Goal: Task Accomplishment & Management: Use online tool/utility

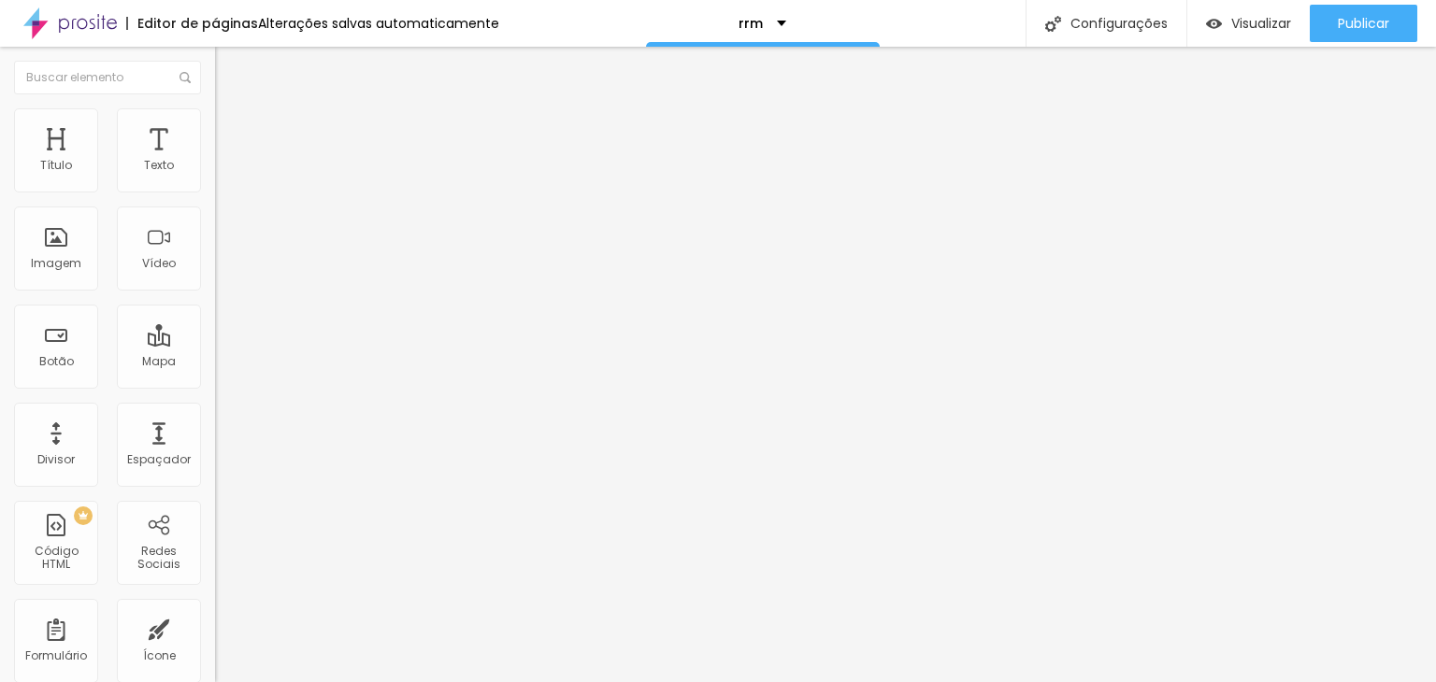
click at [215, 127] on li "Avançado" at bounding box center [322, 136] width 215 height 19
click at [232, 129] on span "Estilo" at bounding box center [246, 121] width 29 height 16
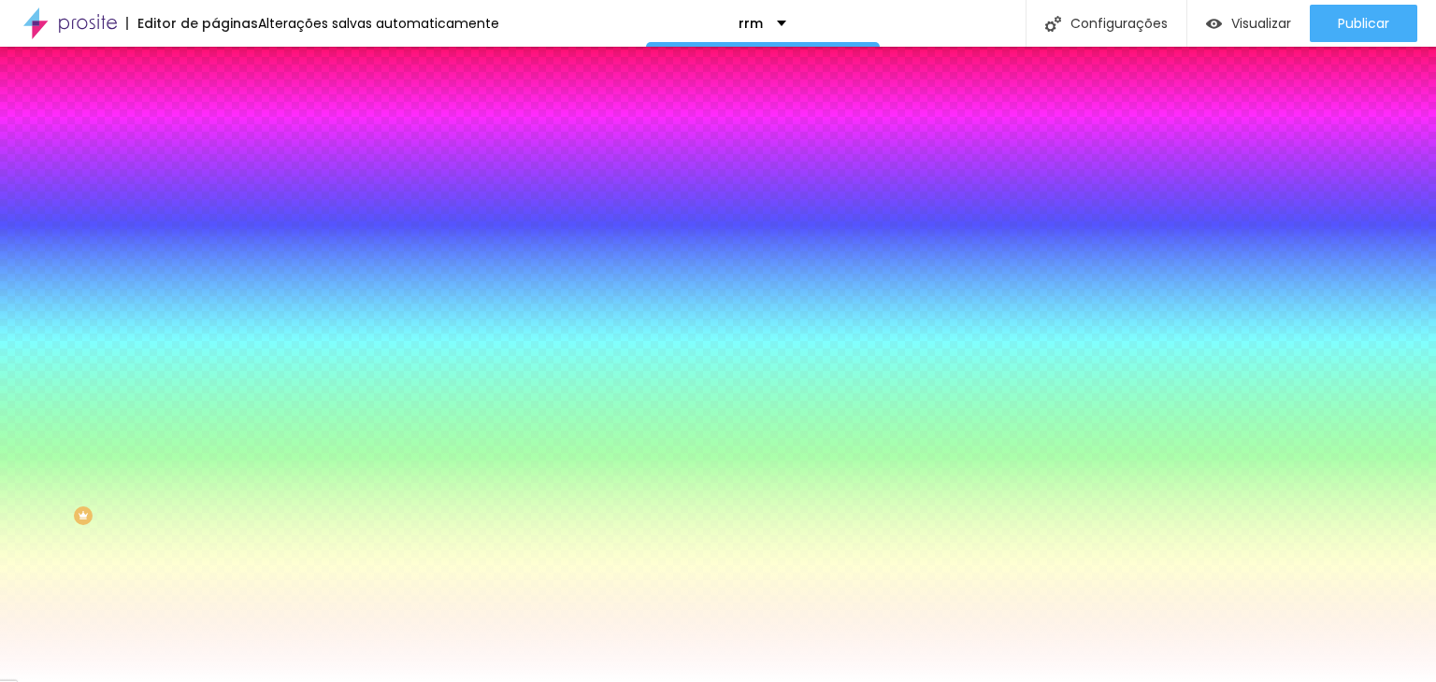
click at [227, 249] on icon "button" at bounding box center [230, 242] width 7 height 13
click at [215, 273] on input "#FFFFFF" at bounding box center [327, 263] width 224 height 19
click at [215, 254] on div at bounding box center [322, 254] width 215 height 0
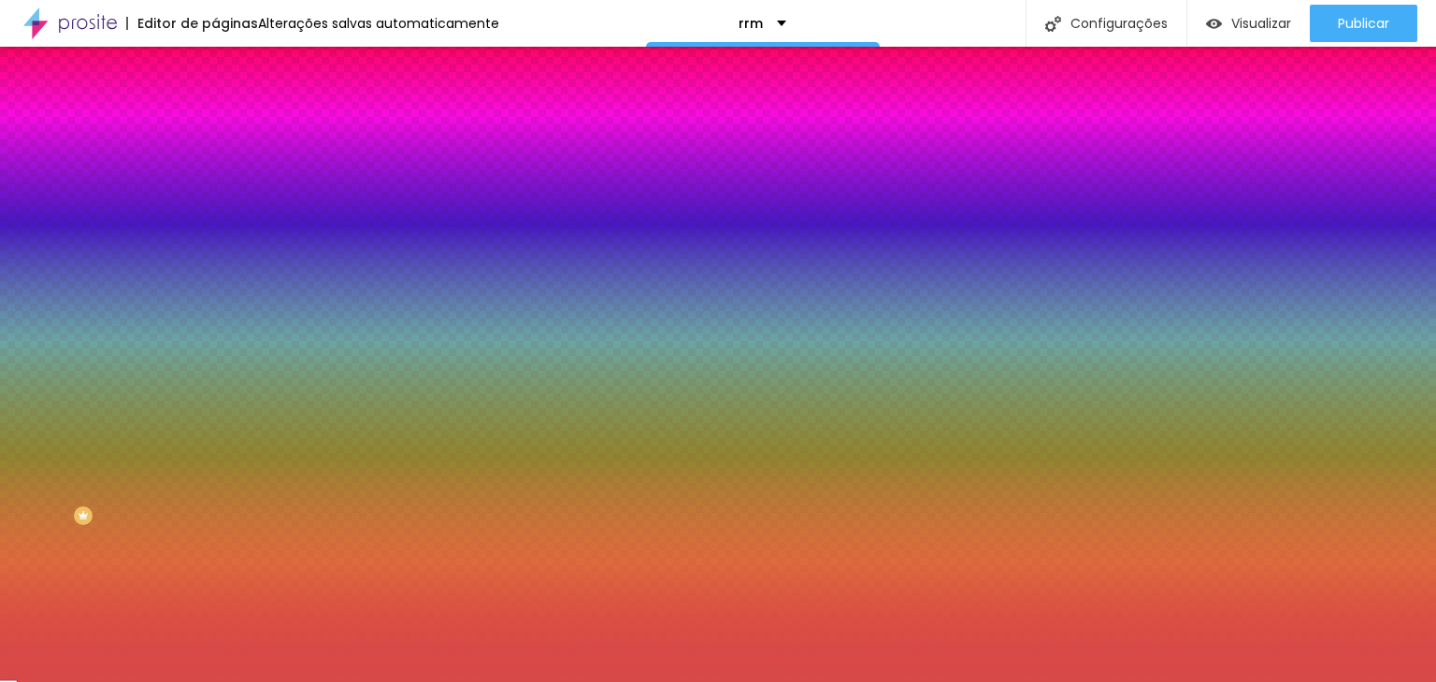
type input "#FFFFFF"
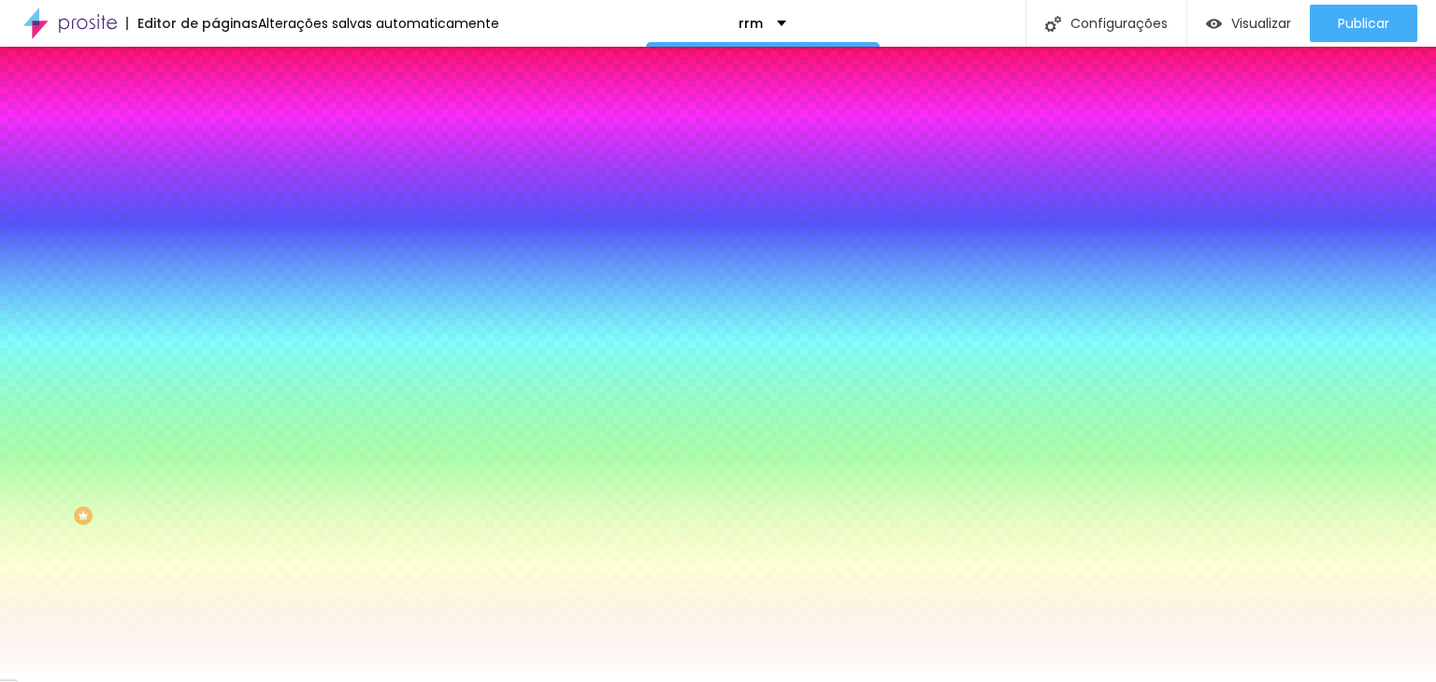
drag, startPoint x: 106, startPoint y: 383, endPoint x: 0, endPoint y: 338, distance: 114.8
click at [215, 338] on div "Imagem de fundo Adicionar imagem Efeito da Imagem Nenhum Nenhum Parallax Cor de…" at bounding box center [322, 267] width 215 height 242
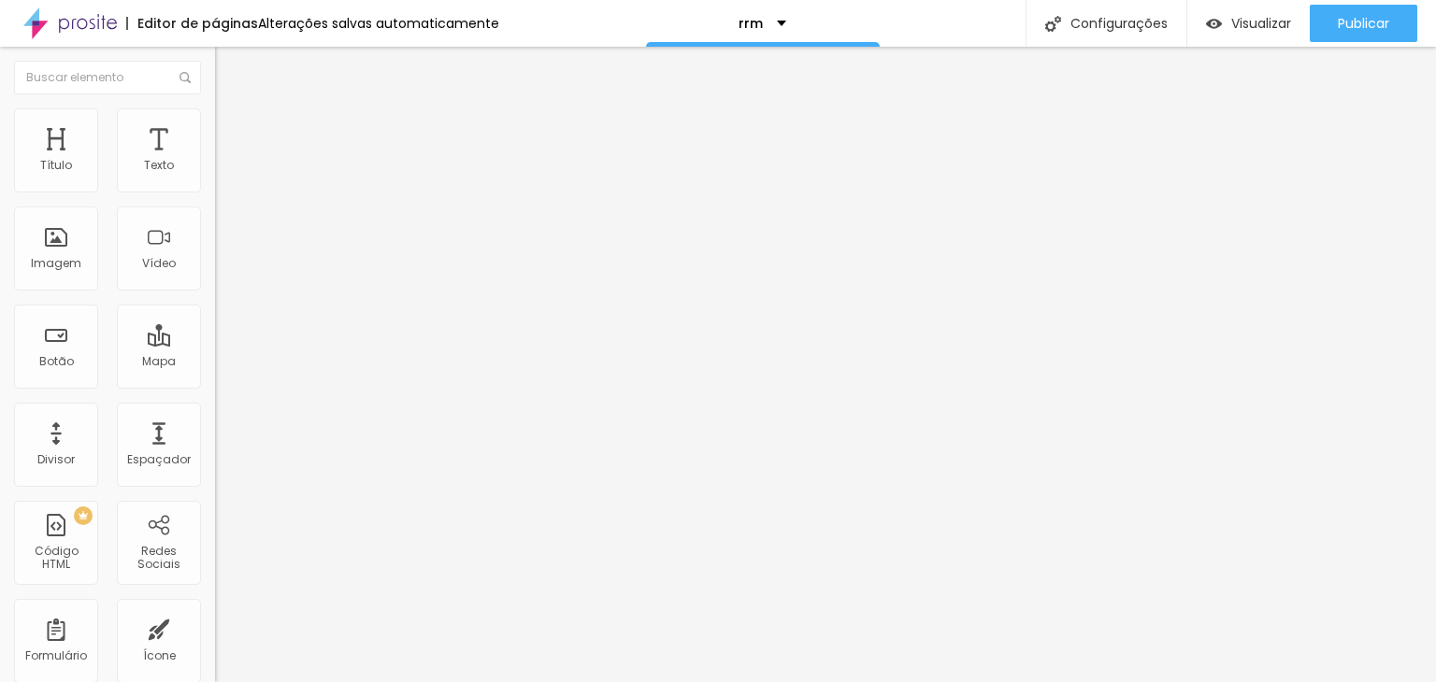
click at [215, 180] on div at bounding box center [322, 179] width 215 height 15
click at [232, 129] on span "Estilo" at bounding box center [246, 121] width 29 height 16
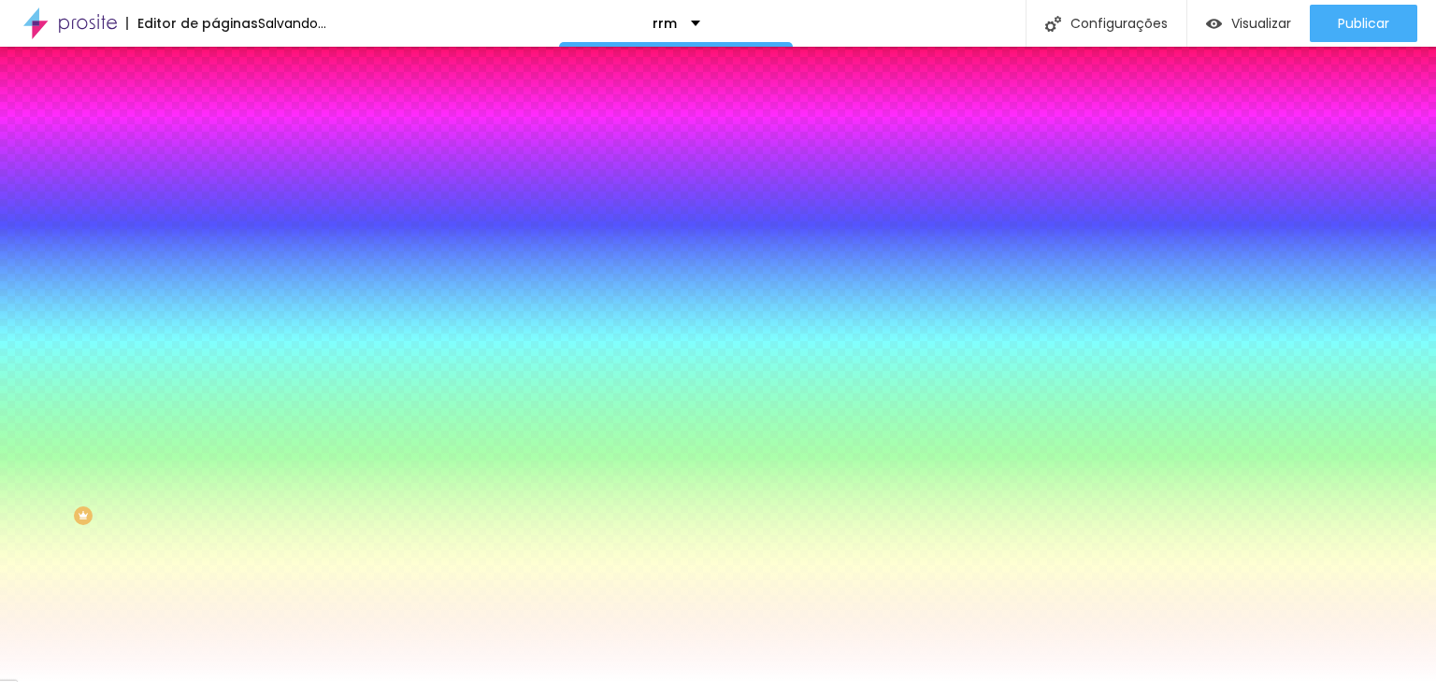
click at [232, 132] on span "Avançado" at bounding box center [263, 140] width 62 height 16
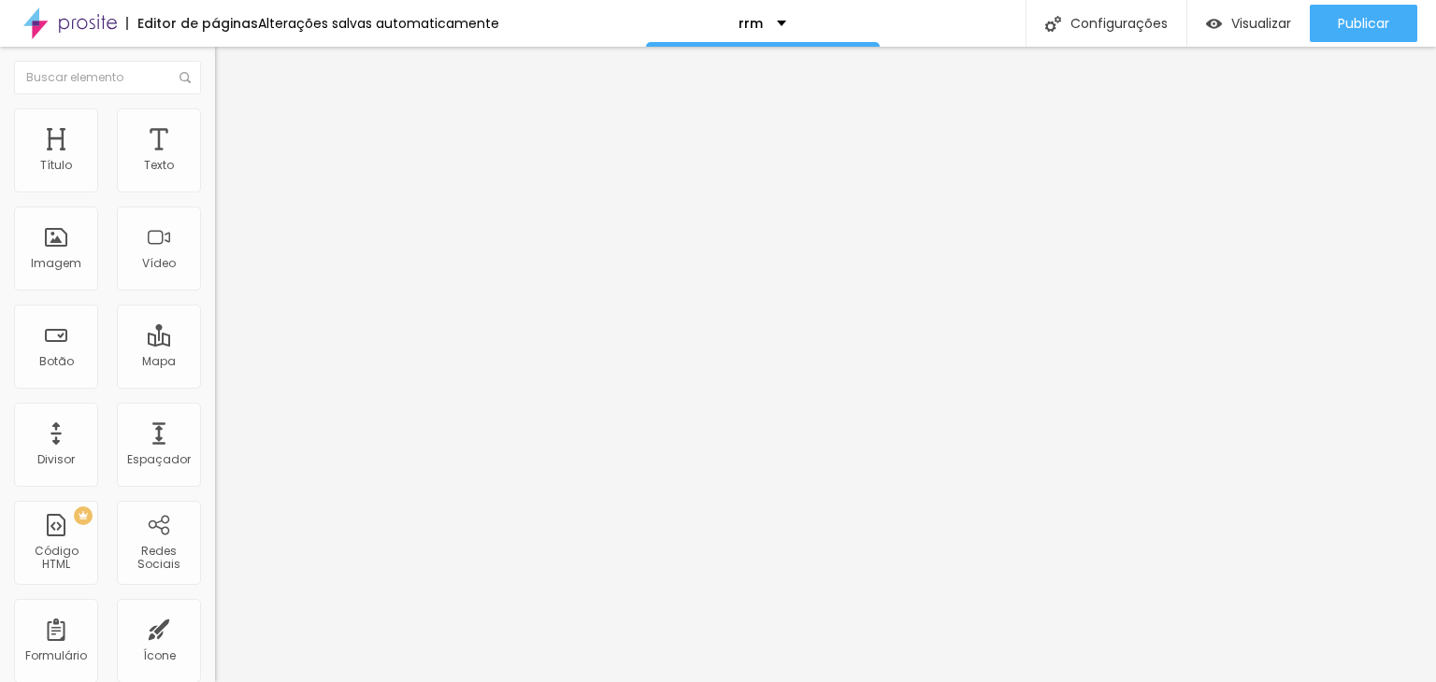
click at [215, 108] on li "Conteúdo" at bounding box center [322, 99] width 215 height 19
click at [232, 132] on span "Avançado" at bounding box center [263, 140] width 62 height 16
type input "20"
type input "25"
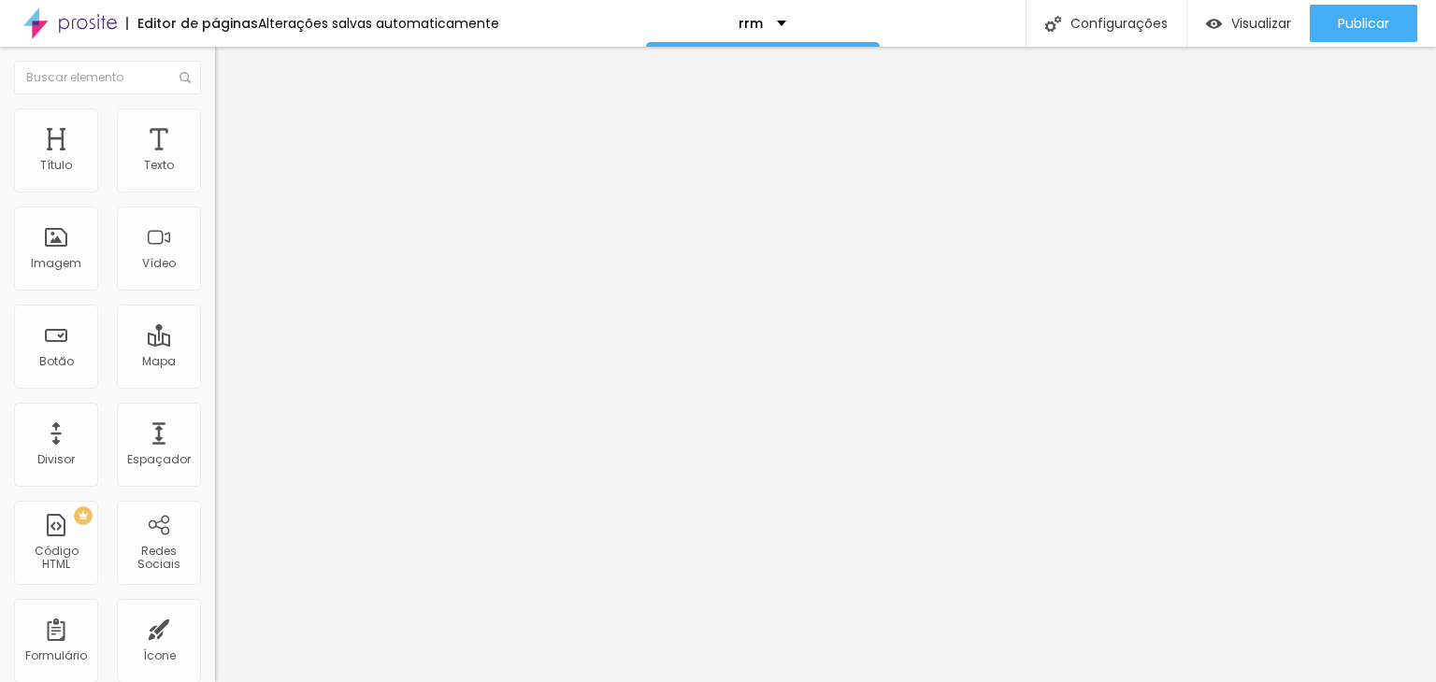
type input "25"
type input "30"
type input "35"
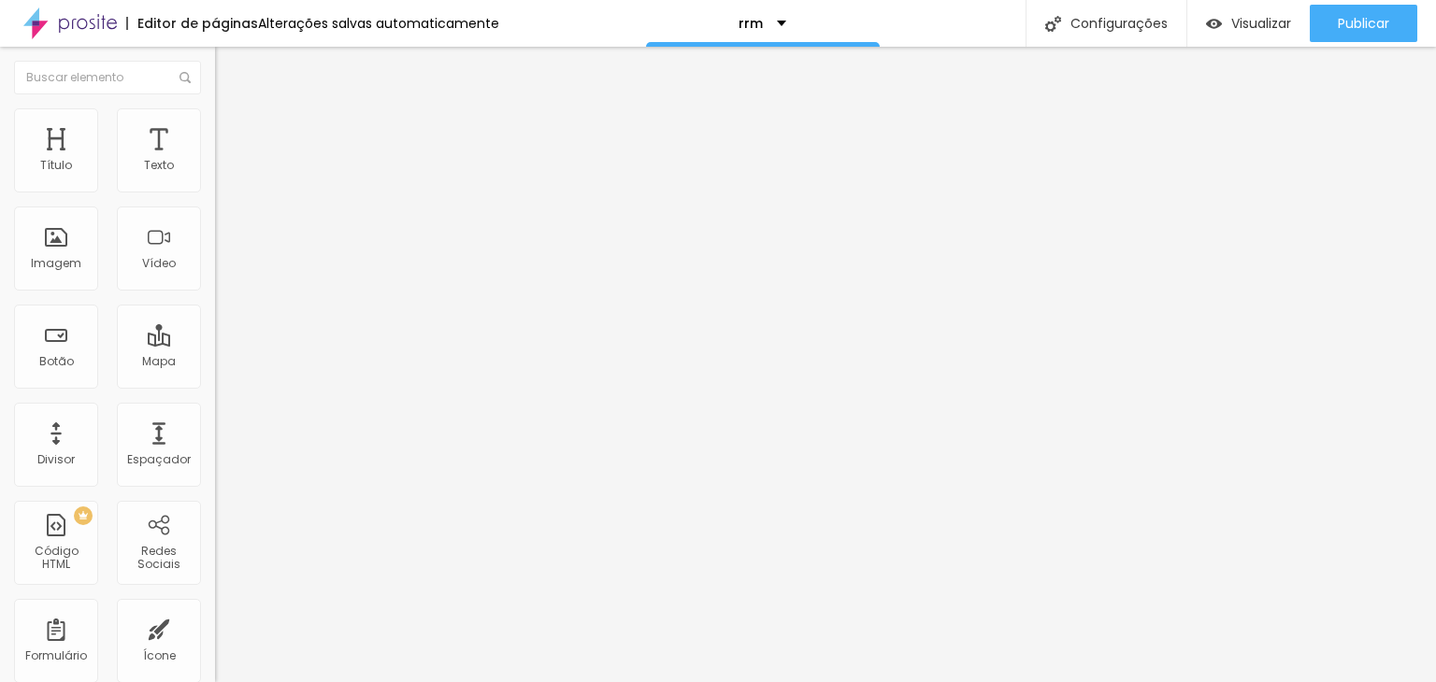
type input "55"
type input "75"
type input "90"
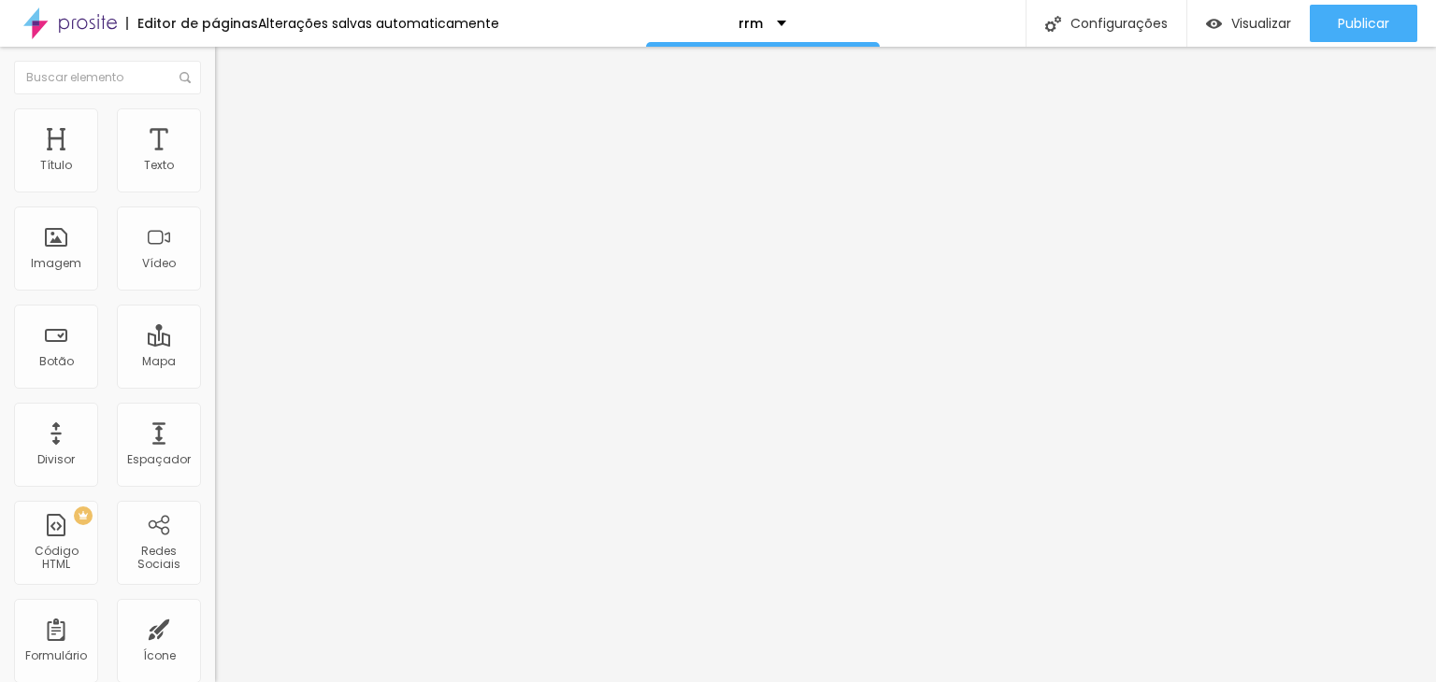
type input "90"
type input "95"
type input "80"
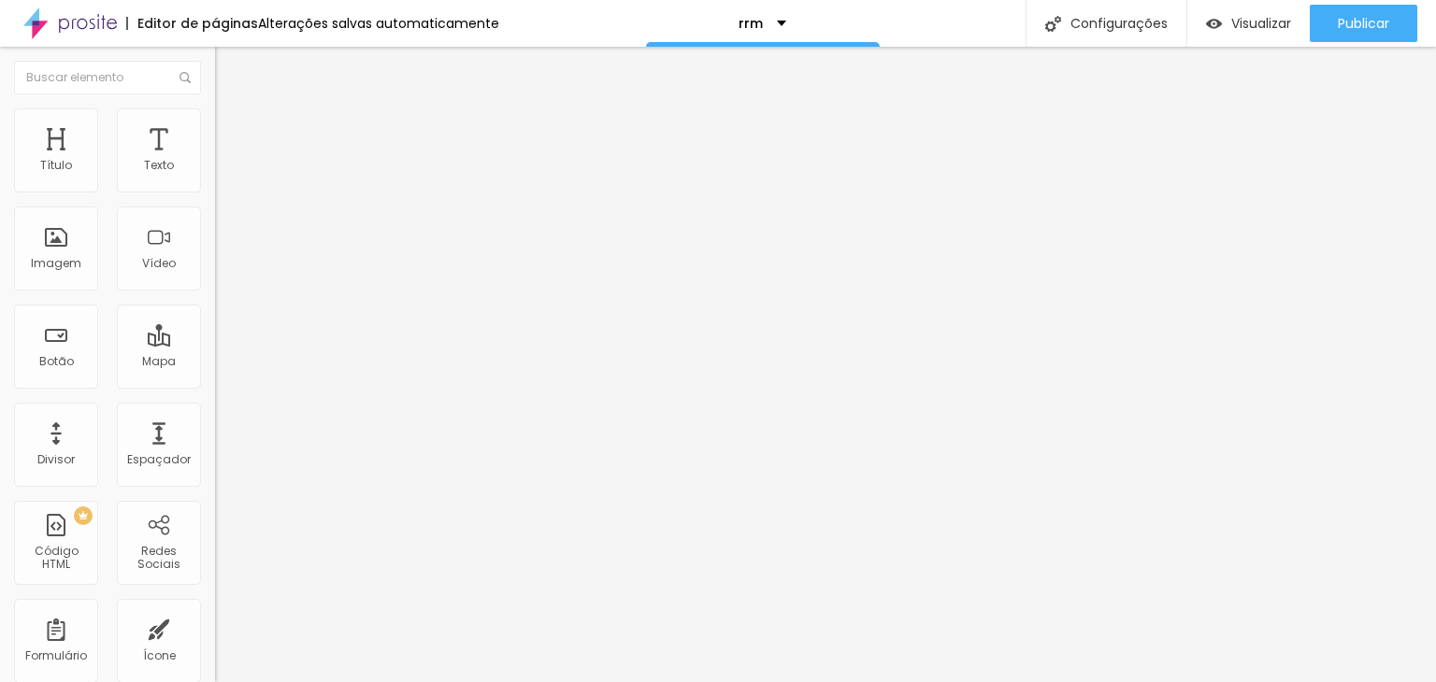
type input "75"
type input "65"
type input "60"
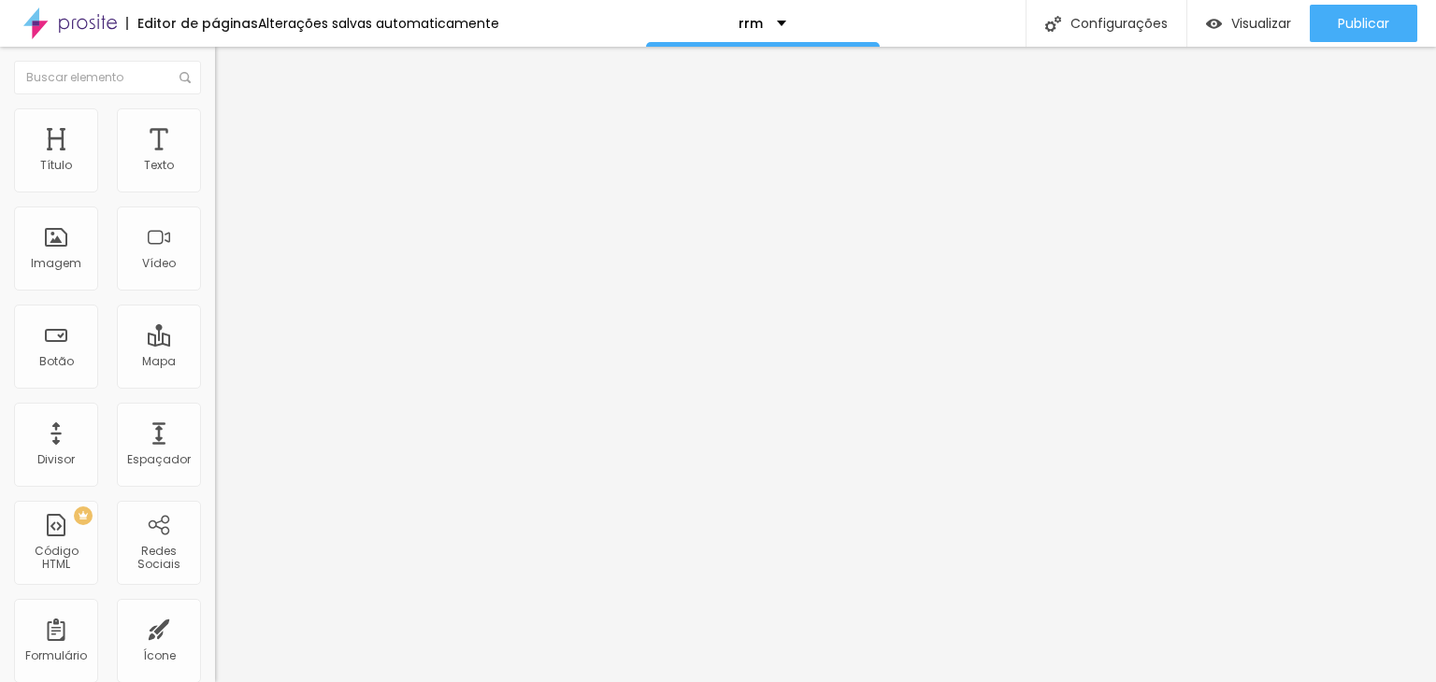
type input "60"
type input "45"
type input "40"
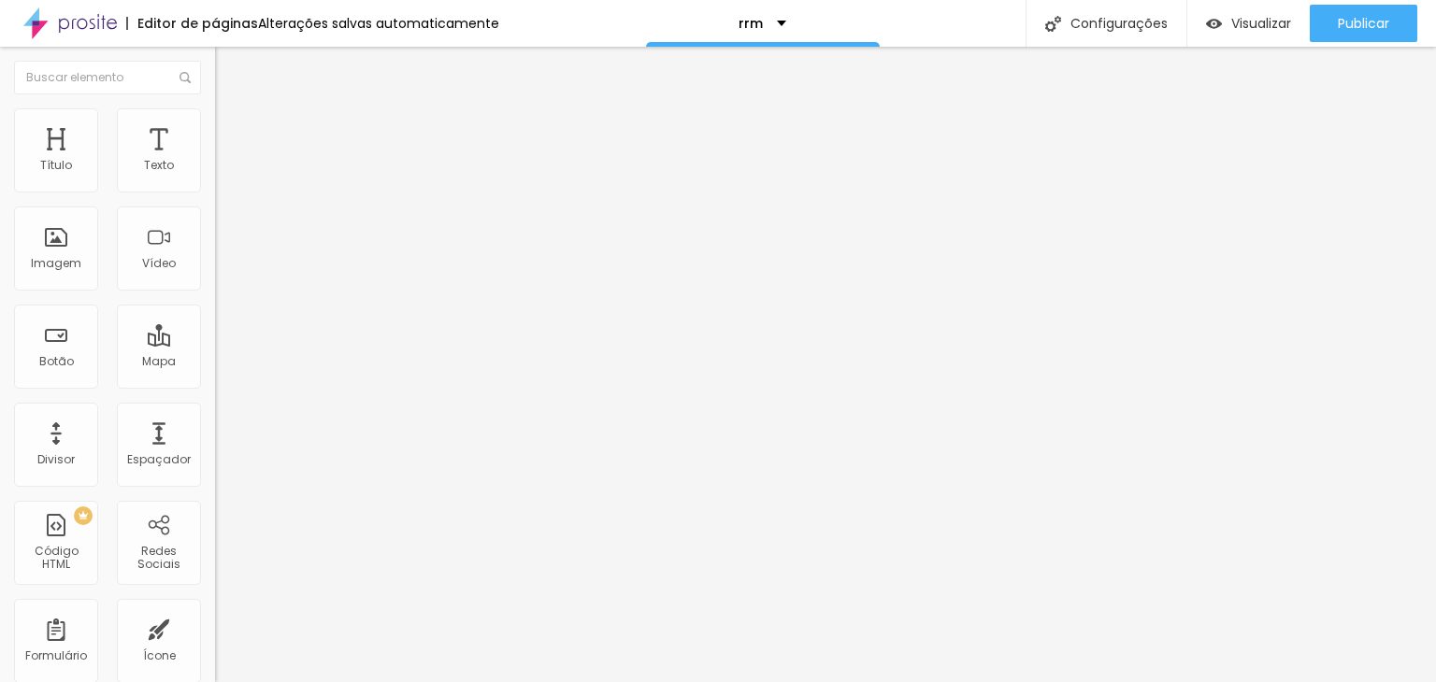
type input "35"
type input "30"
type input "25"
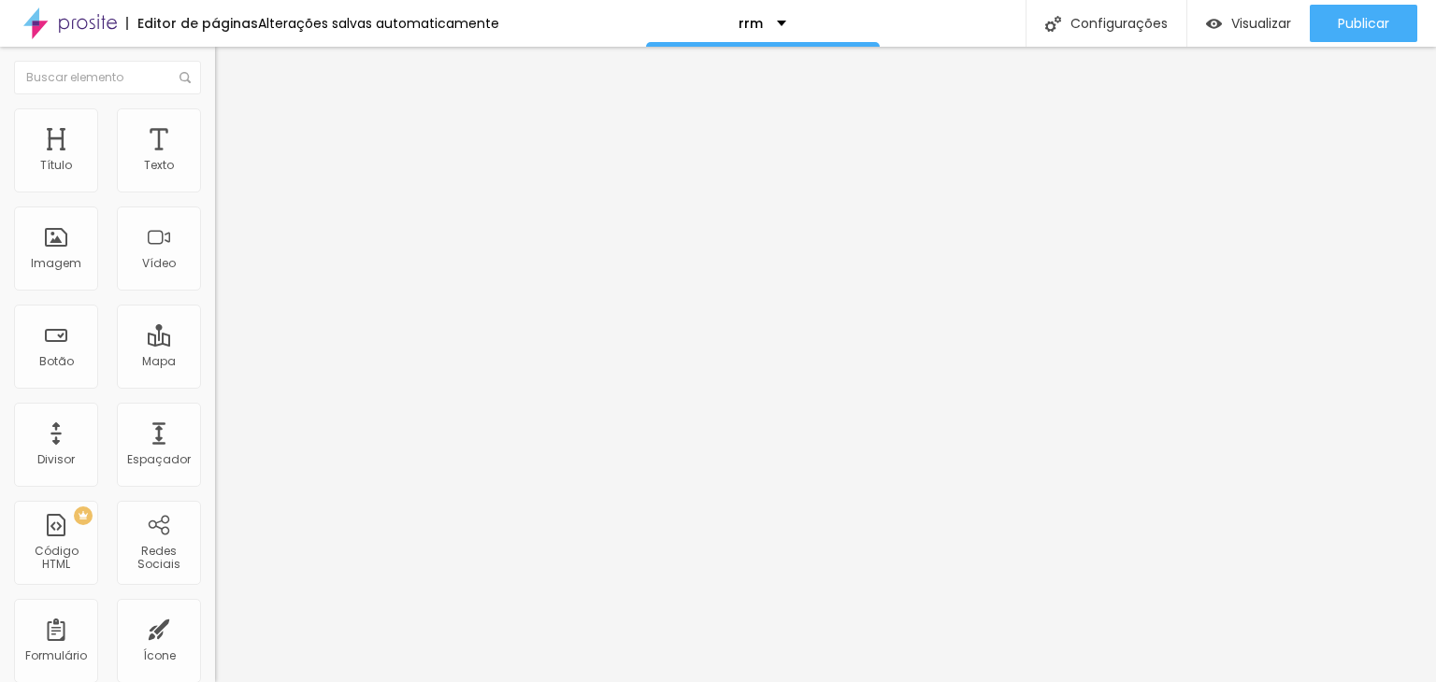
type input "25"
type input "30"
type input "35"
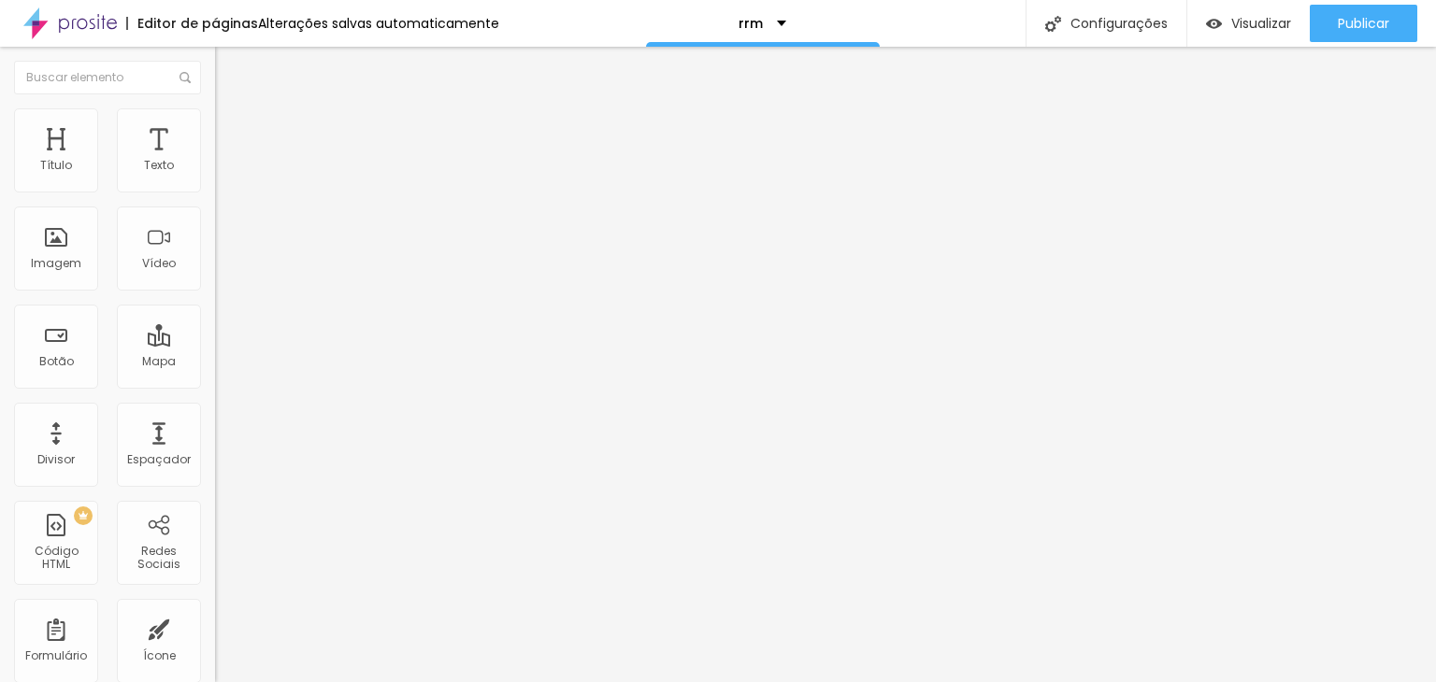
type input "30"
type input "25"
type input "20"
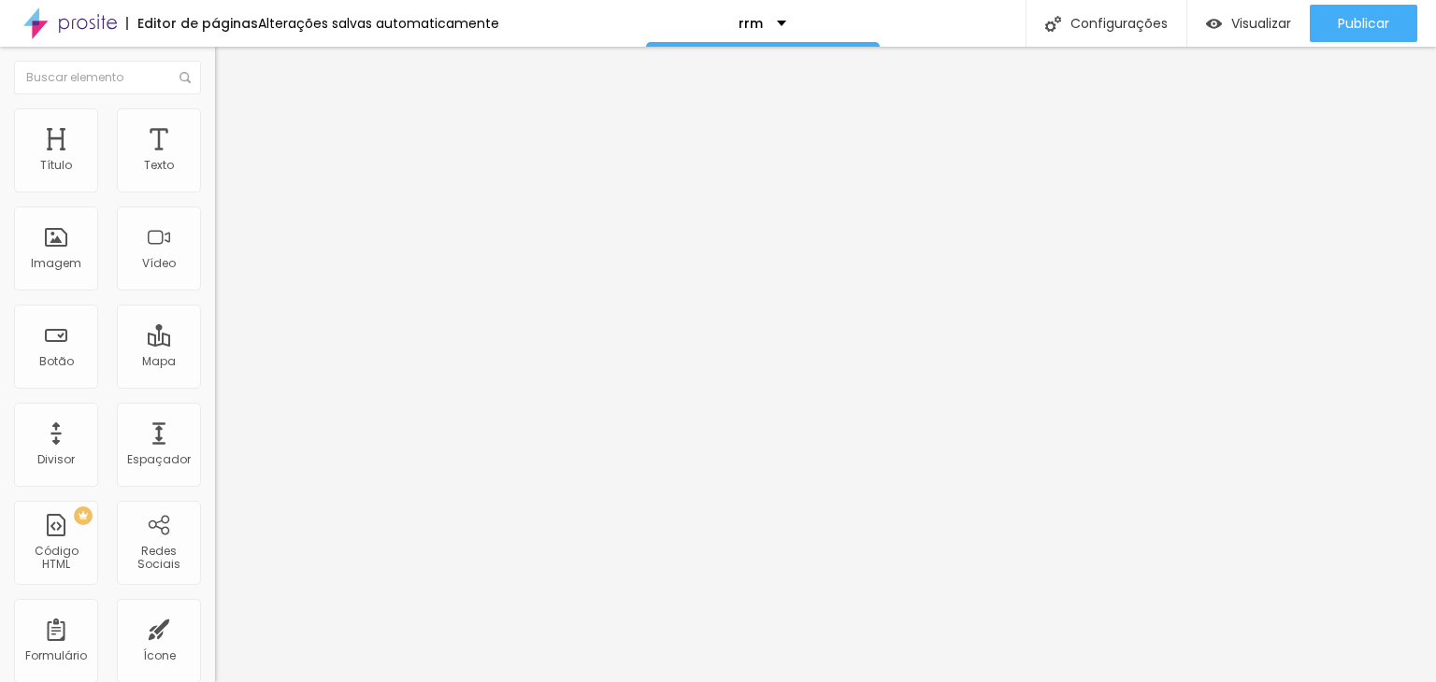
type input "20"
click at [215, 627] on input "range" at bounding box center [275, 634] width 121 height 15
click at [232, 129] on span "Estilo" at bounding box center [246, 121] width 29 height 16
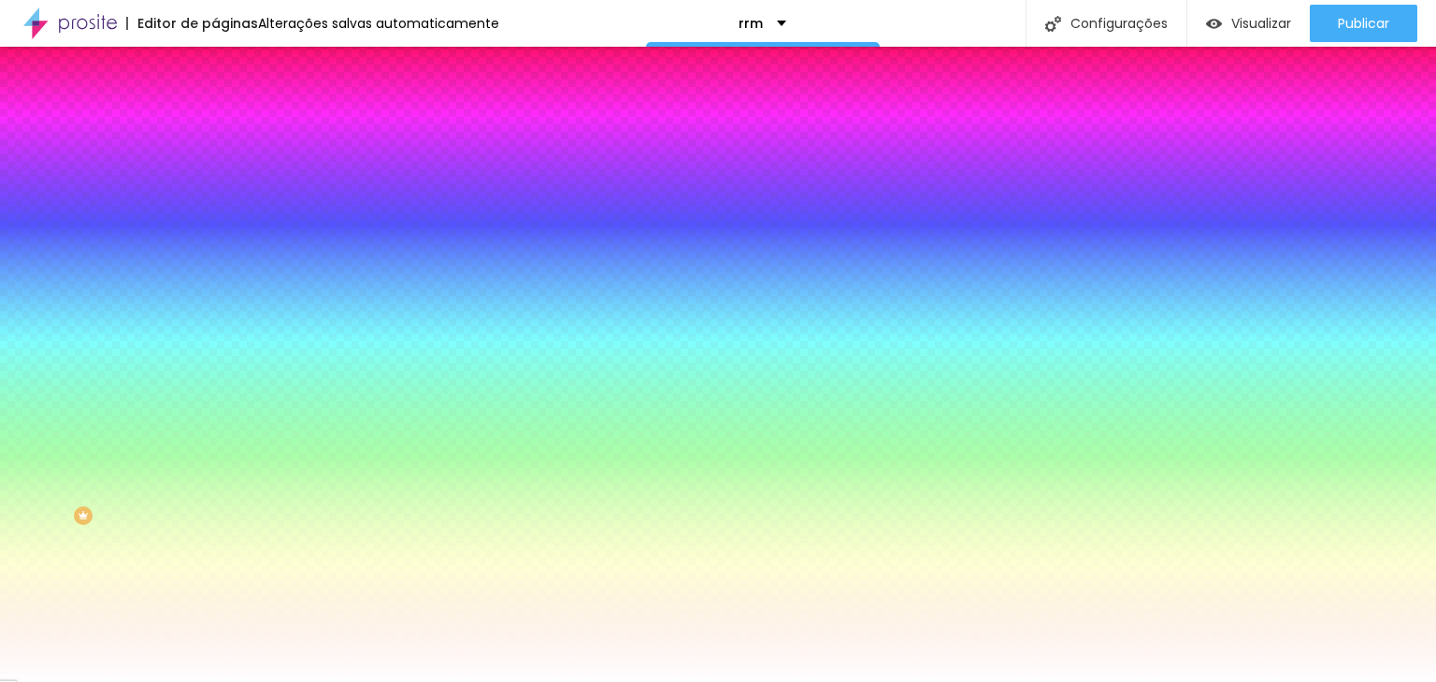
click at [215, 108] on li "Conteúdo" at bounding box center [322, 99] width 215 height 19
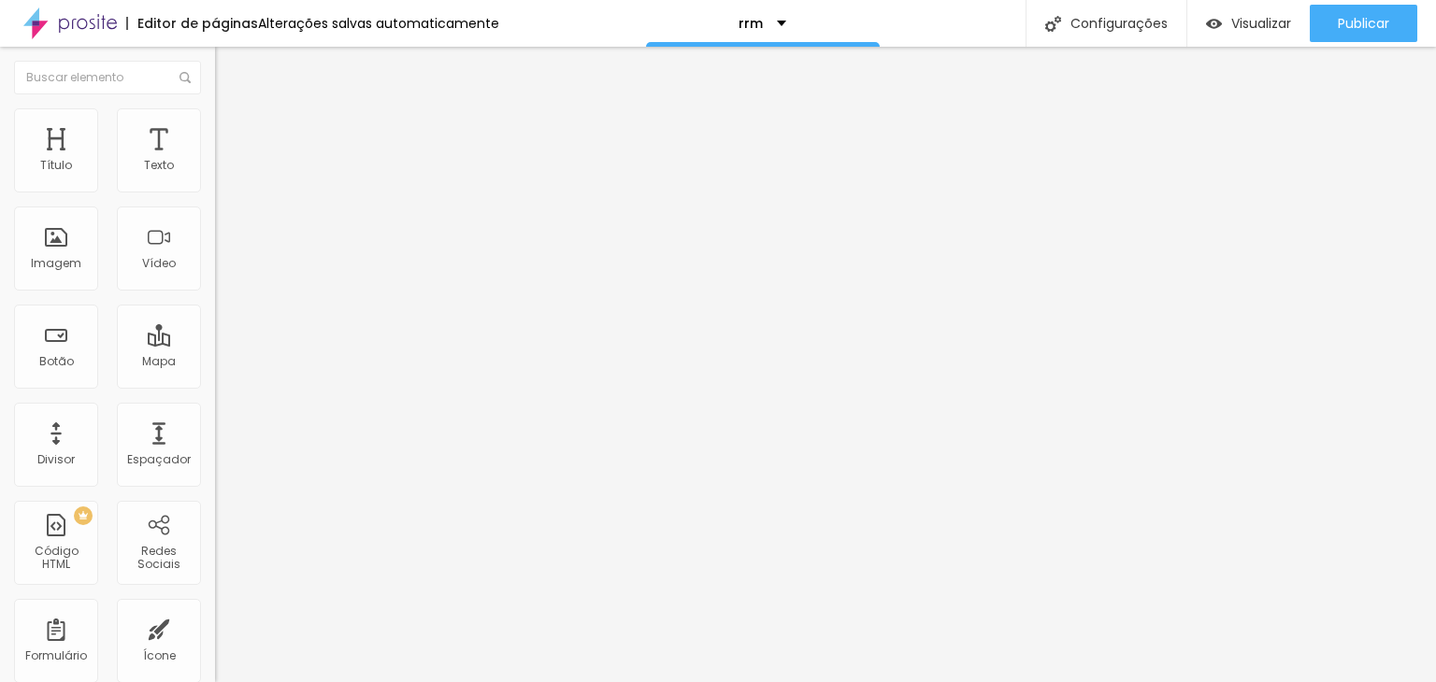
click at [215, 170] on span "Encaixotado" at bounding box center [251, 162] width 73 height 16
click at [215, 199] on span "Completo" at bounding box center [243, 191] width 57 height 16
click at [215, 181] on span "Encaixotado" at bounding box center [251, 173] width 73 height 16
click at [86, 246] on div "Imagem" at bounding box center [56, 249] width 84 height 84
click at [215, 139] on li "Avançado" at bounding box center [322, 136] width 215 height 19
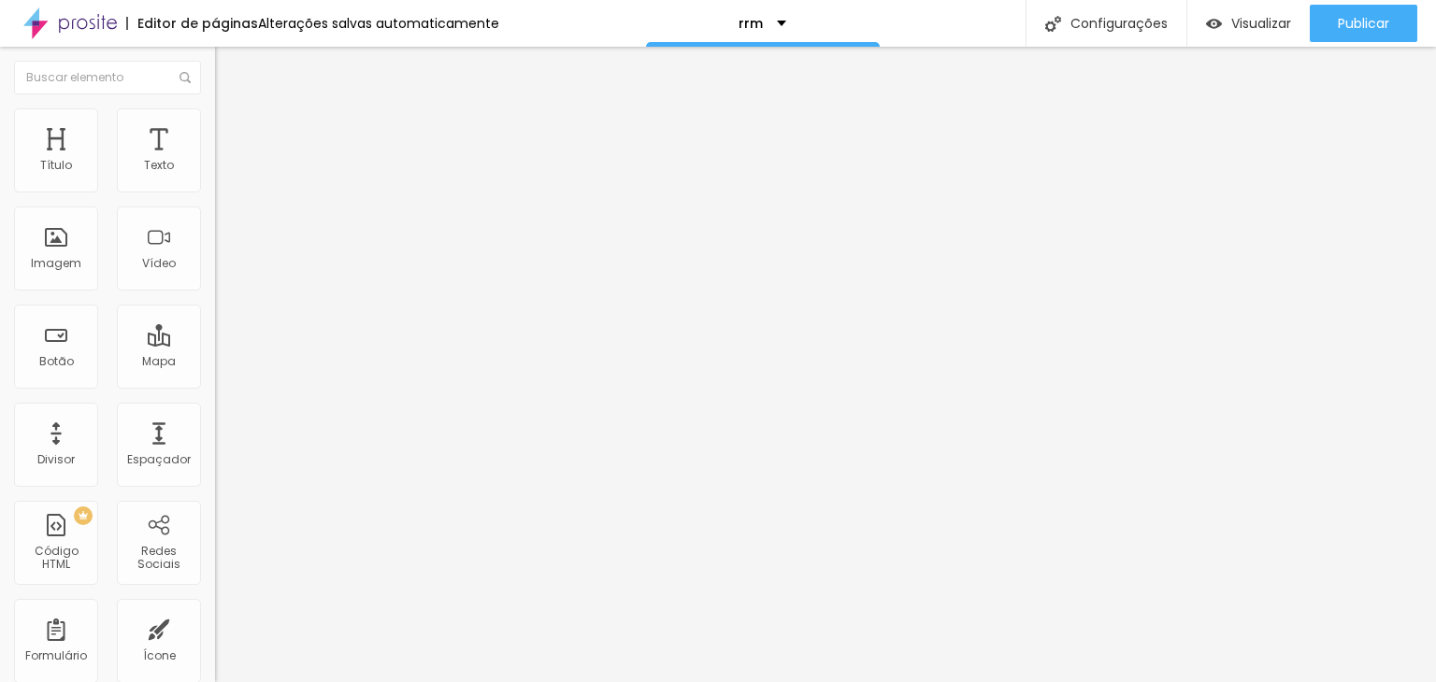
type input "5"
type input "4"
type input "1"
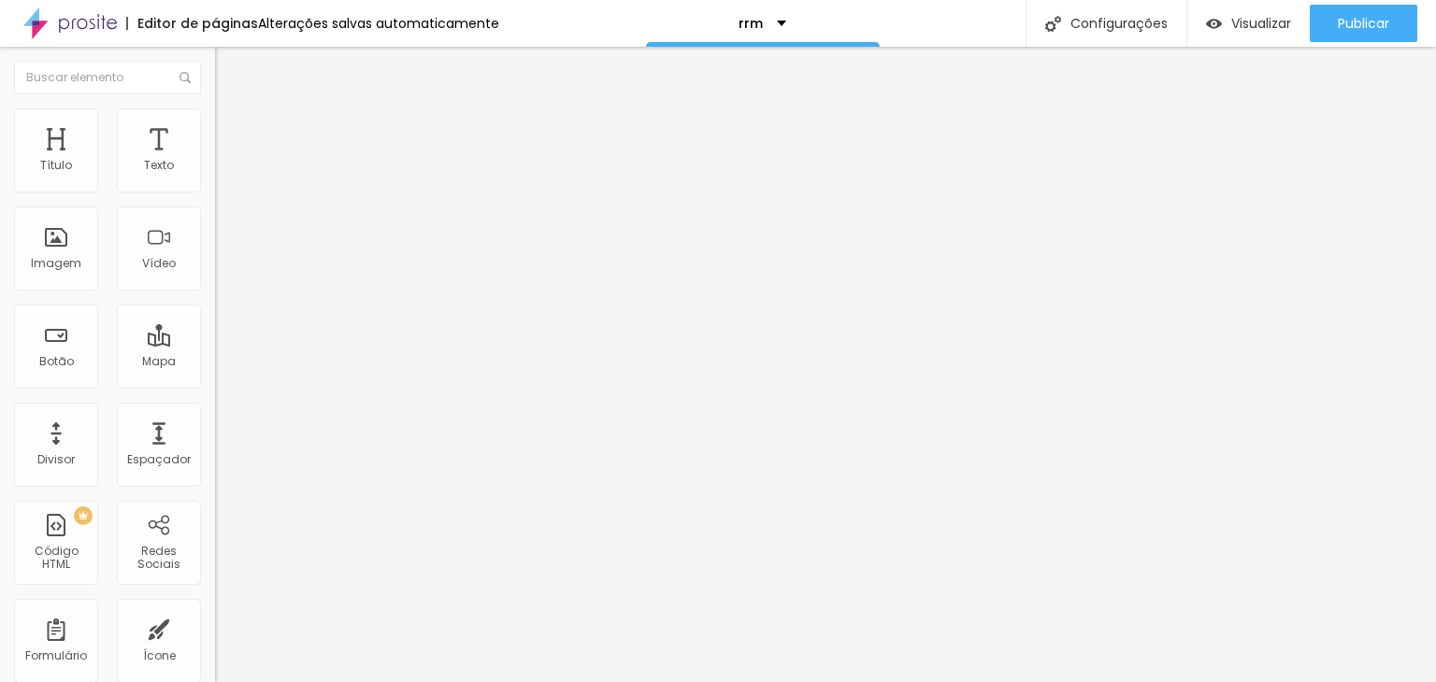
type input "1"
type input "0"
drag, startPoint x: 49, startPoint y: 217, endPoint x: 0, endPoint y: 208, distance: 49.5
type input "0"
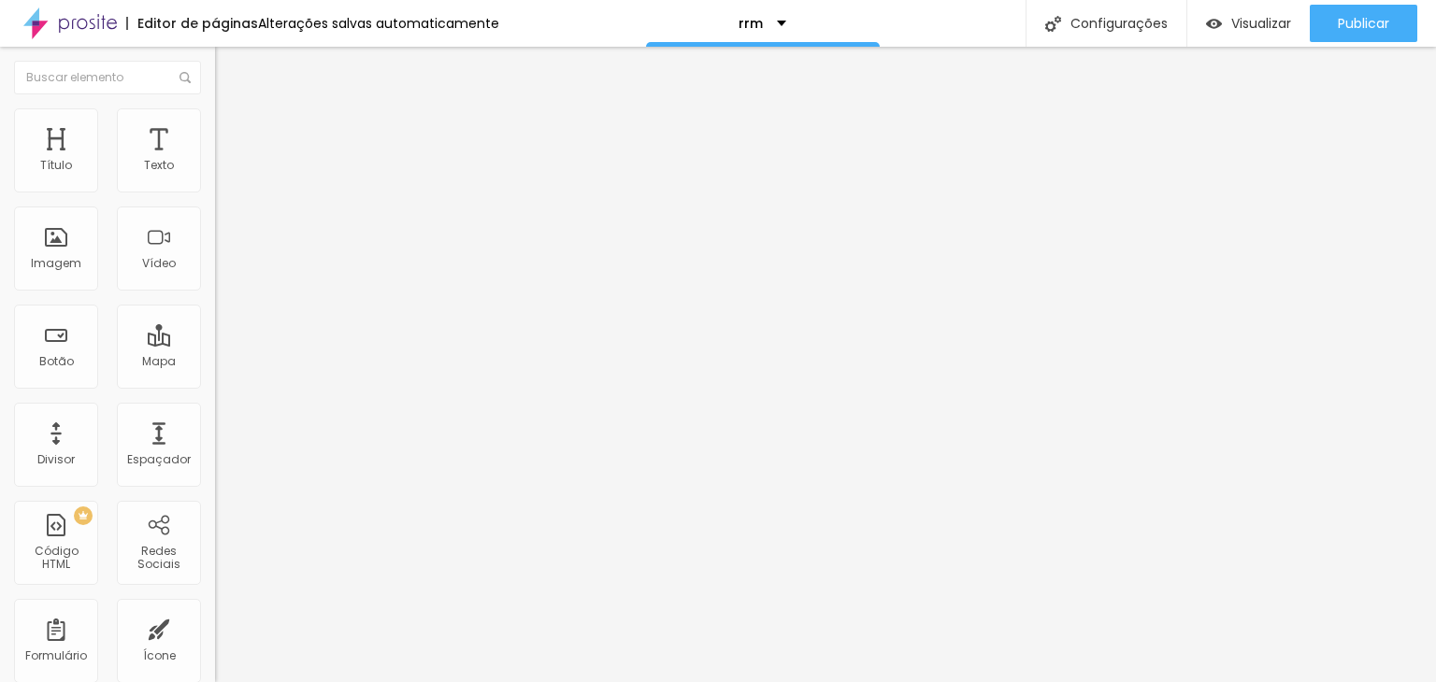
click at [215, 627] on input "range" at bounding box center [275, 634] width 121 height 15
type input "2"
type input "0"
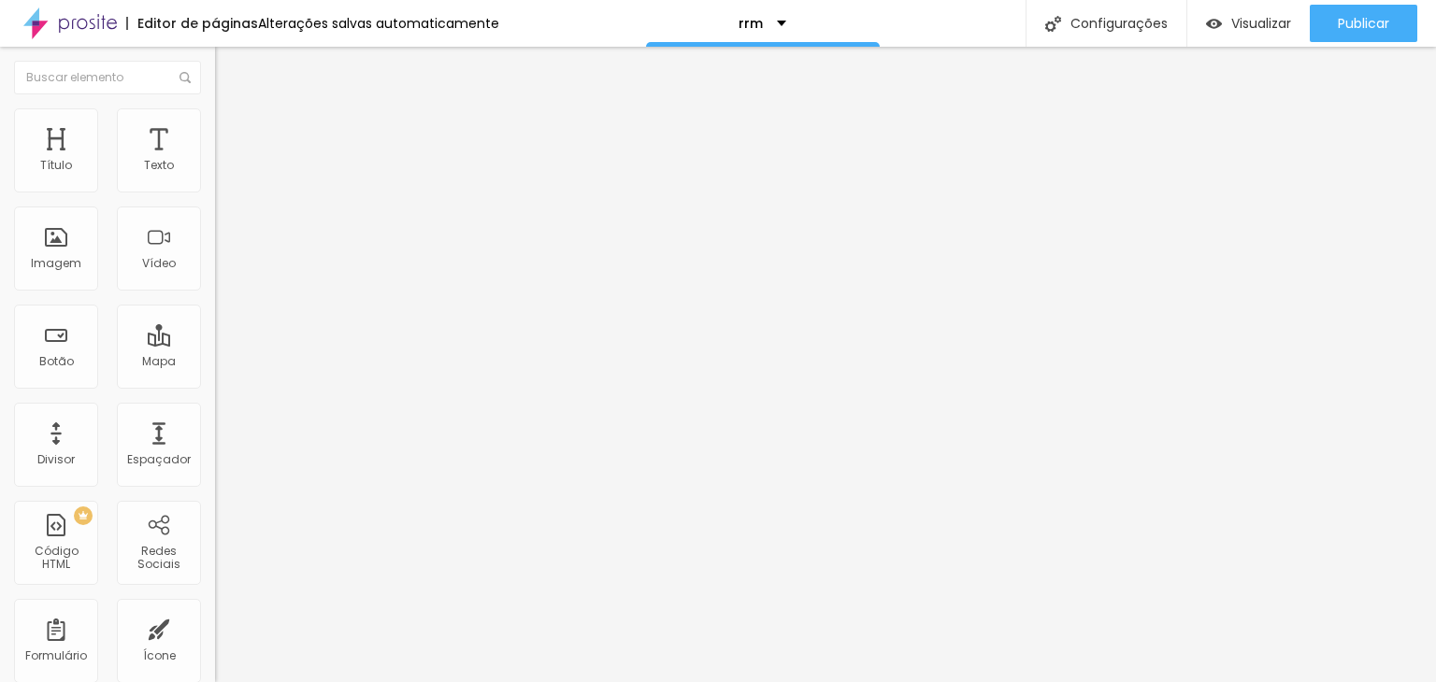
drag, startPoint x: 50, startPoint y: 180, endPoint x: 0, endPoint y: 181, distance: 50.5
type input "0"
click at [215, 363] on input "range" at bounding box center [275, 370] width 121 height 15
click at [215, 183] on div "0 Espaço de cima 0 Espaço de baixo ID Html Classes Html Visível nos dispositivo…" at bounding box center [322, 539] width 215 height 786
click at [215, 124] on li "Estilo" at bounding box center [322, 117] width 215 height 19
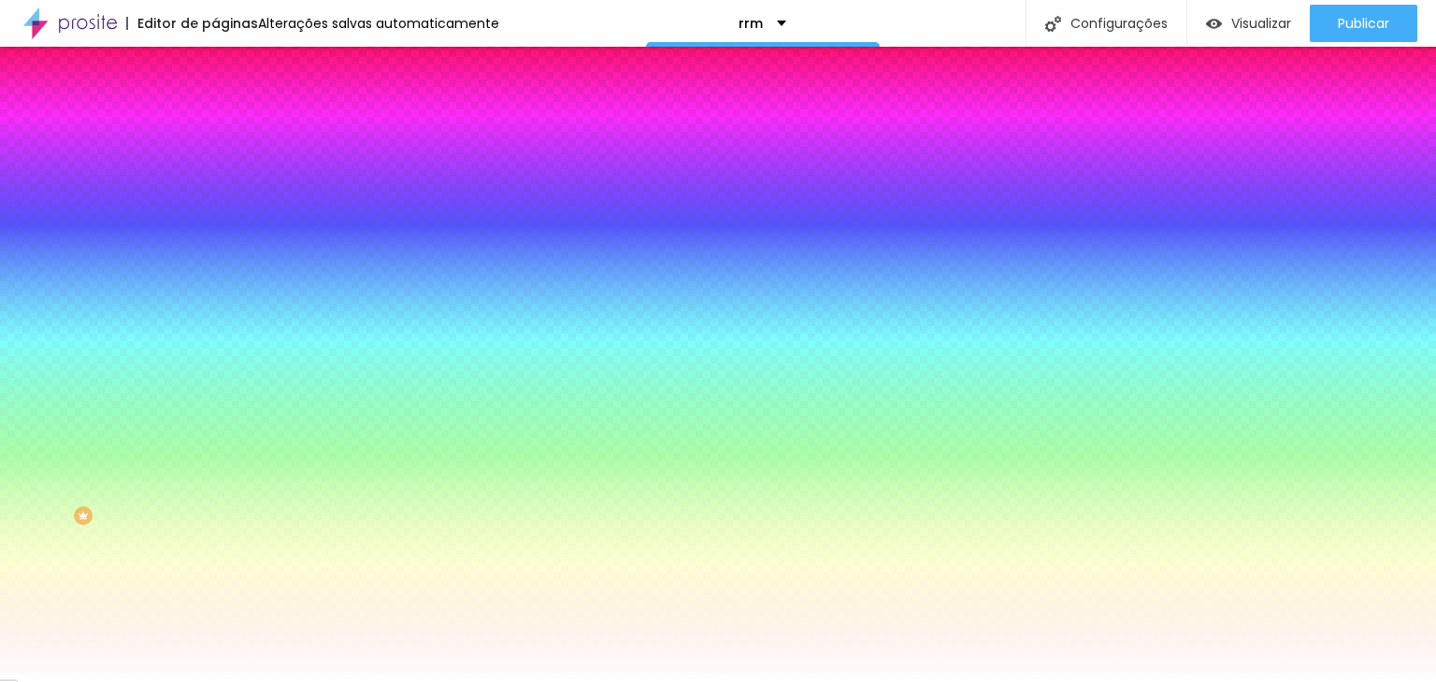
click at [215, 127] on img at bounding box center [223, 135] width 17 height 17
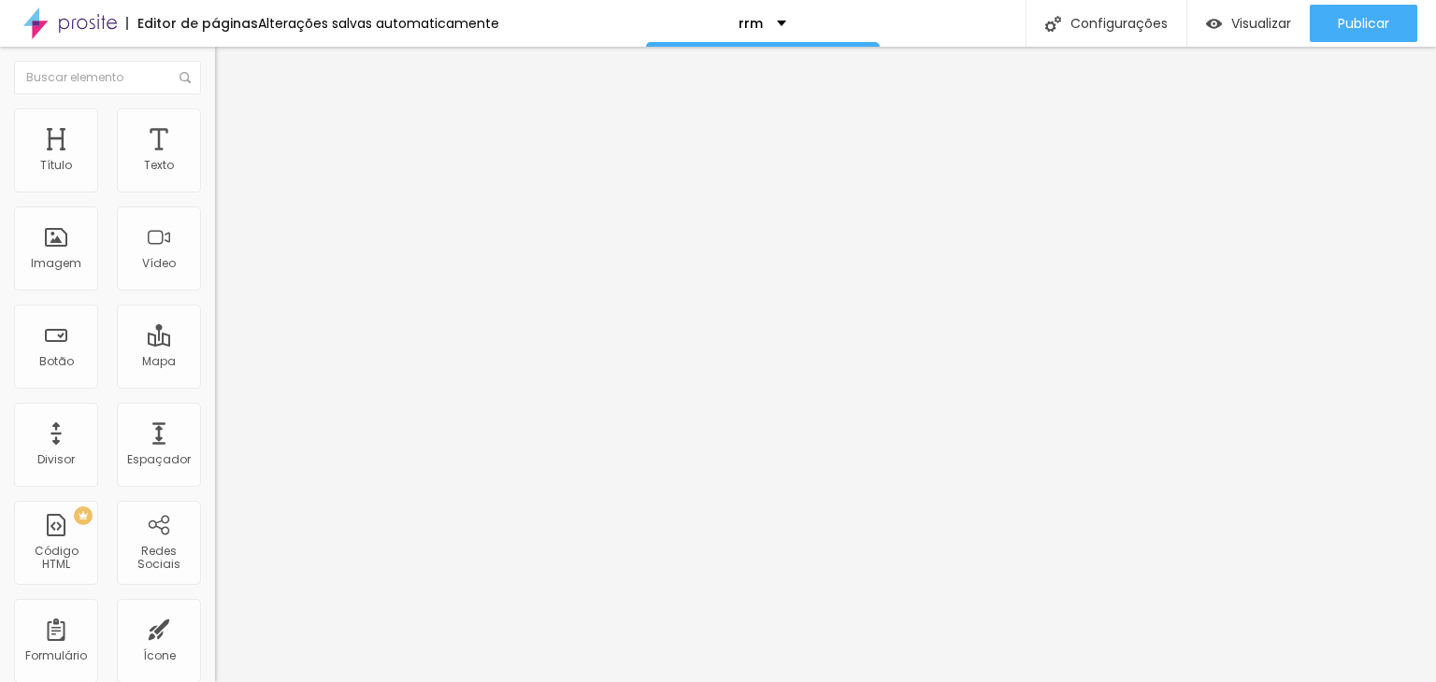
drag, startPoint x: 41, startPoint y: 182, endPoint x: 19, endPoint y: 180, distance: 22.5
click at [215, 363] on input "range" at bounding box center [275, 370] width 121 height 15
click at [79, 242] on div "Imagem" at bounding box center [56, 249] width 84 height 84
click at [215, 161] on span "Adicionar imagem" at bounding box center [275, 153] width 121 height 16
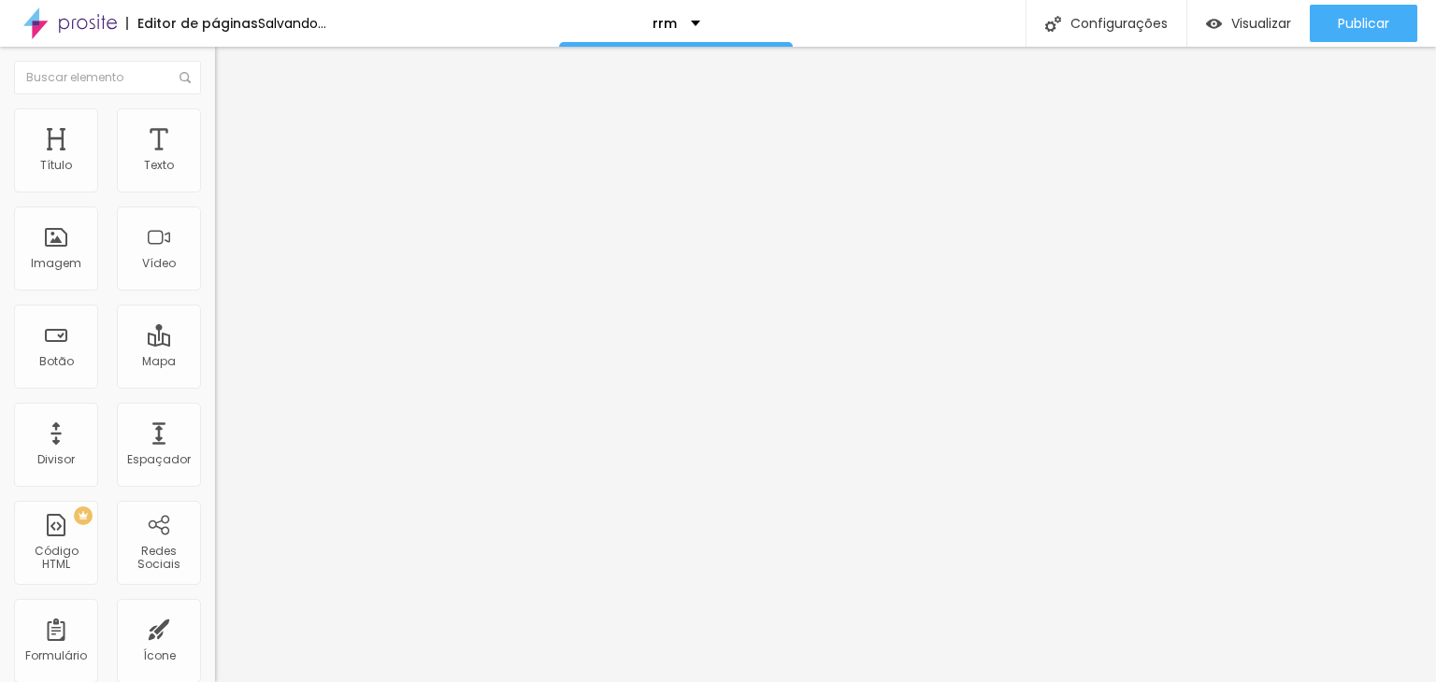
click at [215, 161] on span "Trocar imagem" at bounding box center [266, 153] width 102 height 16
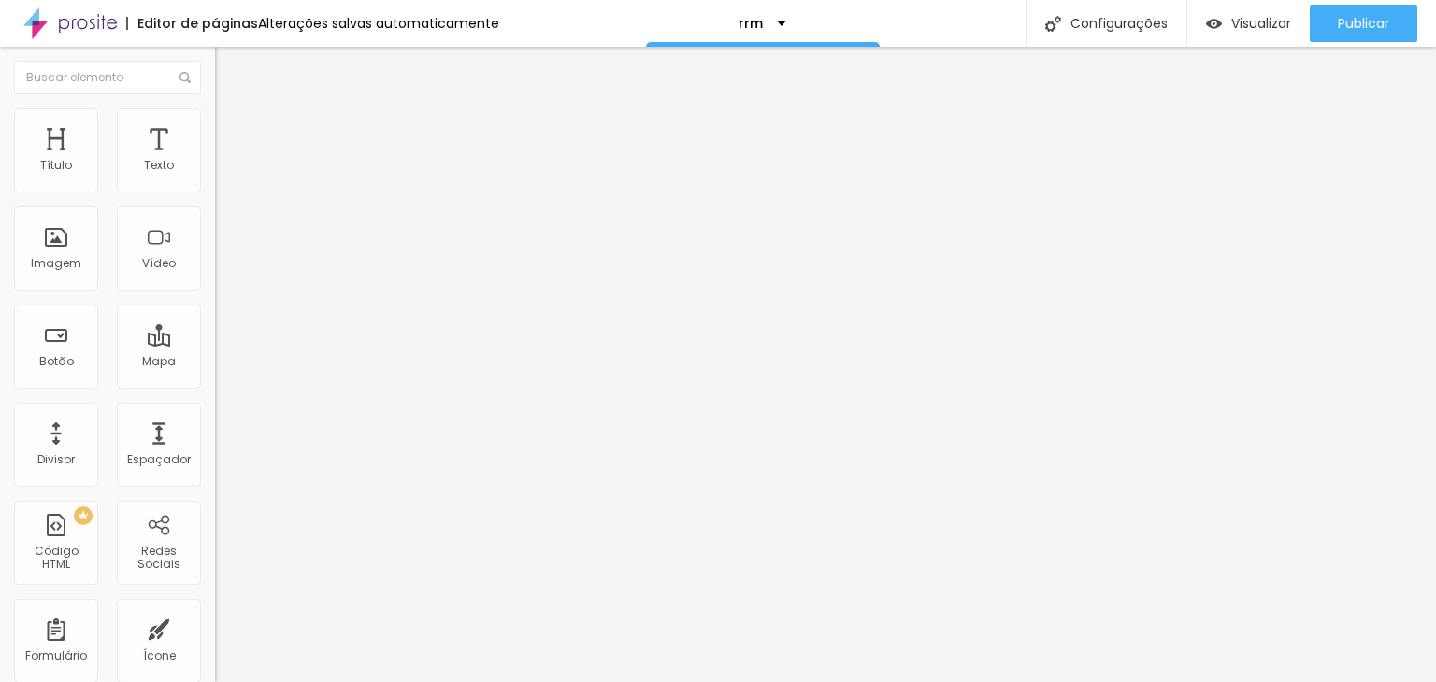
click at [215, 161] on span "Trocar imagem" at bounding box center [266, 153] width 102 height 16
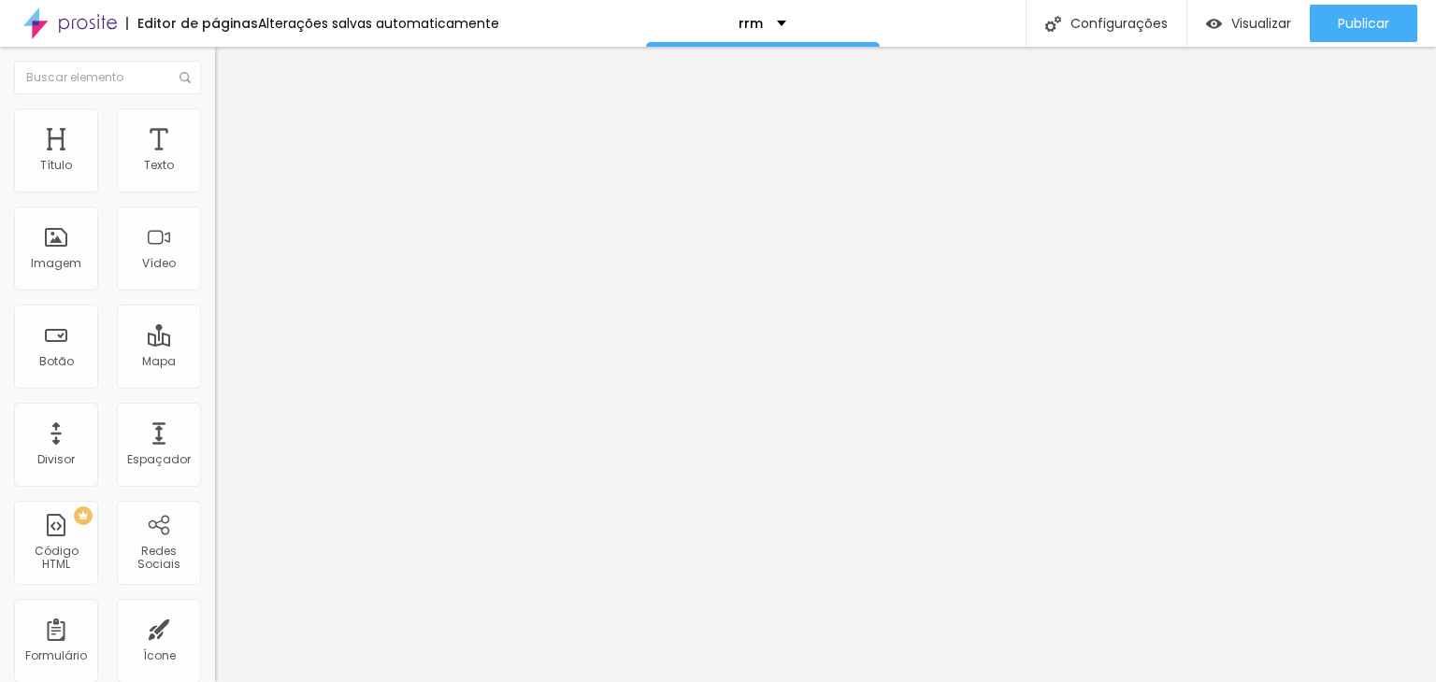
click at [215, 161] on span "Trocar imagem" at bounding box center [266, 153] width 102 height 16
drag, startPoint x: 516, startPoint y: 275, endPoint x: 826, endPoint y: 446, distance: 354.4
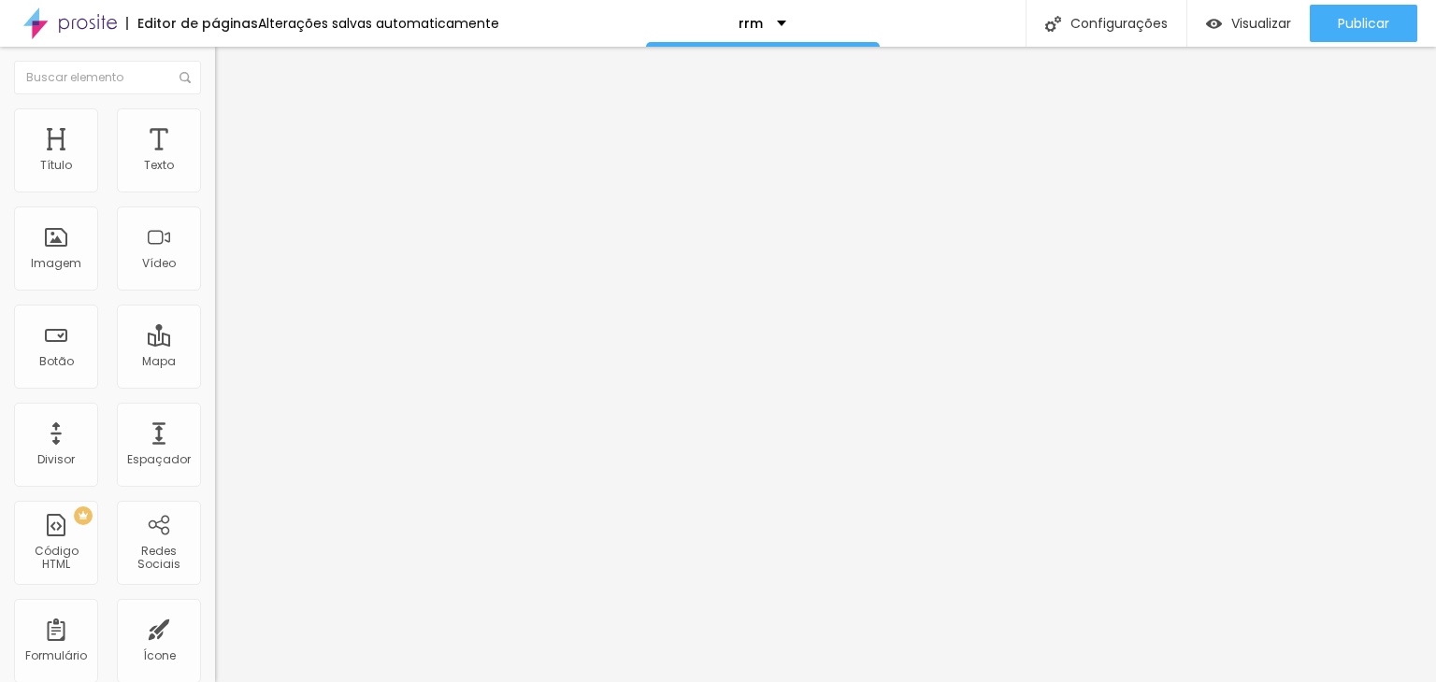
click at [215, 161] on span "Trocar imagem" at bounding box center [266, 153] width 102 height 16
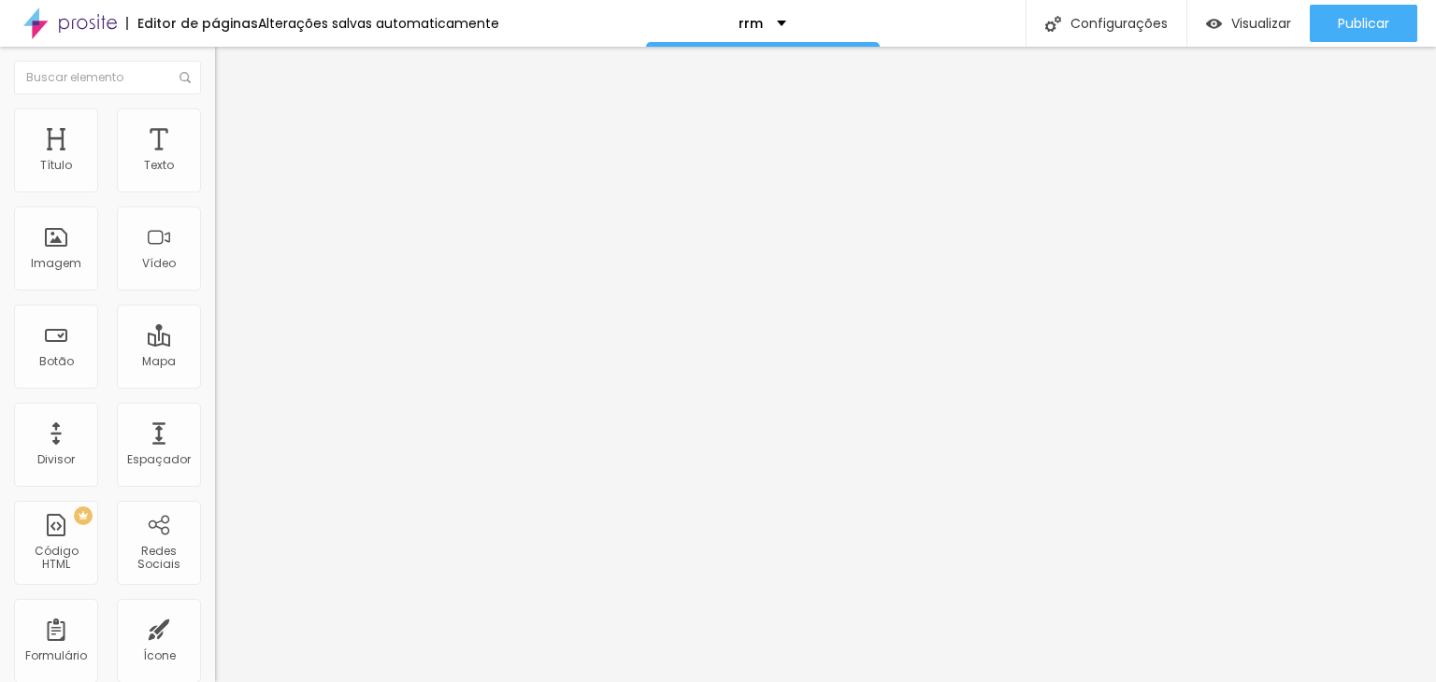
click at [232, 132] on span "Avançado" at bounding box center [263, 140] width 62 height 16
click at [232, 129] on span "Estilo" at bounding box center [246, 121] width 29 height 16
click at [232, 132] on span "Avançado" at bounding box center [263, 140] width 62 height 16
click at [215, 122] on li "Estilo" at bounding box center [322, 117] width 215 height 19
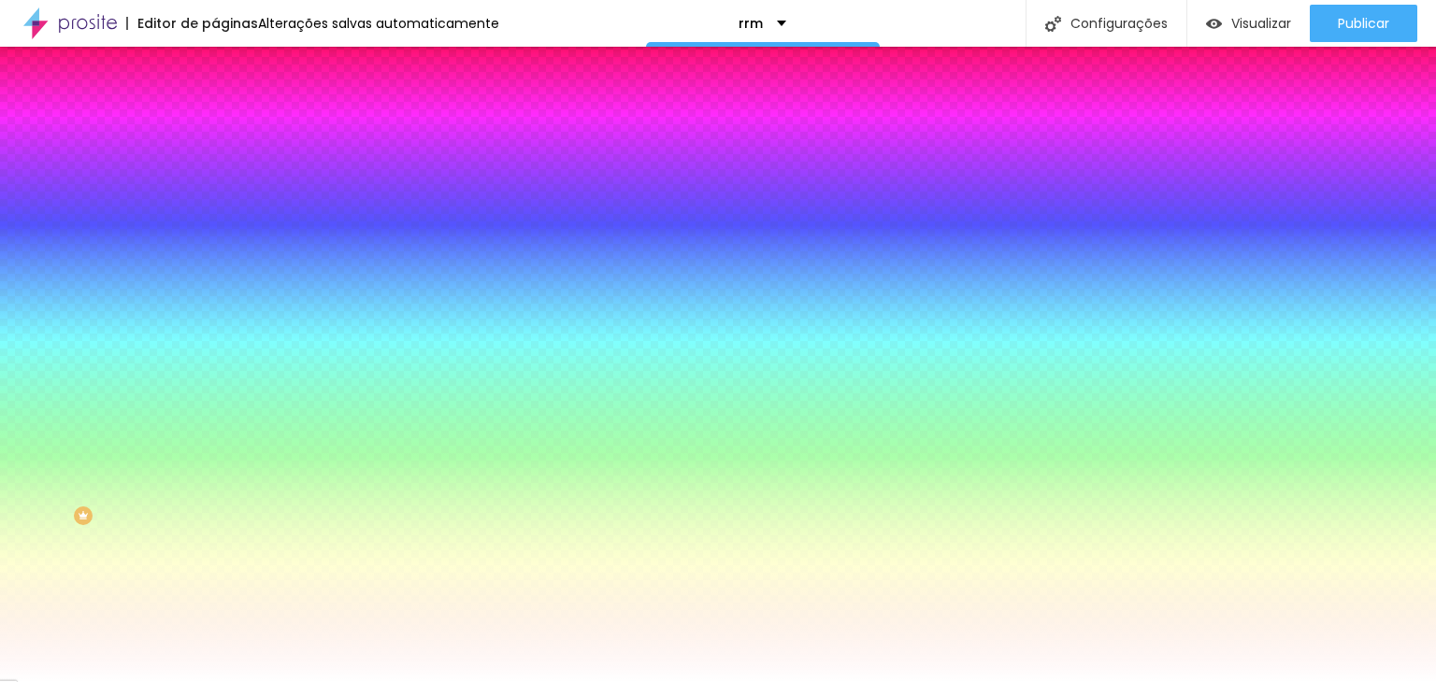
click at [232, 132] on span "Avançado" at bounding box center [263, 140] width 62 height 16
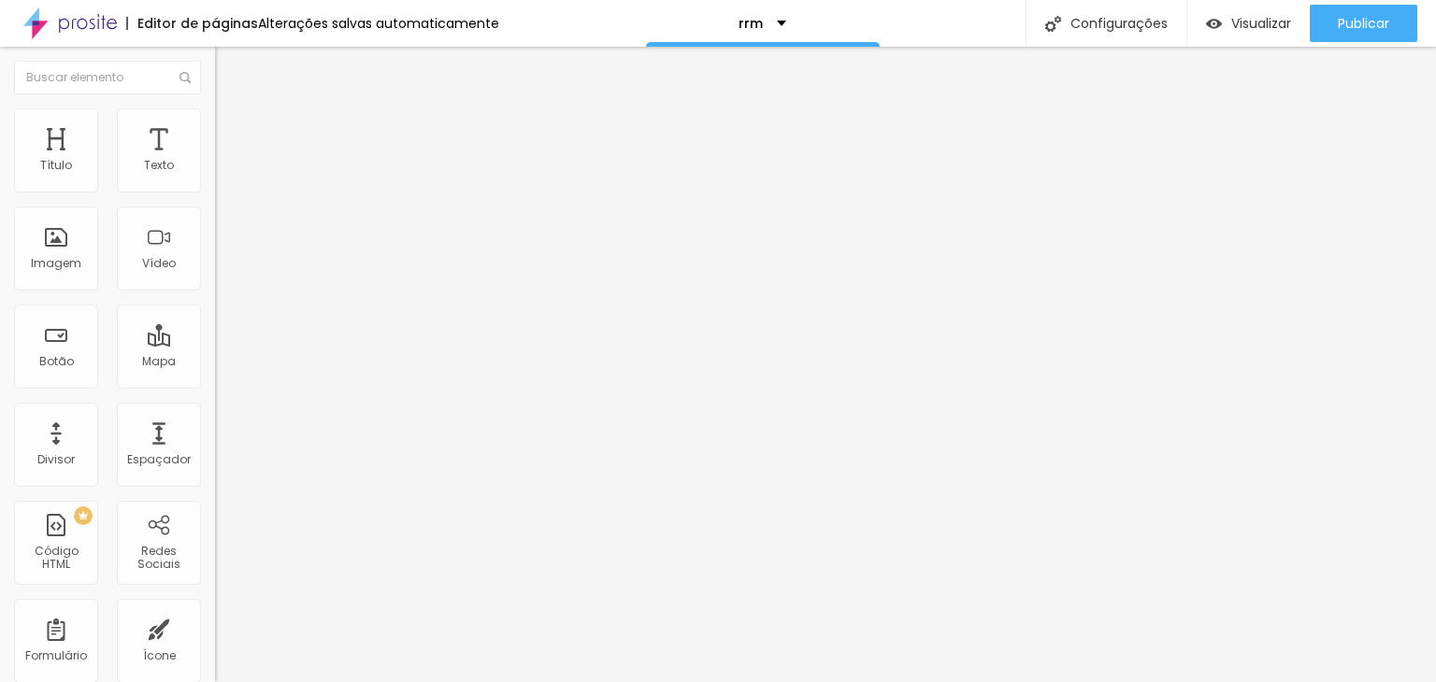
click at [232, 132] on span "Avançado" at bounding box center [263, 140] width 62 height 16
click at [215, 122] on li "Estilo" at bounding box center [322, 117] width 215 height 19
click at [215, 127] on li "Avançado" at bounding box center [322, 136] width 215 height 19
click at [215, 108] on img at bounding box center [223, 116] width 17 height 17
click at [215, 122] on li "Estilo" at bounding box center [322, 117] width 215 height 19
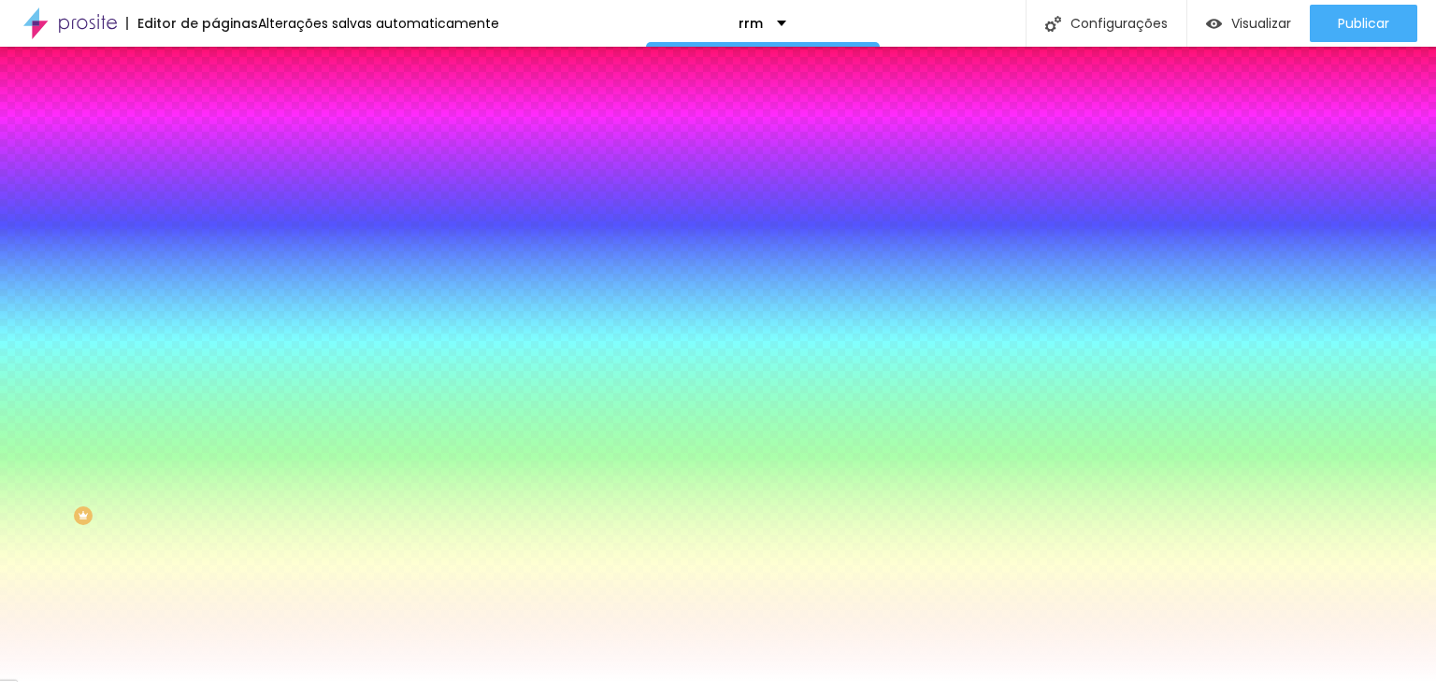
click at [215, 127] on li "Avançado" at bounding box center [322, 136] width 215 height 19
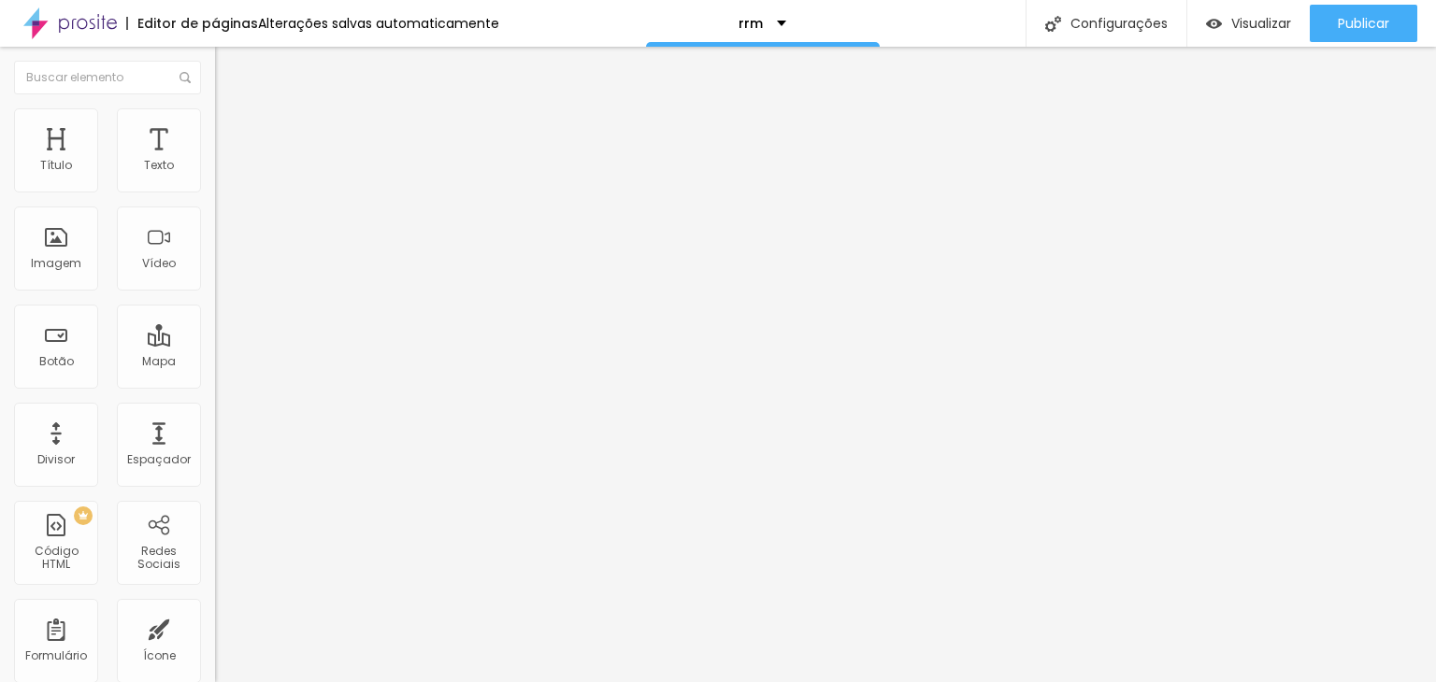
type input "46"
type input "31"
type input "15"
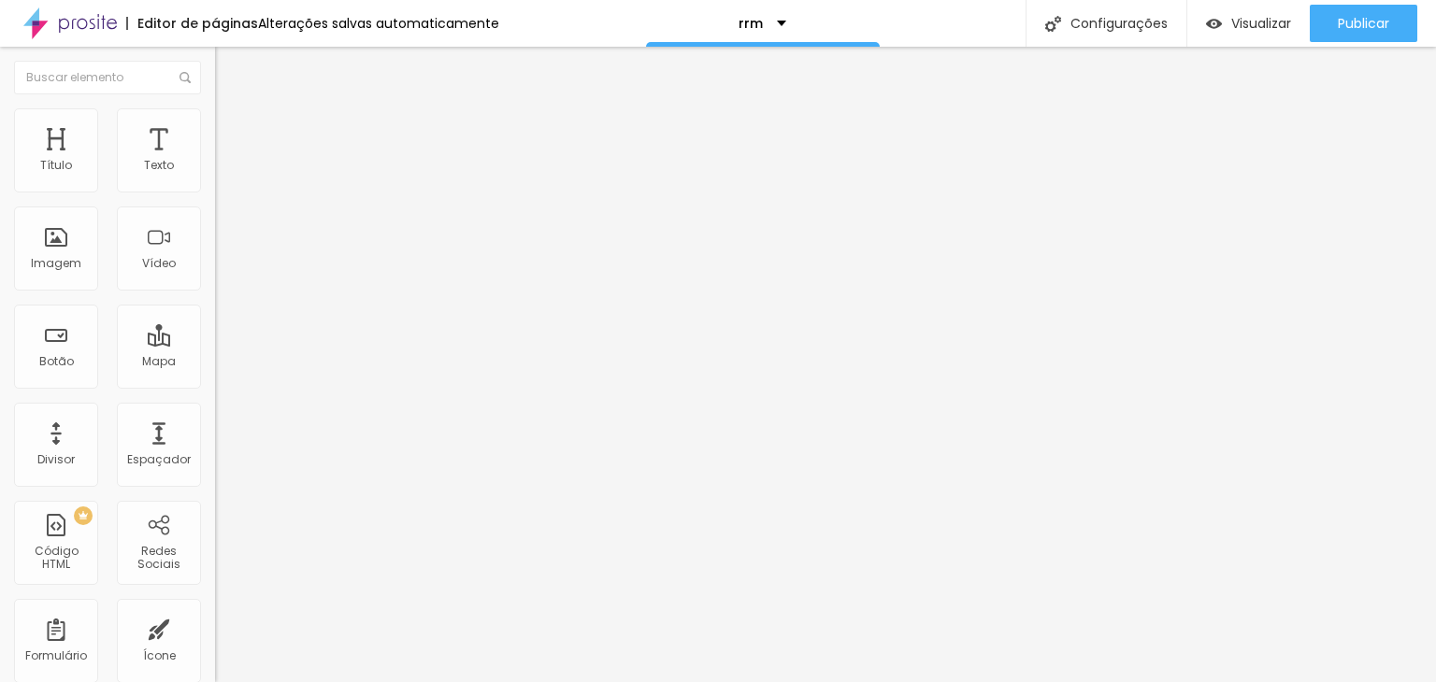
type input "15"
type input "0"
drag, startPoint x: 48, startPoint y: 216, endPoint x: 0, endPoint y: 207, distance: 48.6
type input "0"
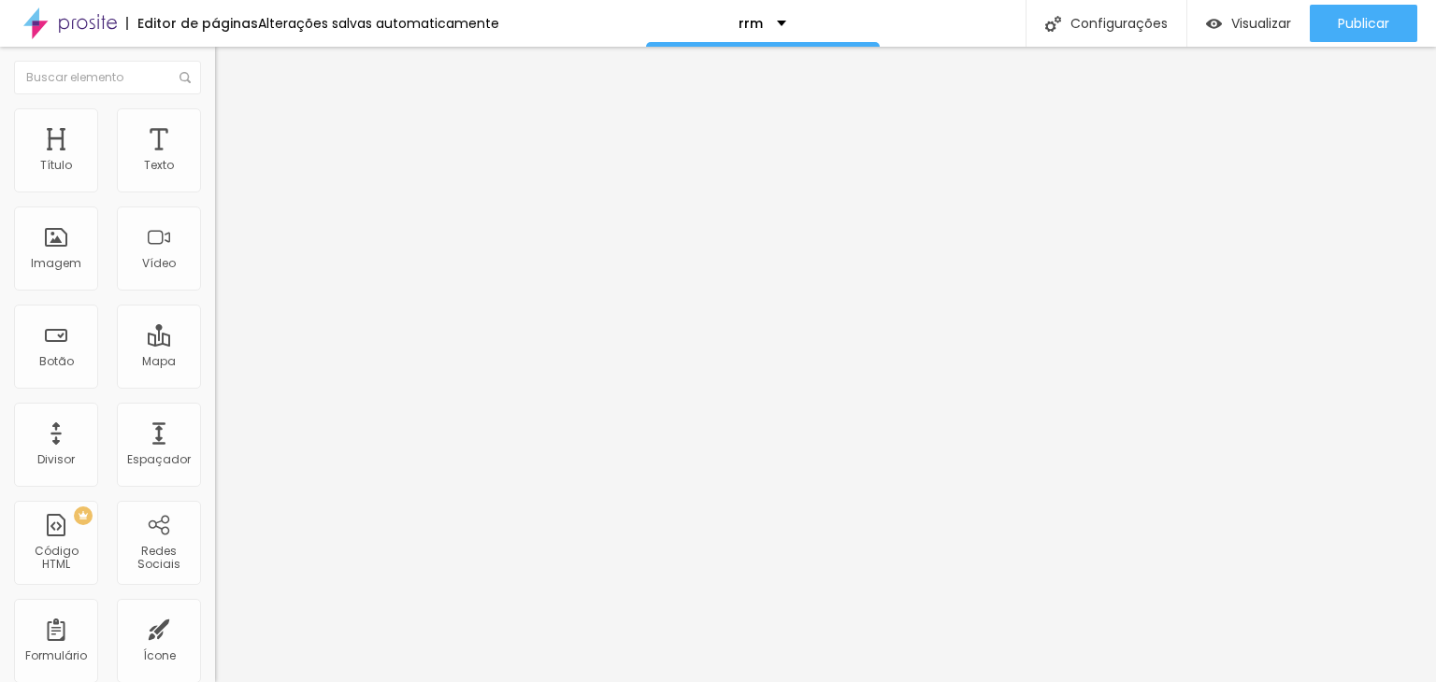
click at [215, 627] on input "range" at bounding box center [275, 634] width 121 height 15
click at [215, 127] on li "Avançado" at bounding box center [322, 136] width 215 height 19
type input "10"
type input "0"
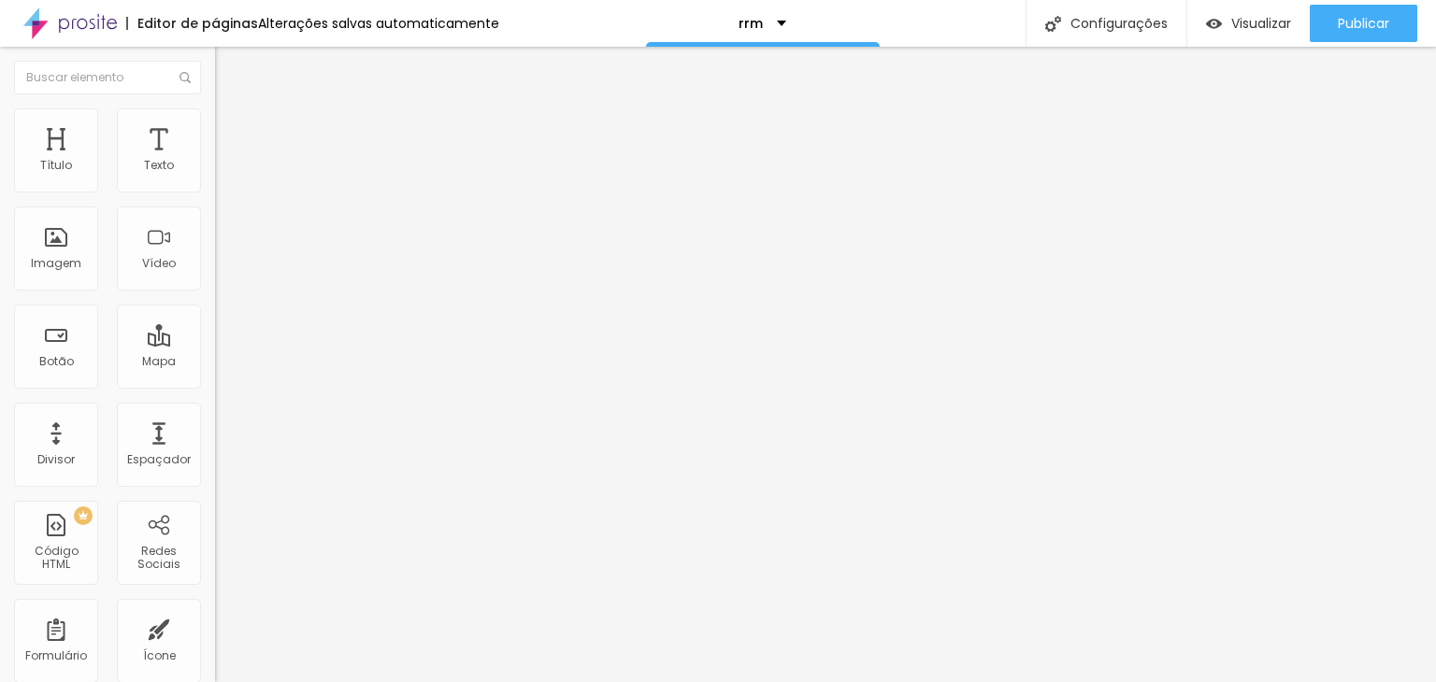
type input "0"
drag, startPoint x: 44, startPoint y: 221, endPoint x: 0, endPoint y: 203, distance: 47.4
type input "0"
click at [215, 627] on input "range" at bounding box center [275, 634] width 121 height 15
click at [232, 137] on span "Avançado" at bounding box center [263, 140] width 62 height 16
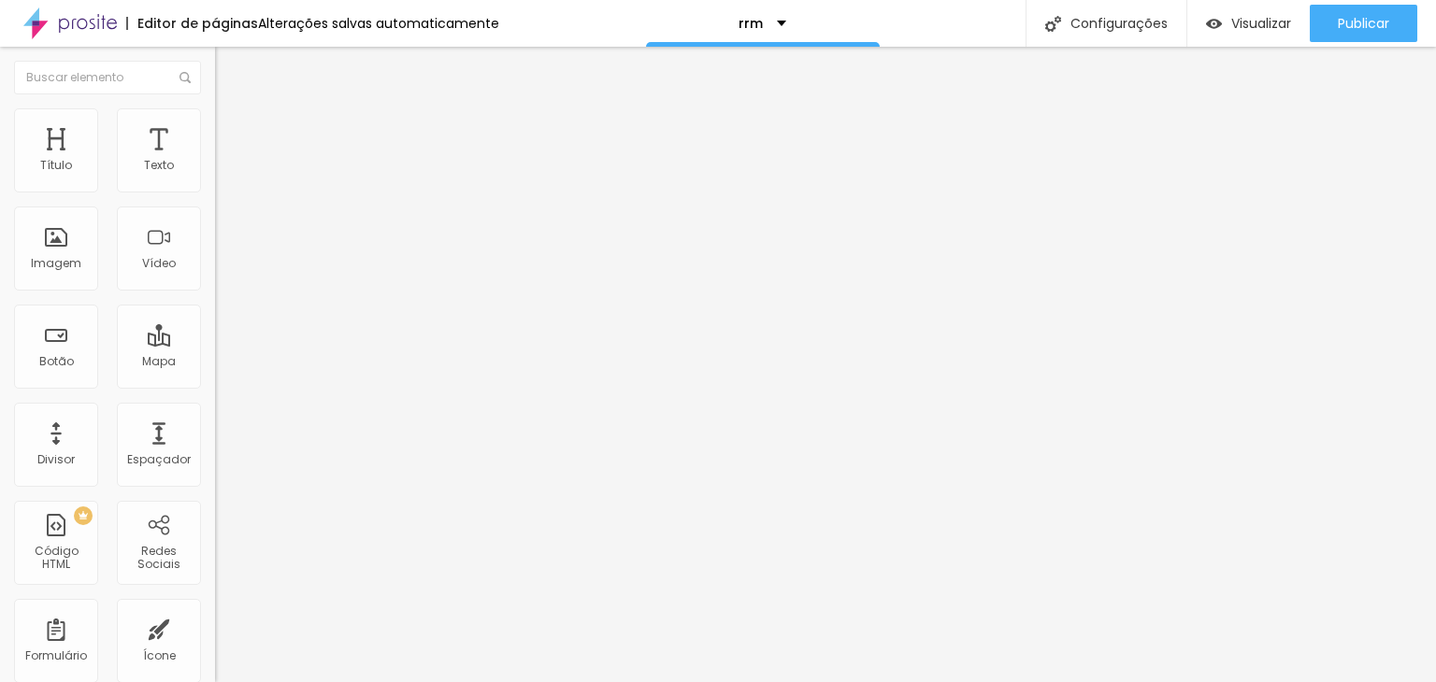
click at [215, 127] on li "Estilo" at bounding box center [322, 117] width 215 height 19
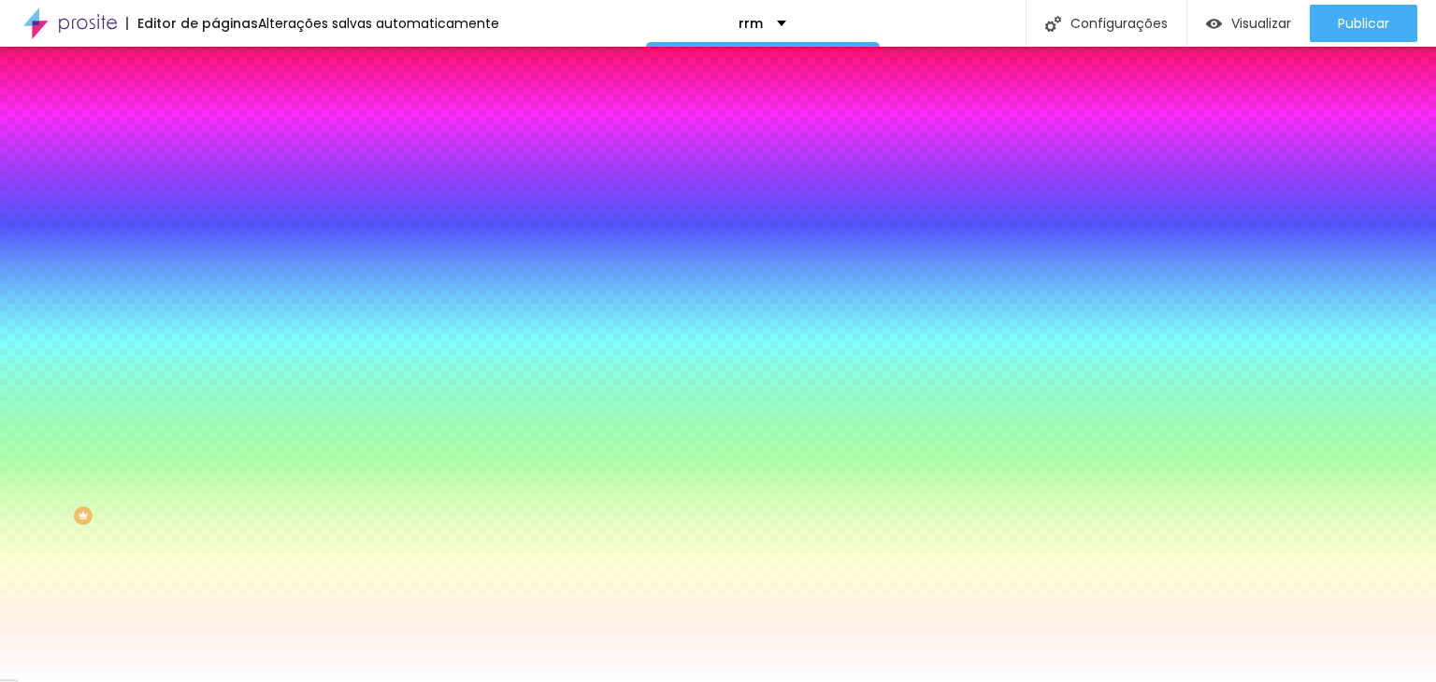
click at [215, 254] on div at bounding box center [322, 254] width 215 height 0
type input "#FFFFFF"
drag, startPoint x: 103, startPoint y: 399, endPoint x: 0, endPoint y: 333, distance: 122.4
click at [215, 333] on div "Imagem de fundo Adicionar imagem Efeito da Imagem Nenhum Nenhum Parallax Cor de…" at bounding box center [322, 267] width 215 height 242
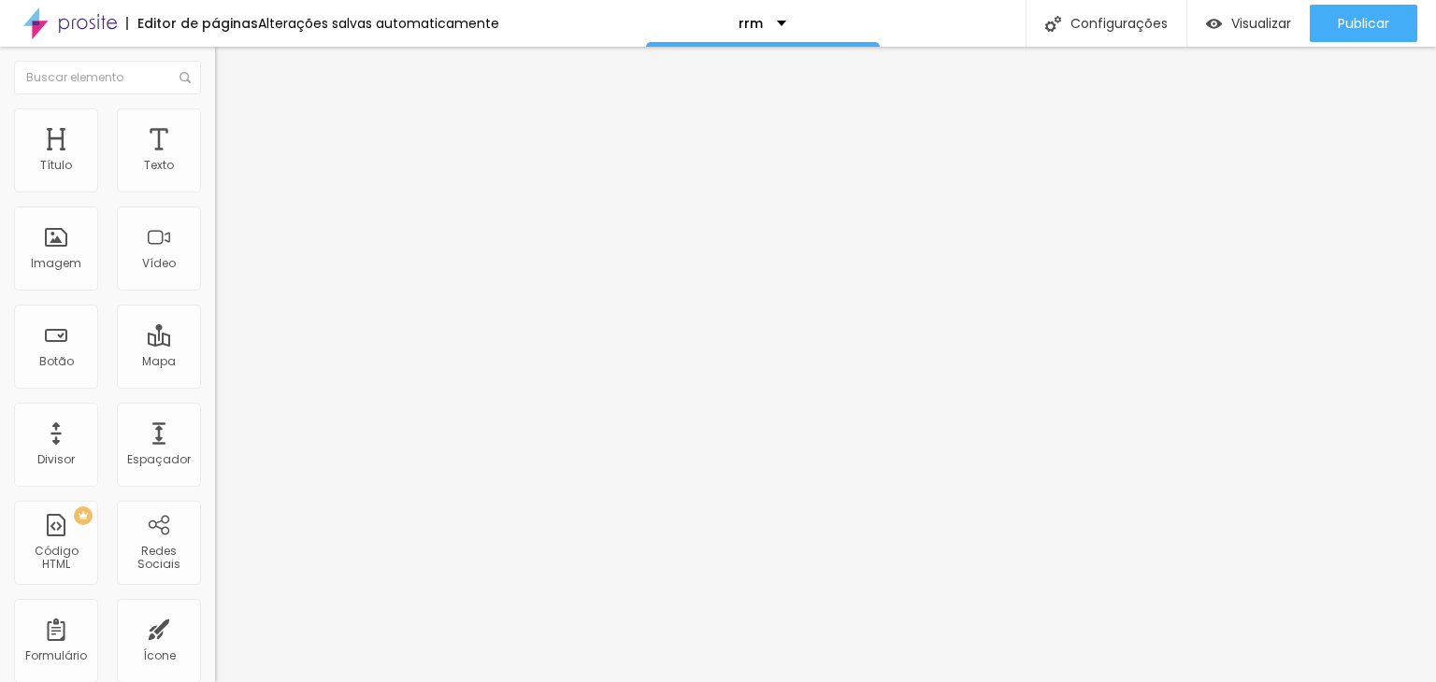
click at [215, 280] on span "4:3 Standard" at bounding box center [253, 272] width 76 height 16
click at [215, 302] on span "Wide" at bounding box center [229, 294] width 29 height 16
click at [215, 363] on div at bounding box center [322, 363] width 215 height 0
click at [215, 176] on input "text" at bounding box center [327, 166] width 224 height 19
paste input "[URL][DOMAIN_NAME]"
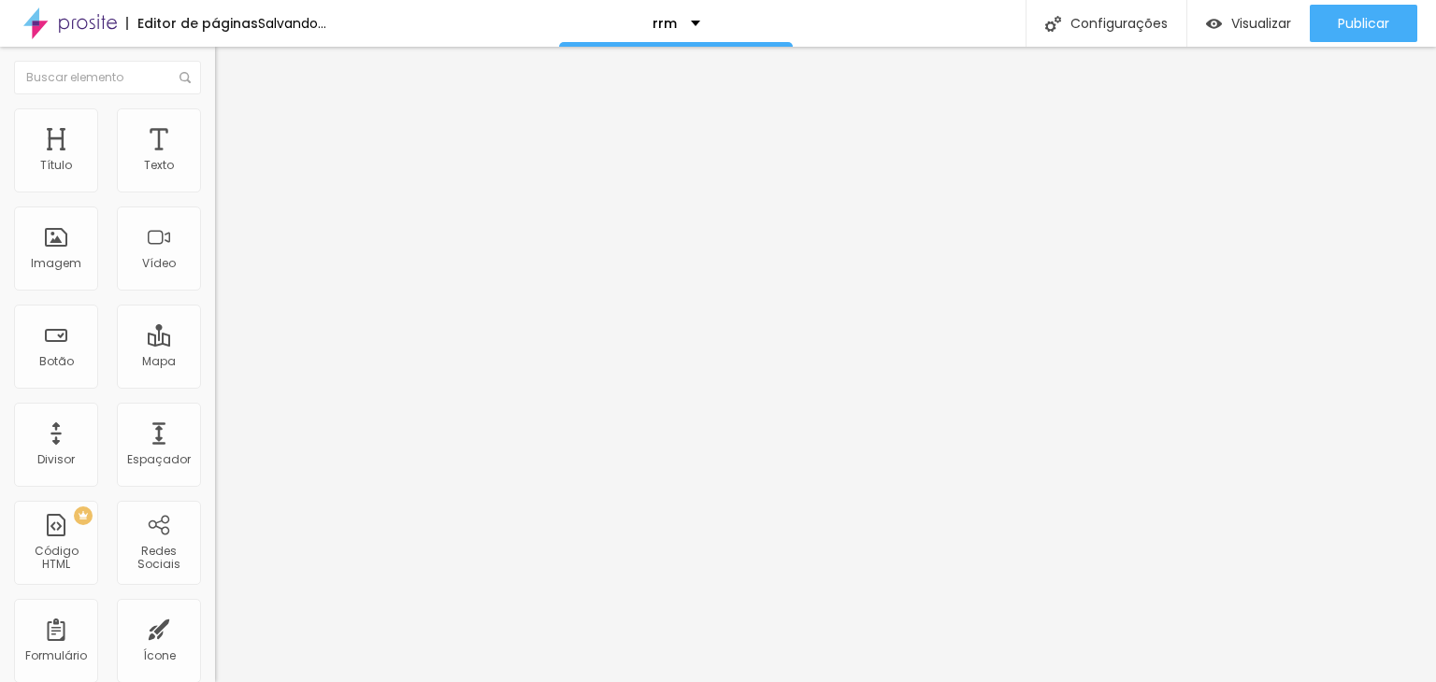
scroll to position [1, 8]
type input "[URL][DOMAIN_NAME]"
click at [215, 157] on div "URL do vídeo" at bounding box center [322, 151] width 215 height 11
click at [232, 132] on span "Avançado" at bounding box center [263, 140] width 62 height 16
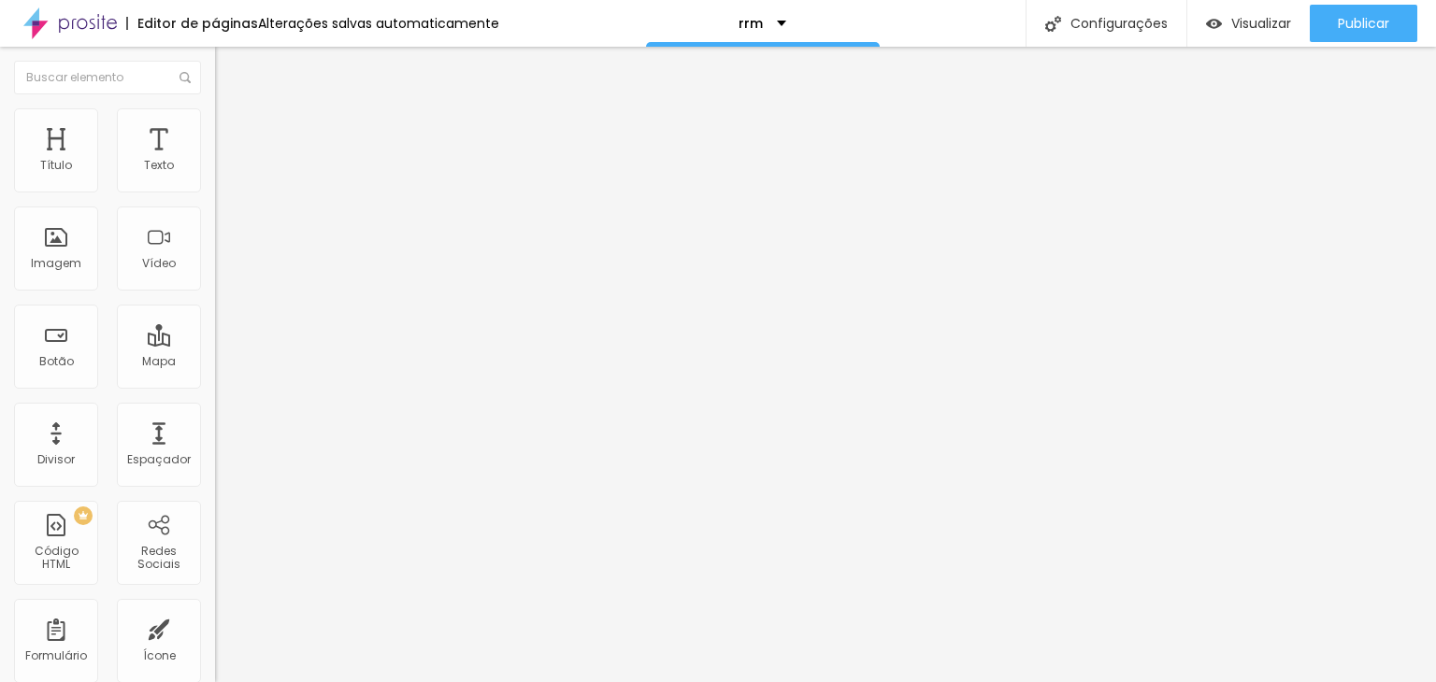
type input "0"
drag, startPoint x: 77, startPoint y: 179, endPoint x: 0, endPoint y: 162, distance: 78.5
type input "0"
click at [215, 363] on input "range" at bounding box center [275, 370] width 121 height 15
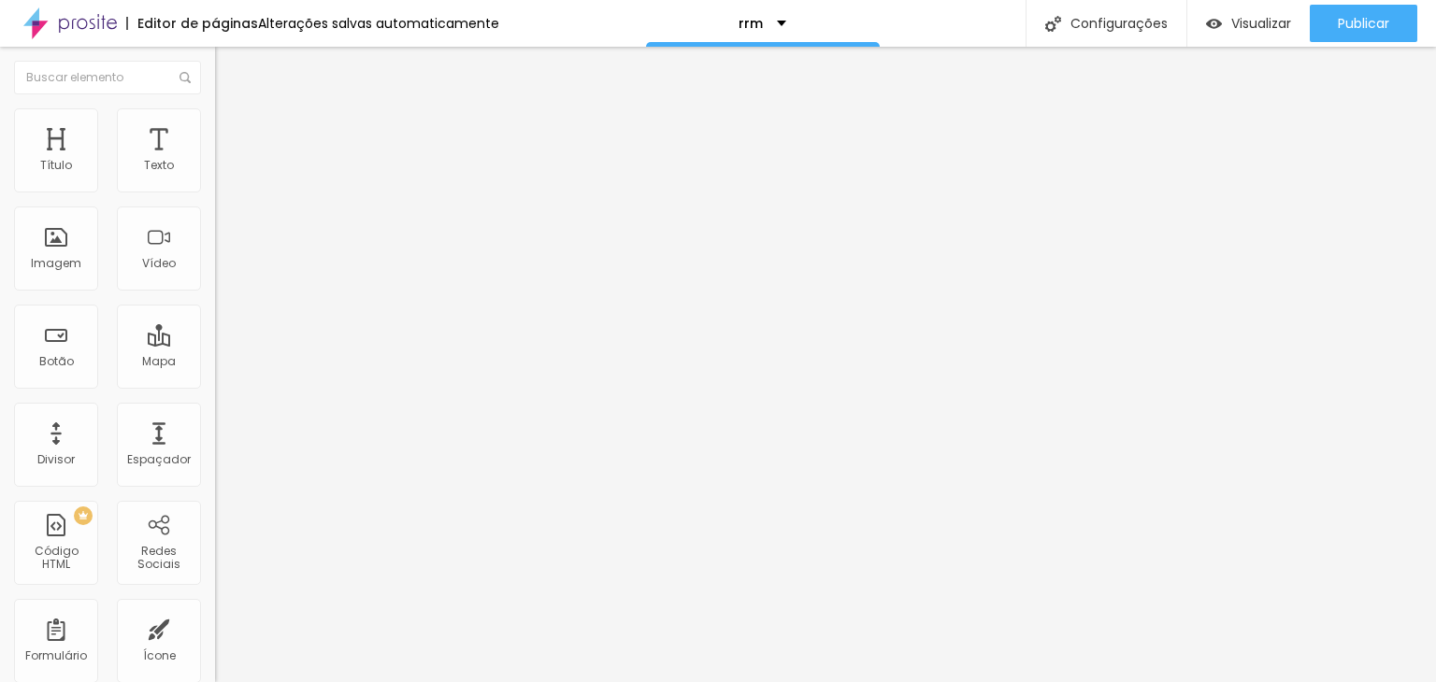
drag, startPoint x: 169, startPoint y: 129, endPoint x: 114, endPoint y: 131, distance: 55.2
click at [232, 132] on span "Avançado" at bounding box center [263, 140] width 62 height 16
drag, startPoint x: 144, startPoint y: 218, endPoint x: 71, endPoint y: 220, distance: 72.9
click at [215, 410] on div "20 px Espaçamento vertical" at bounding box center [322, 542] width 215 height 265
type input "10"
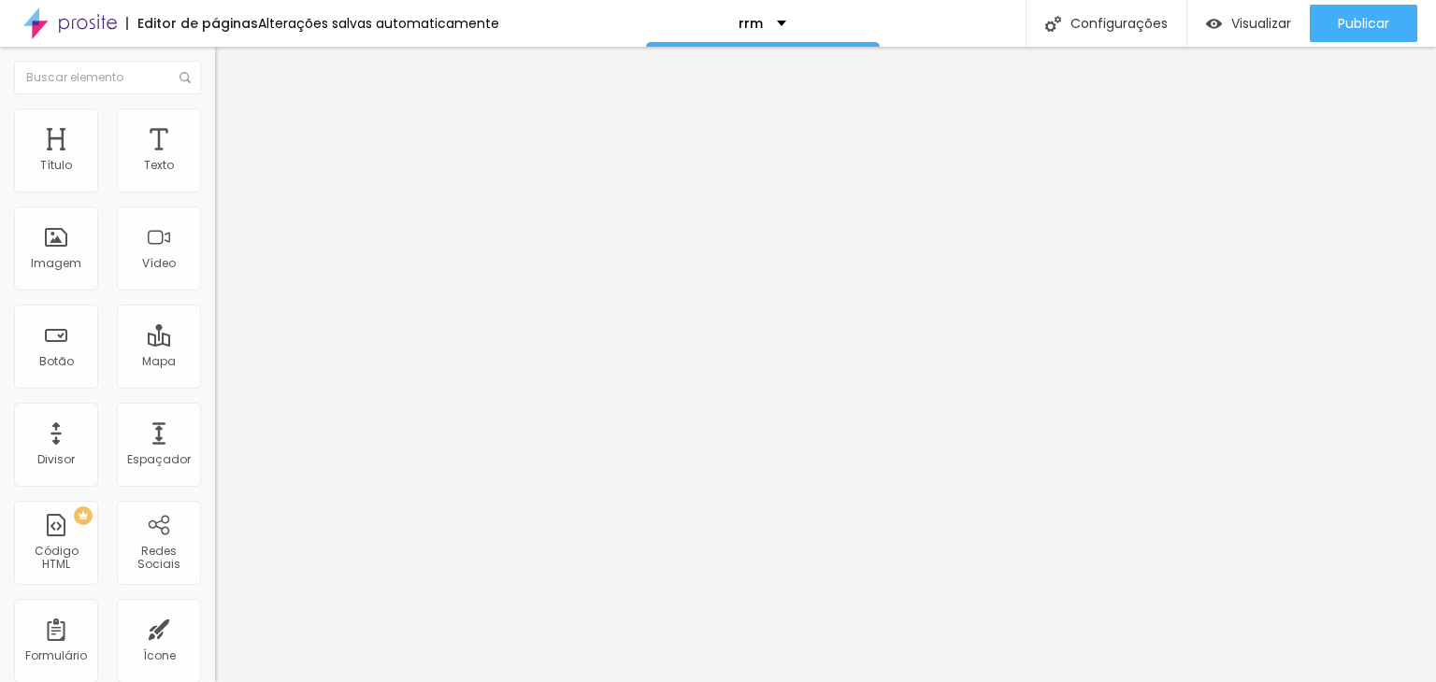
type input "10"
drag, startPoint x: 170, startPoint y: 188, endPoint x: 158, endPoint y: 184, distance: 12.7
click at [215, 380] on input "20" at bounding box center [250, 390] width 70 height 20
click at [232, 132] on span "Avançado" at bounding box center [263, 140] width 62 height 16
click at [215, 539] on div at bounding box center [322, 539] width 215 height 0
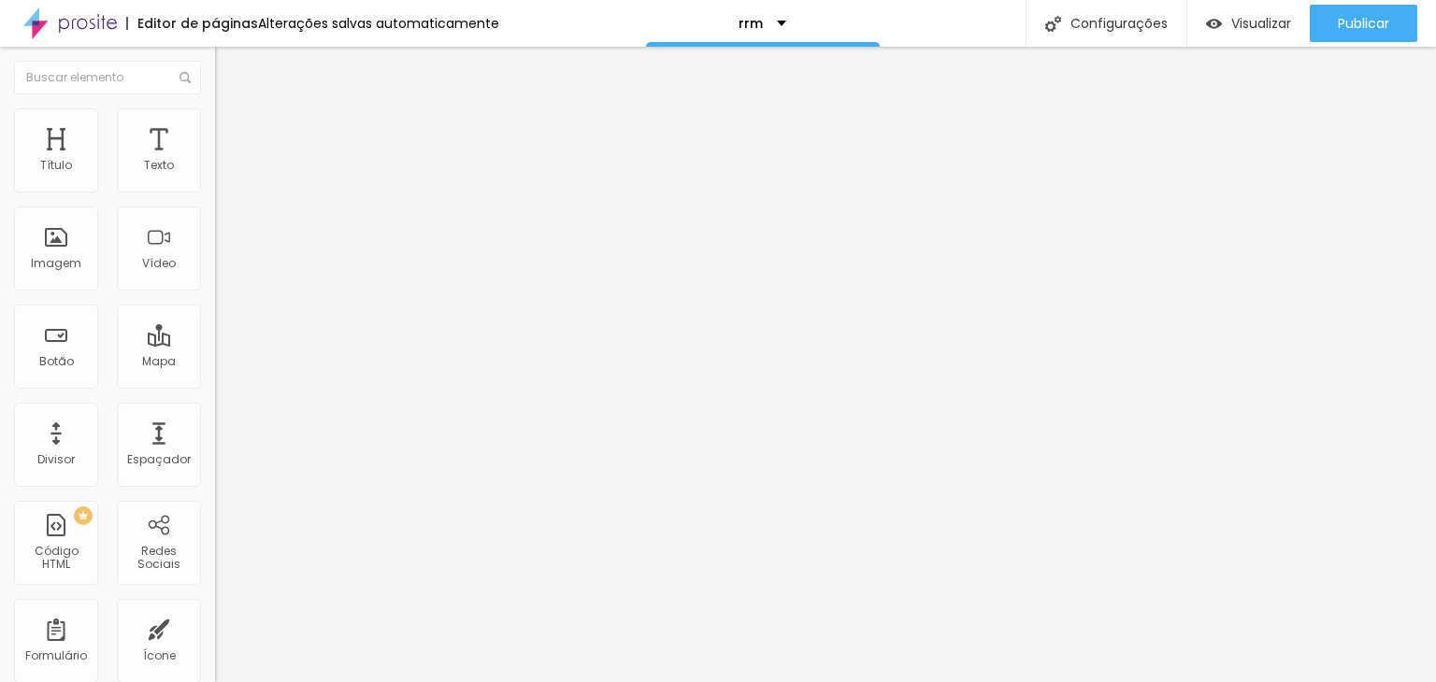
click at [215, 551] on div at bounding box center [322, 551] width 215 height 0
click at [232, 136] on span "Avançado" at bounding box center [263, 140] width 62 height 16
click at [215, 528] on li "Celular" at bounding box center [322, 533] width 215 height 11
click at [215, 539] on div at bounding box center [322, 539] width 215 height 0
click at [215, 551] on div at bounding box center [322, 551] width 215 height 0
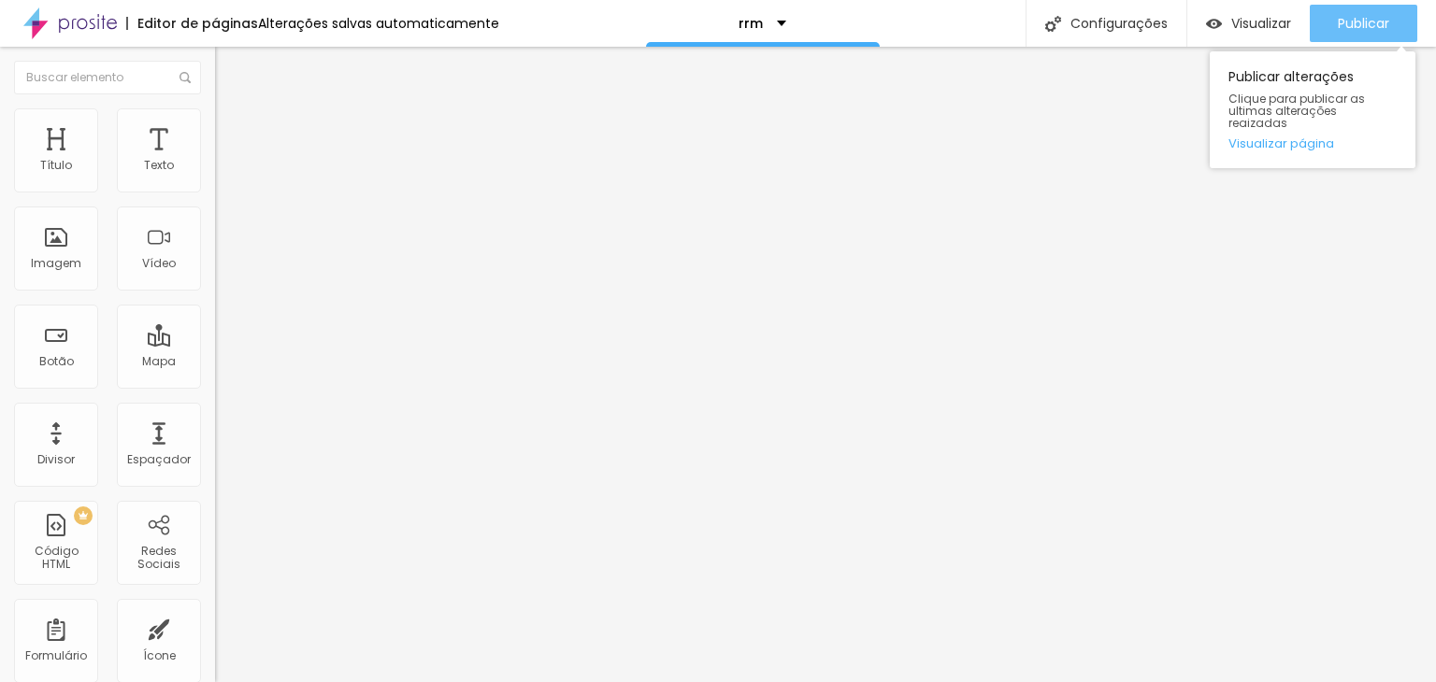
click at [1322, 22] on button "Publicar" at bounding box center [1364, 23] width 108 height 37
click at [1341, 12] on div "Publicar" at bounding box center [1363, 23] width 51 height 37
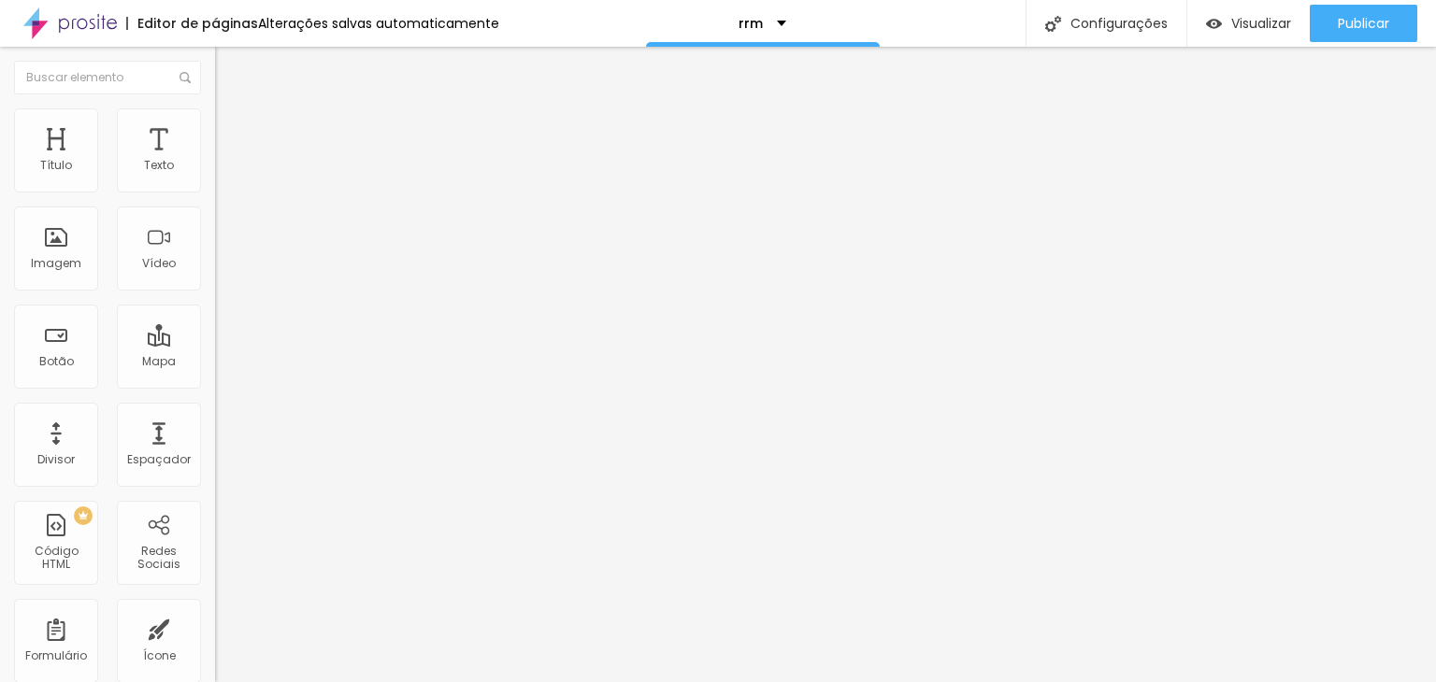
click at [232, 134] on span "Avançado" at bounding box center [263, 140] width 62 height 16
click at [232, 129] on span "Estilo" at bounding box center [246, 121] width 29 height 16
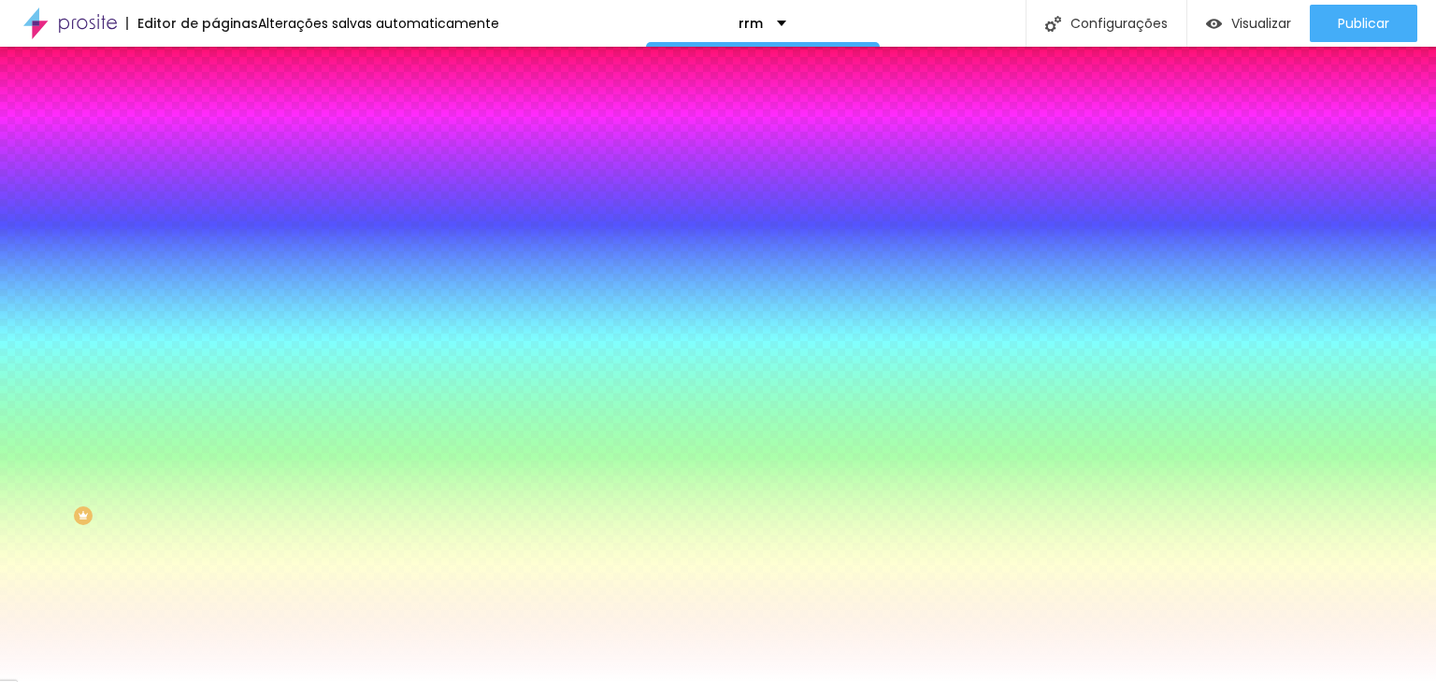
click at [215, 254] on div at bounding box center [322, 254] width 215 height 0
click at [181, 498] on div at bounding box center [718, 341] width 1436 height 682
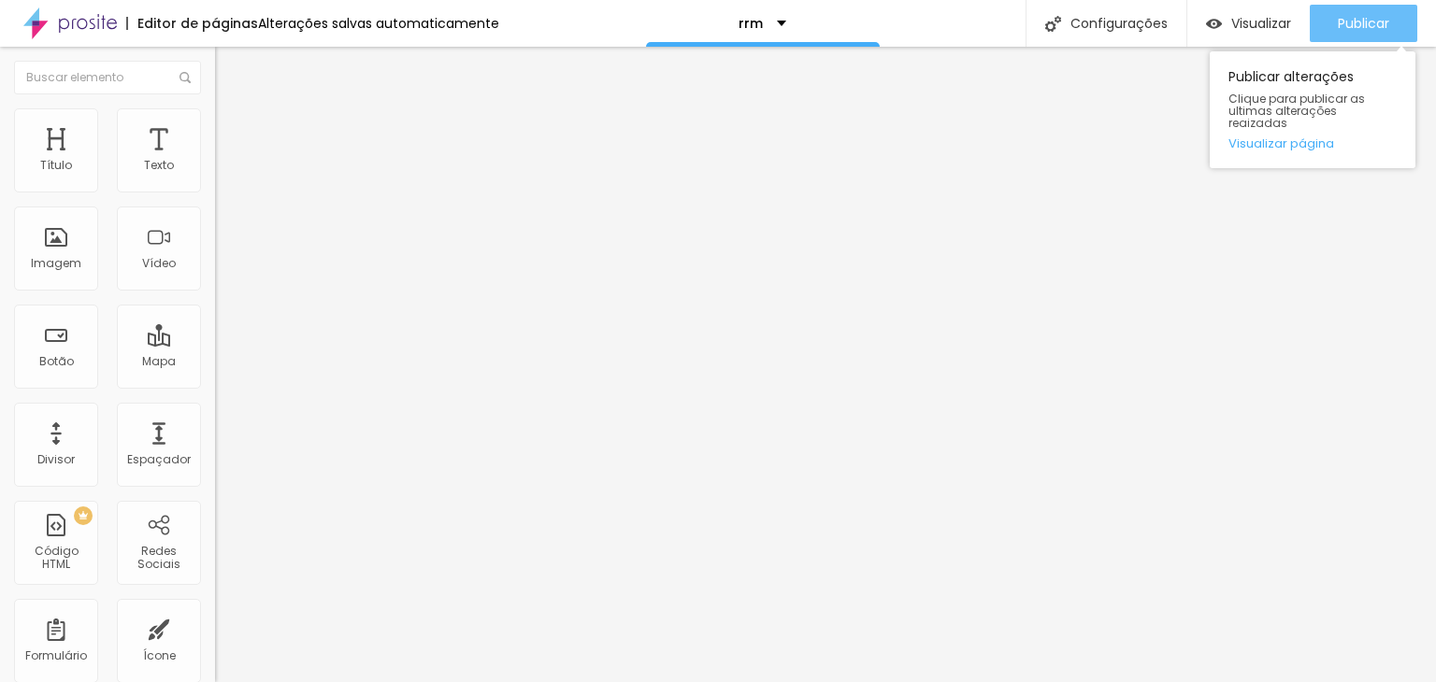
click at [1369, 26] on span "Publicar" at bounding box center [1363, 23] width 51 height 15
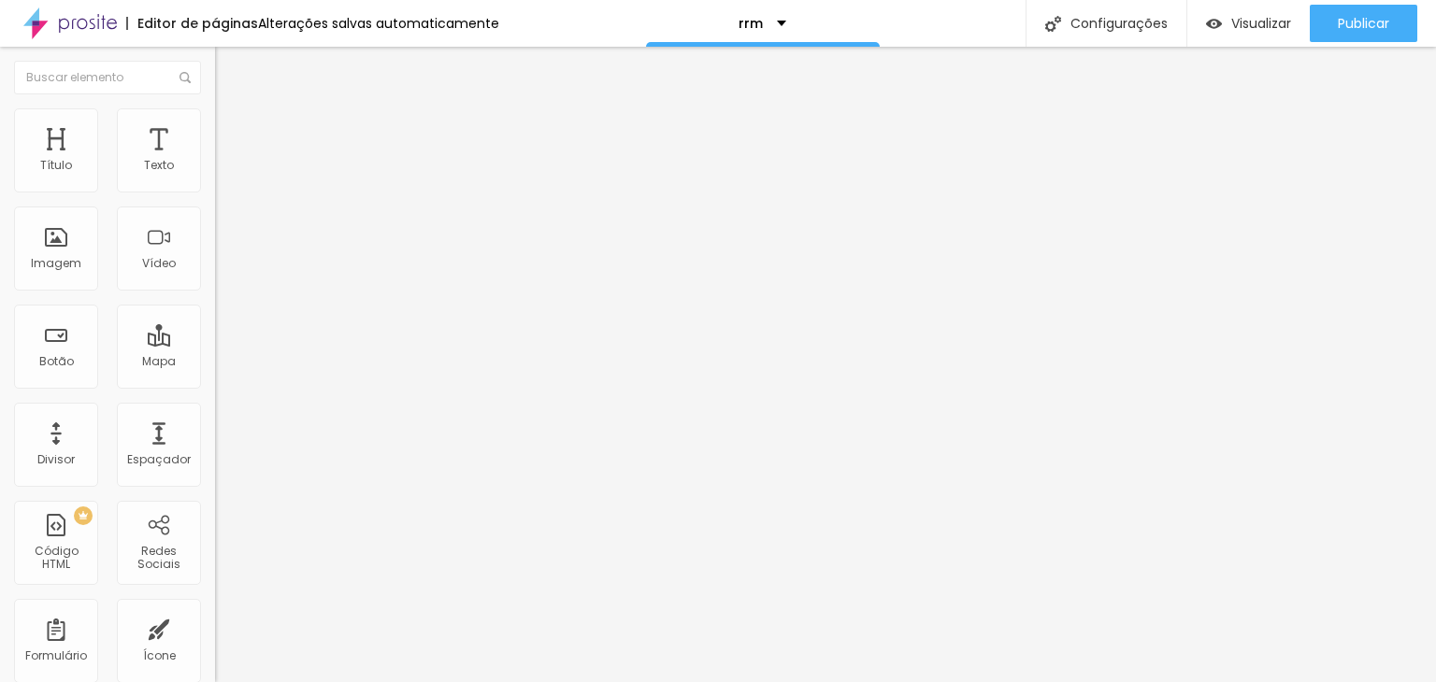
click at [232, 127] on span "Estilo" at bounding box center [246, 121] width 29 height 16
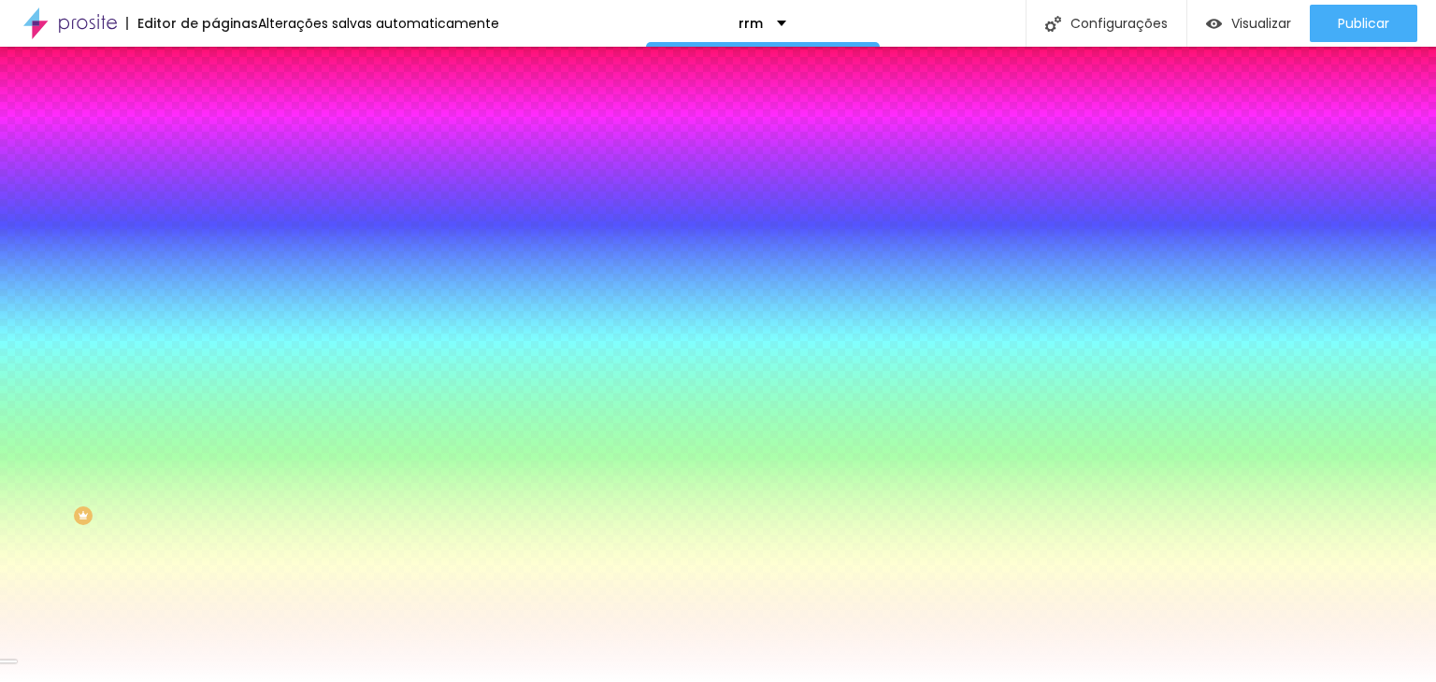
click at [215, 127] on li "Avançado" at bounding box center [322, 136] width 215 height 19
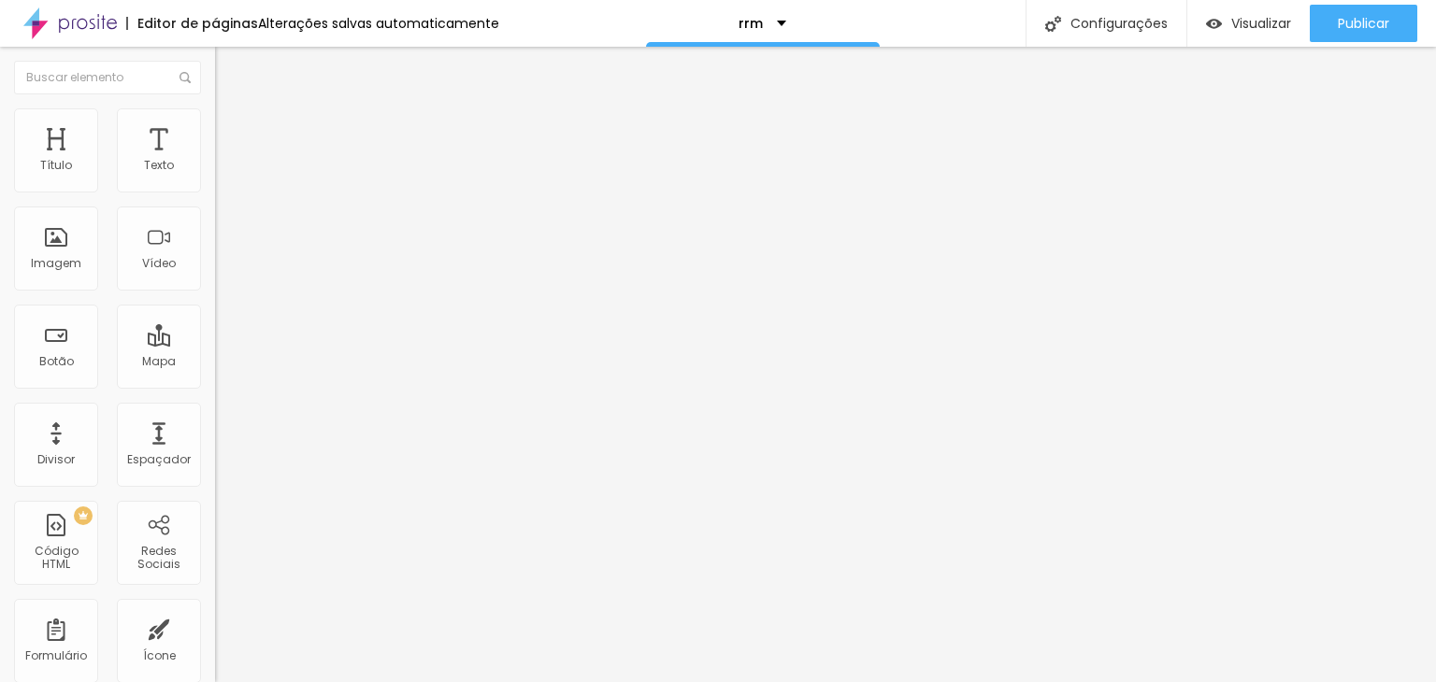
click at [215, 136] on ul "Conteúdo Estilo Avançado" at bounding box center [322, 118] width 215 height 56
drag, startPoint x: 167, startPoint y: 135, endPoint x: 115, endPoint y: 145, distance: 53.4
click at [232, 136] on span "Avançado" at bounding box center [263, 140] width 62 height 16
click at [215, 127] on li "Estilo" at bounding box center [322, 117] width 215 height 19
drag, startPoint x: 106, startPoint y: 135, endPoint x: 117, endPoint y: 133, distance: 11.4
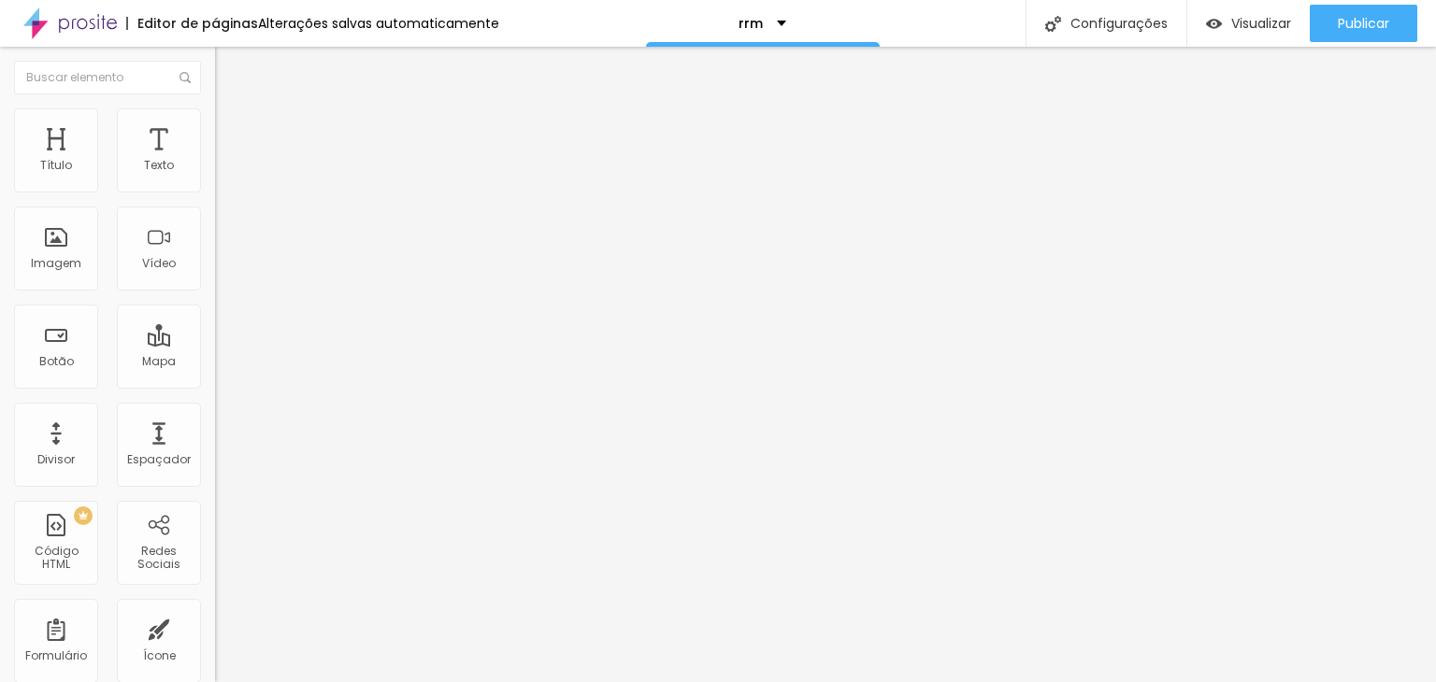
click at [232, 129] on span "Estilo" at bounding box center [246, 121] width 29 height 16
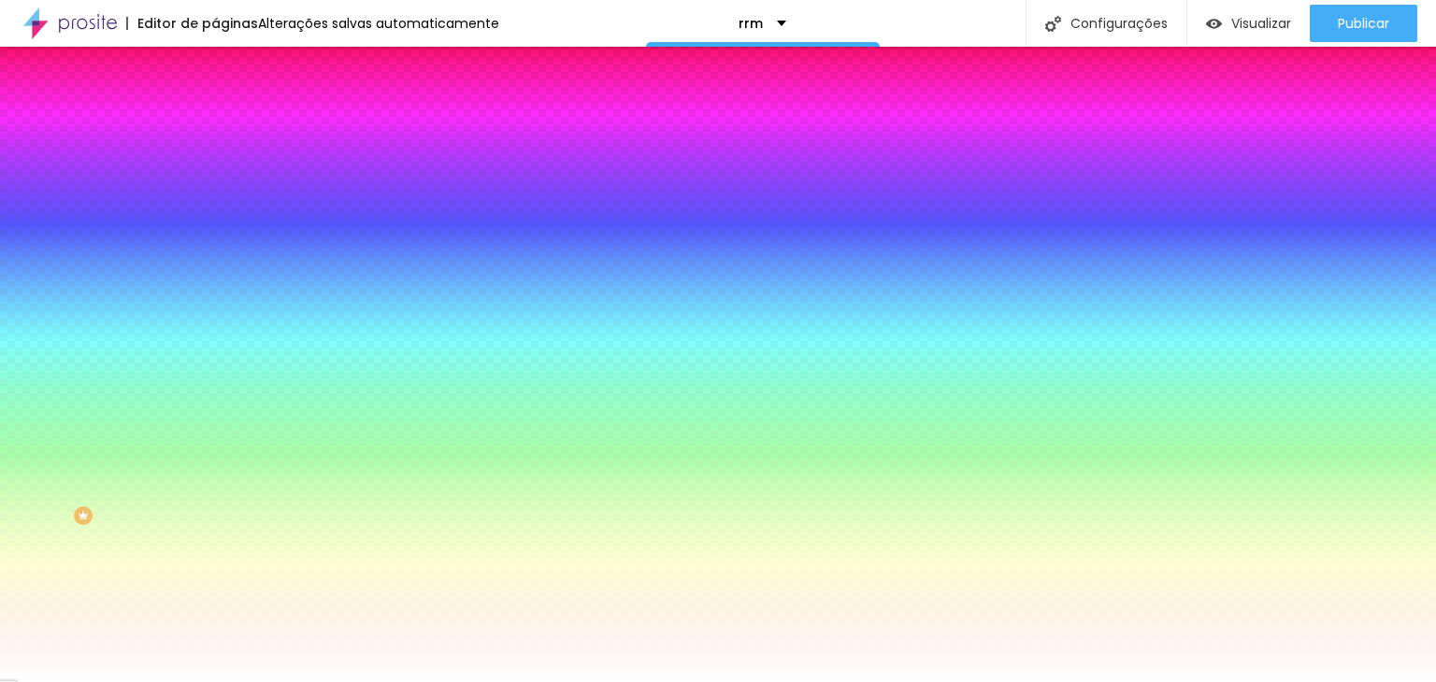
click at [215, 127] on li "Avançado" at bounding box center [322, 136] width 215 height 19
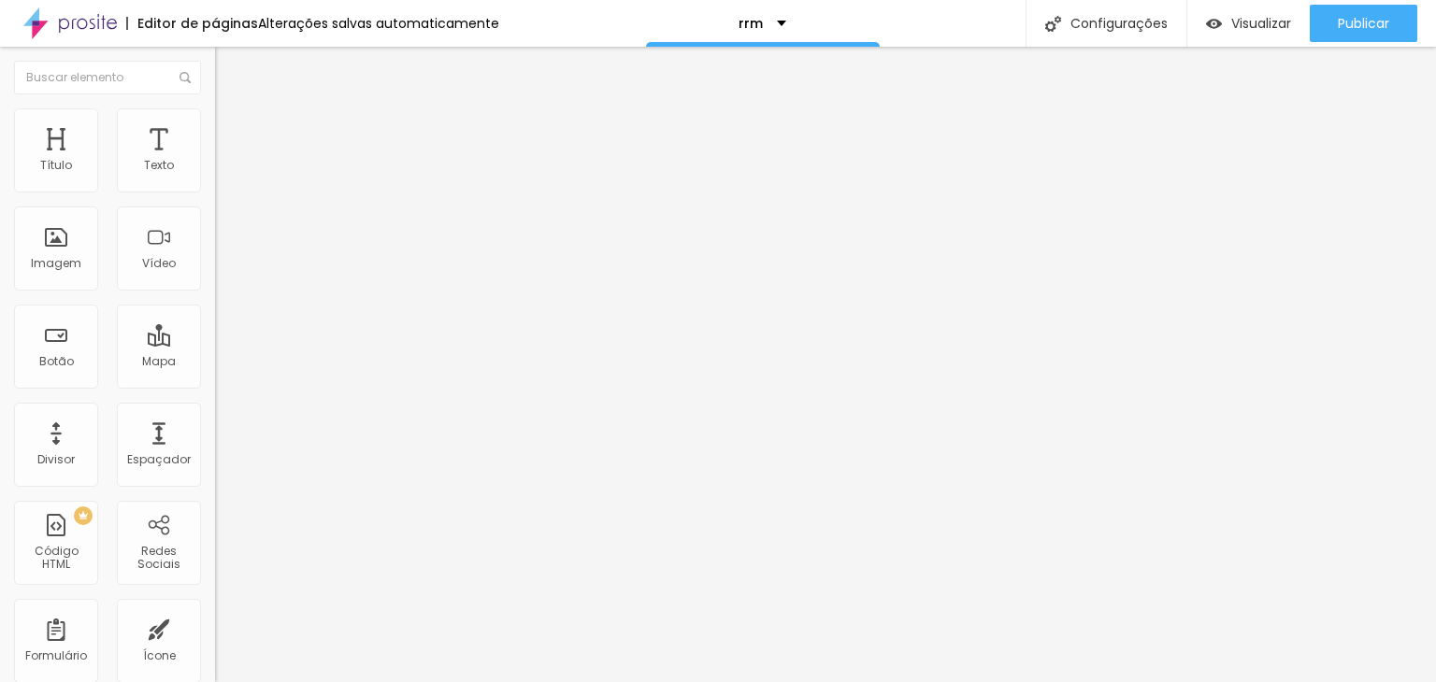
click at [224, 269] on icon "button" at bounding box center [227, 265] width 7 height 7
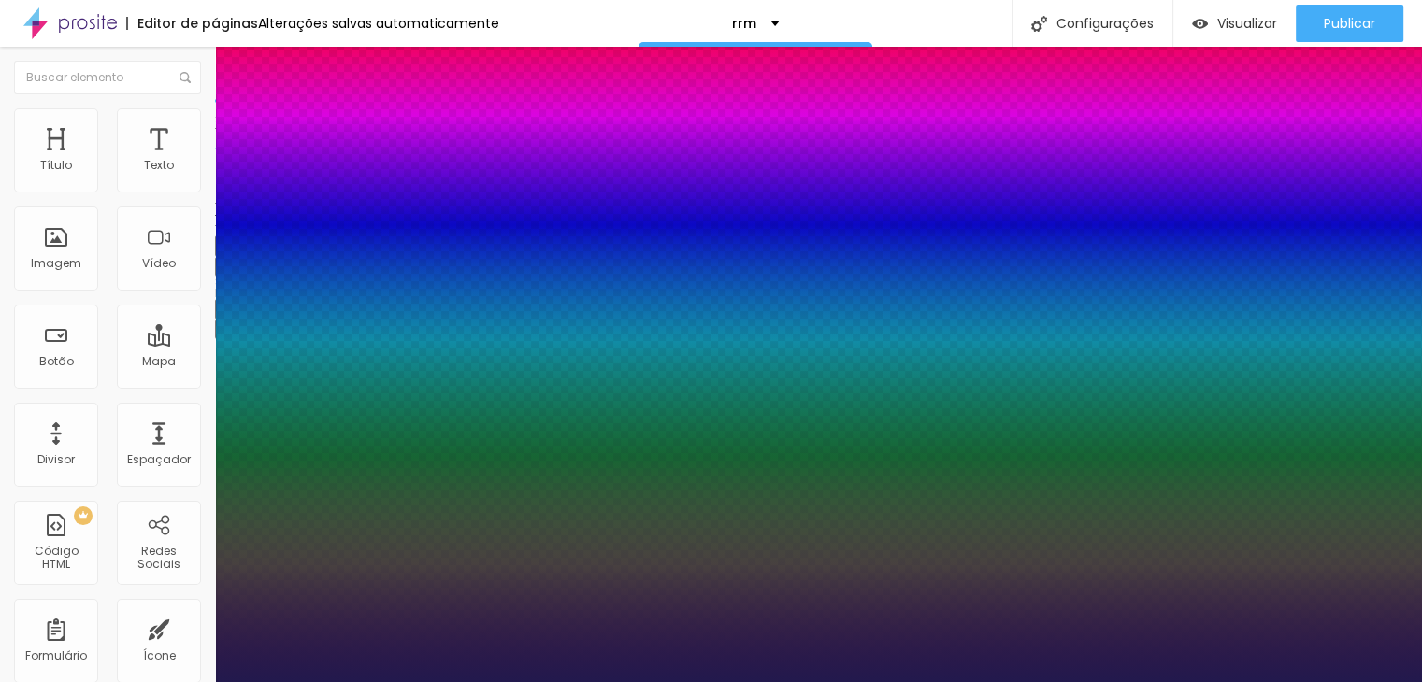
type input "1"
click at [189, 681] on div at bounding box center [711, 682] width 1422 height 0
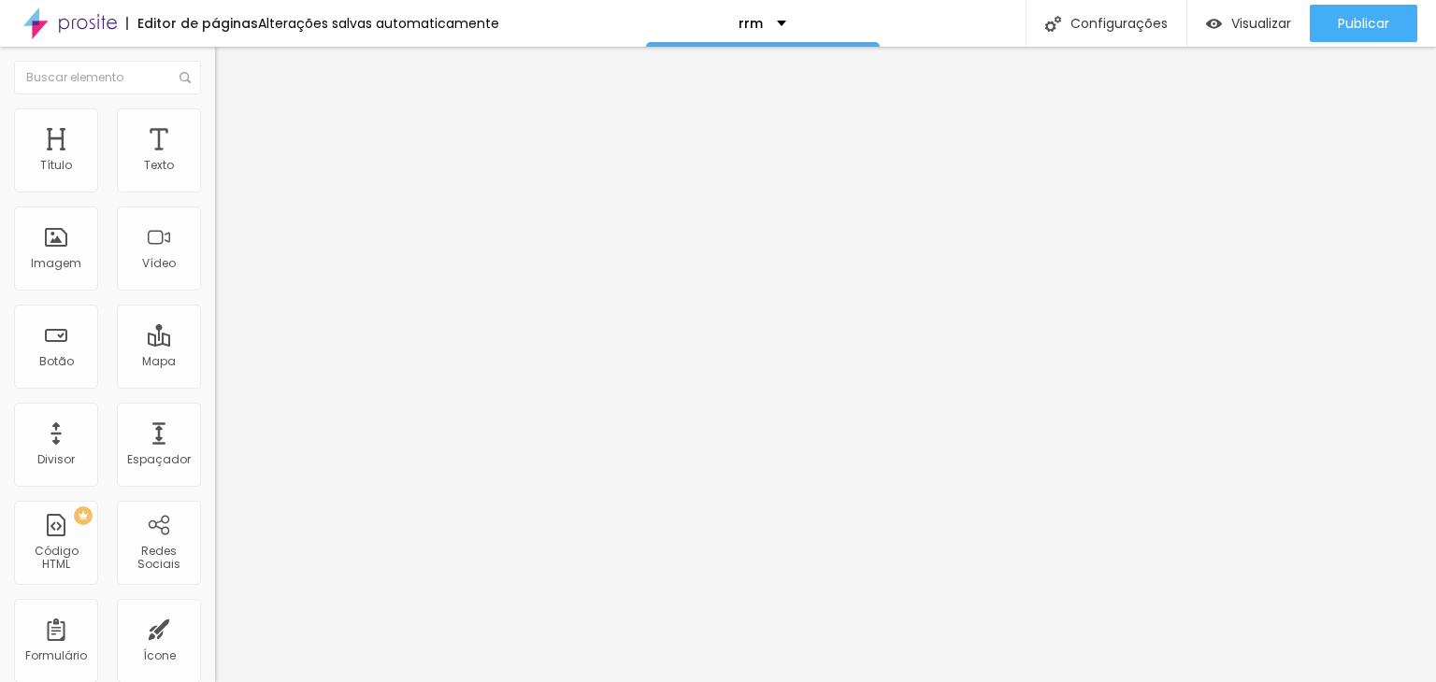
click at [222, 271] on icon "button" at bounding box center [227, 265] width 11 height 11
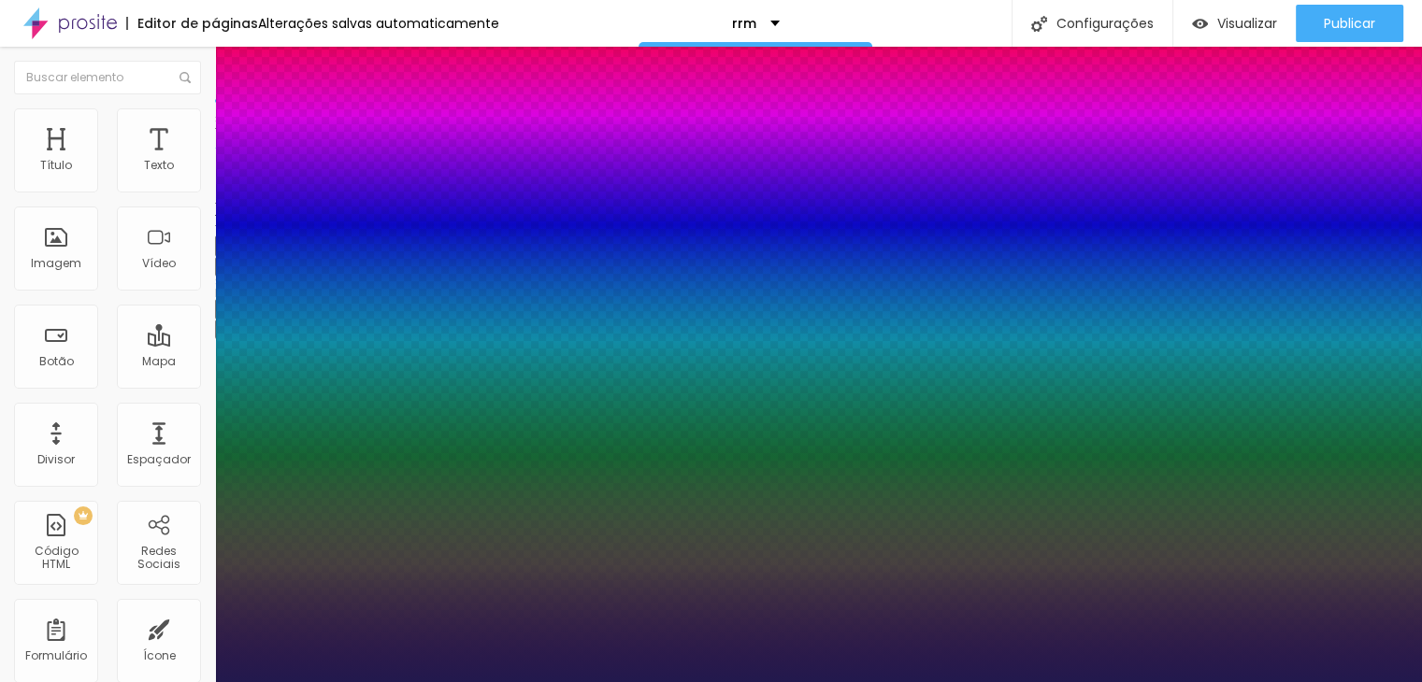
type input "1"
click at [427, 681] on div at bounding box center [711, 682] width 1422 height 0
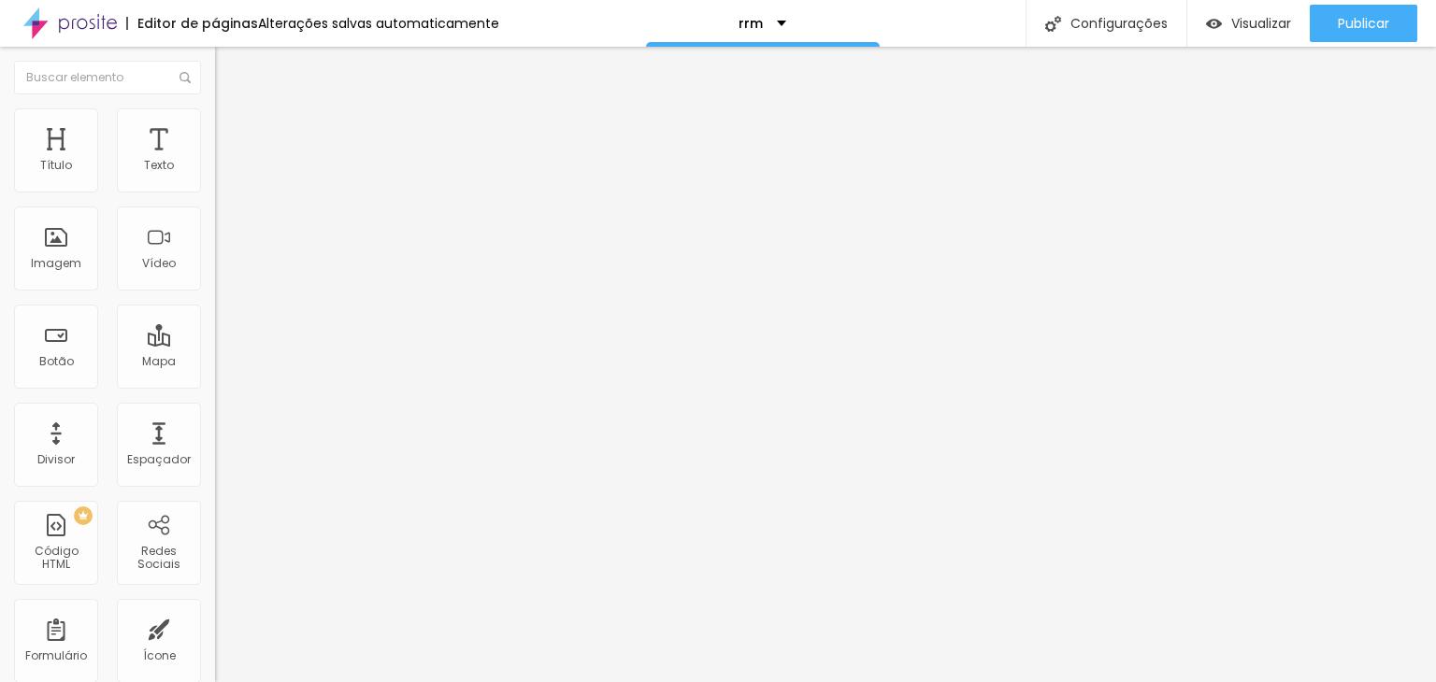
click at [215, 277] on button "button" at bounding box center [228, 267] width 26 height 20
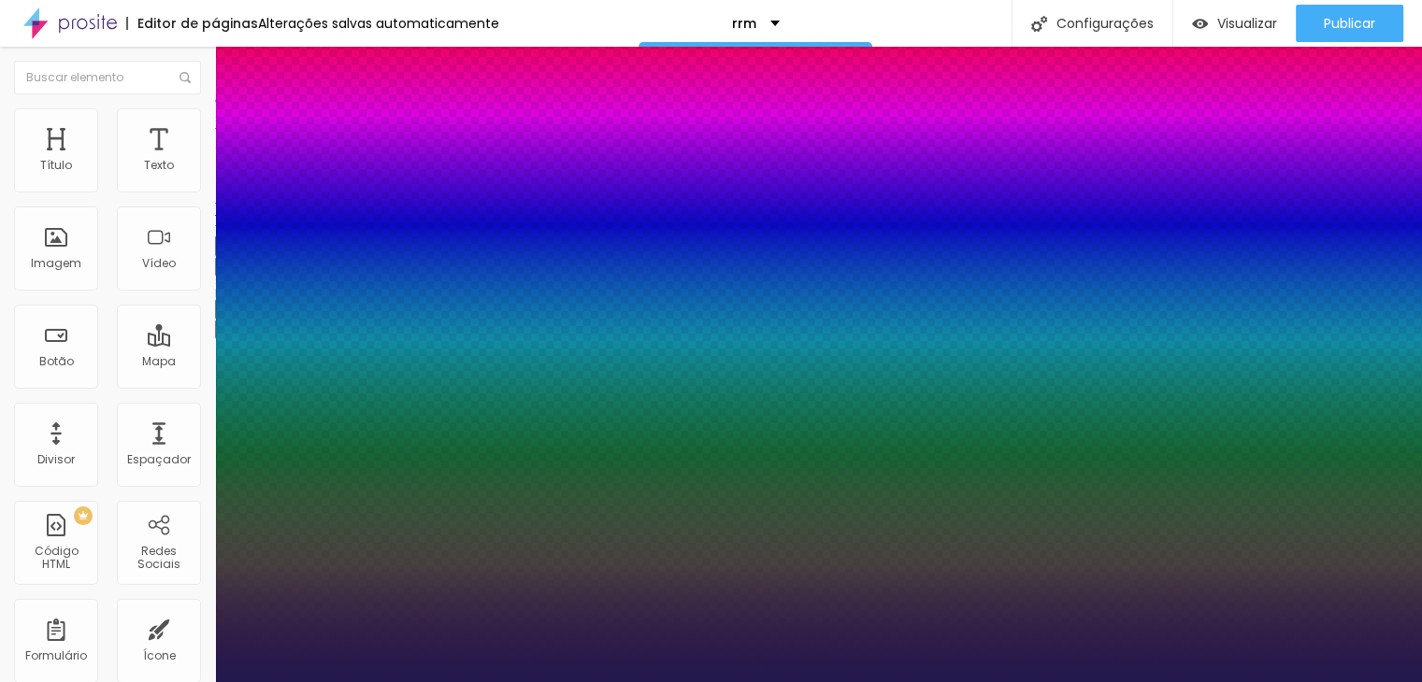
type input "1"
select select "AbrilFatface-Regular"
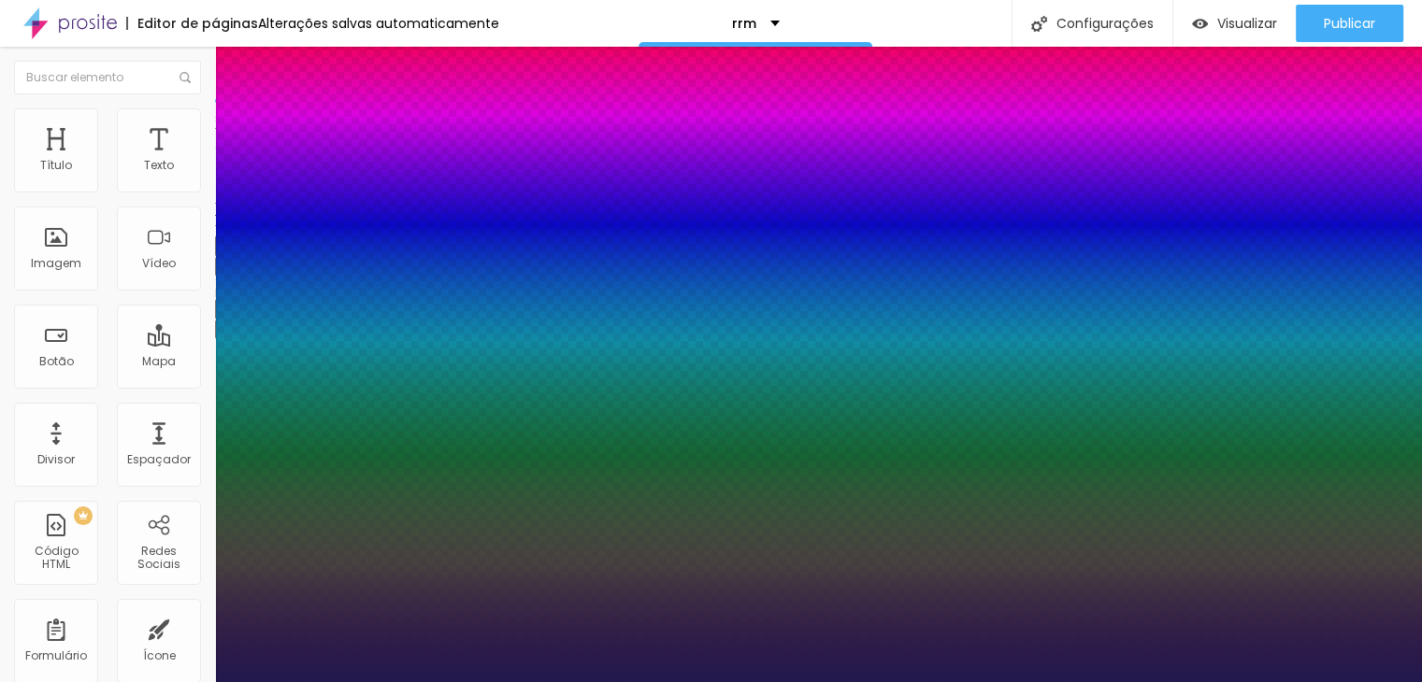
click at [447, 681] on div at bounding box center [711, 682] width 1422 height 0
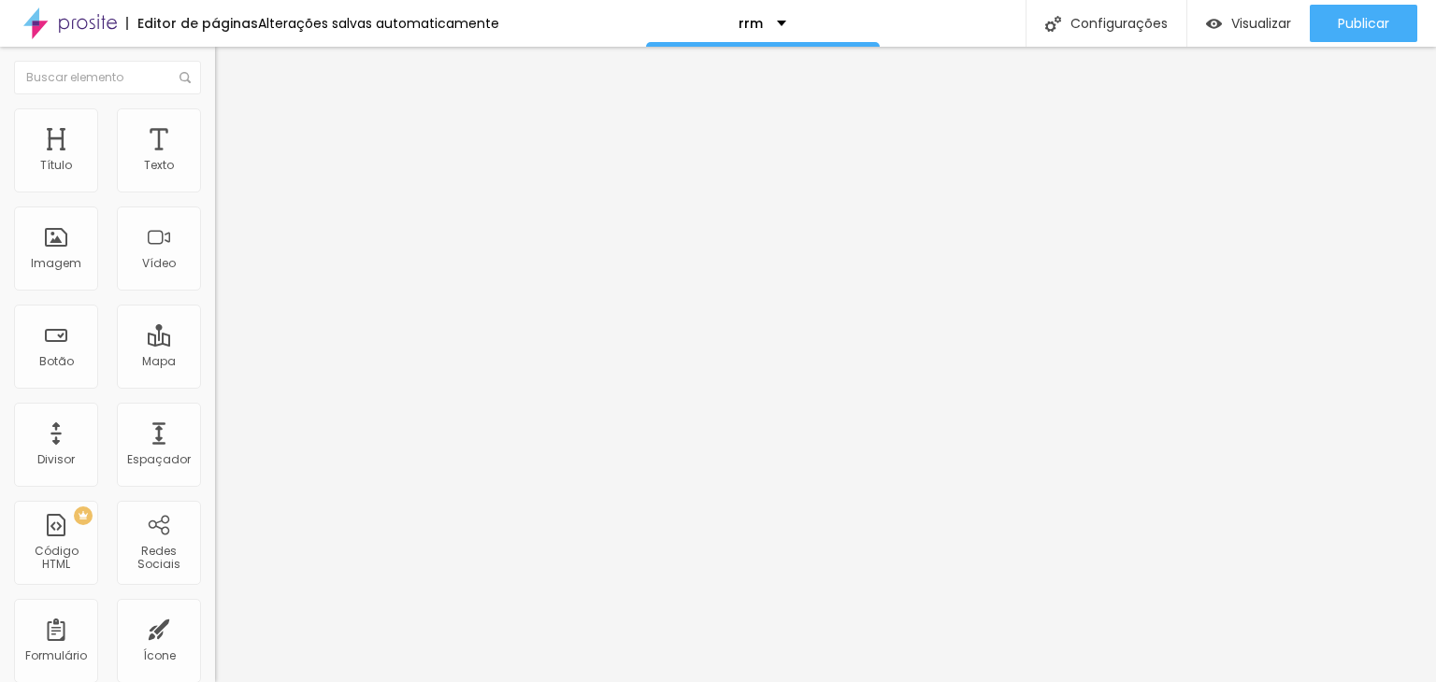
click at [215, 277] on button "button" at bounding box center [228, 267] width 26 height 20
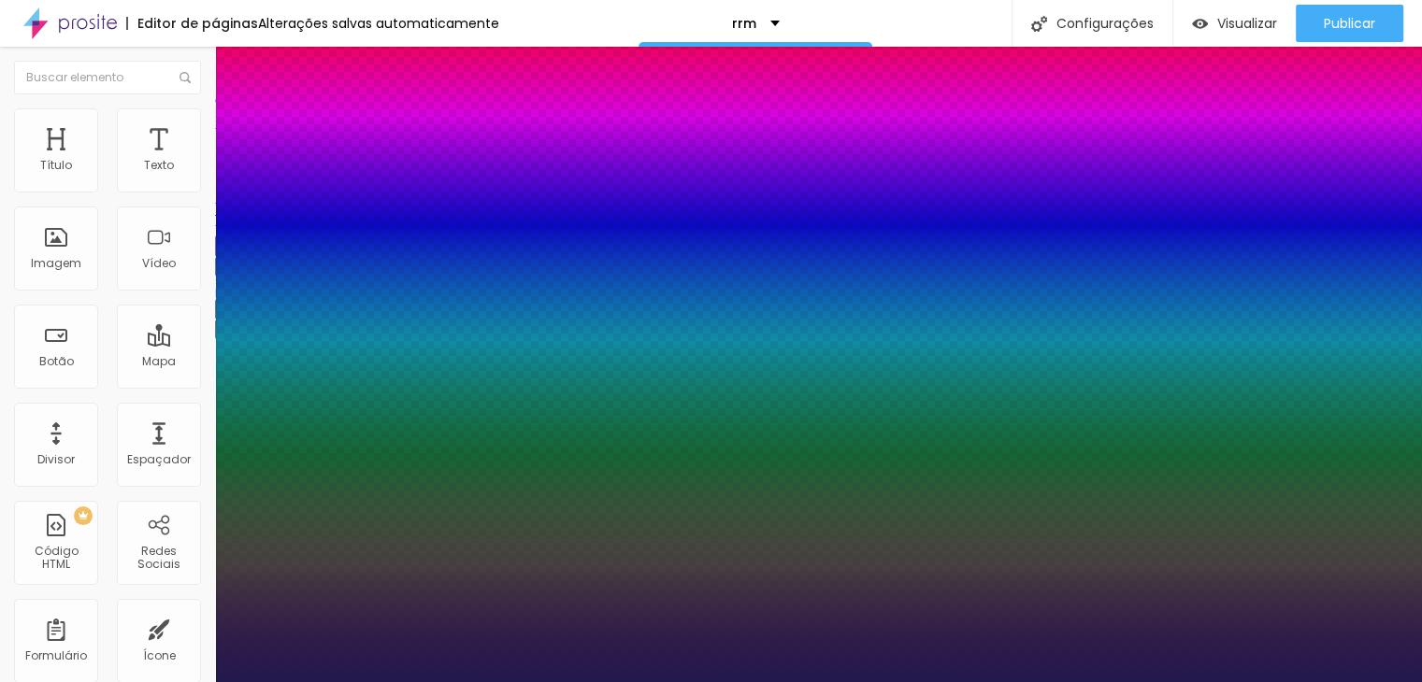
type input "1"
select select "RobotoLight"
type input "1"
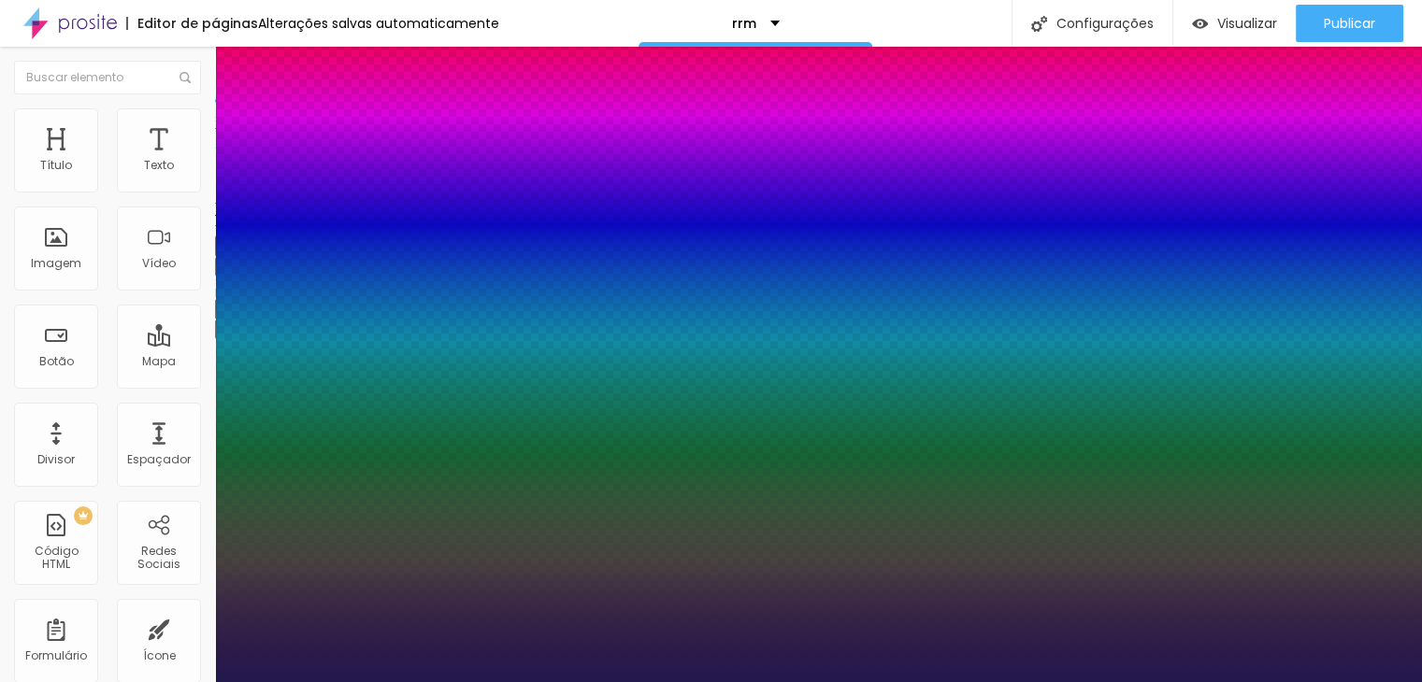
click at [389, 681] on div at bounding box center [711, 682] width 1422 height 0
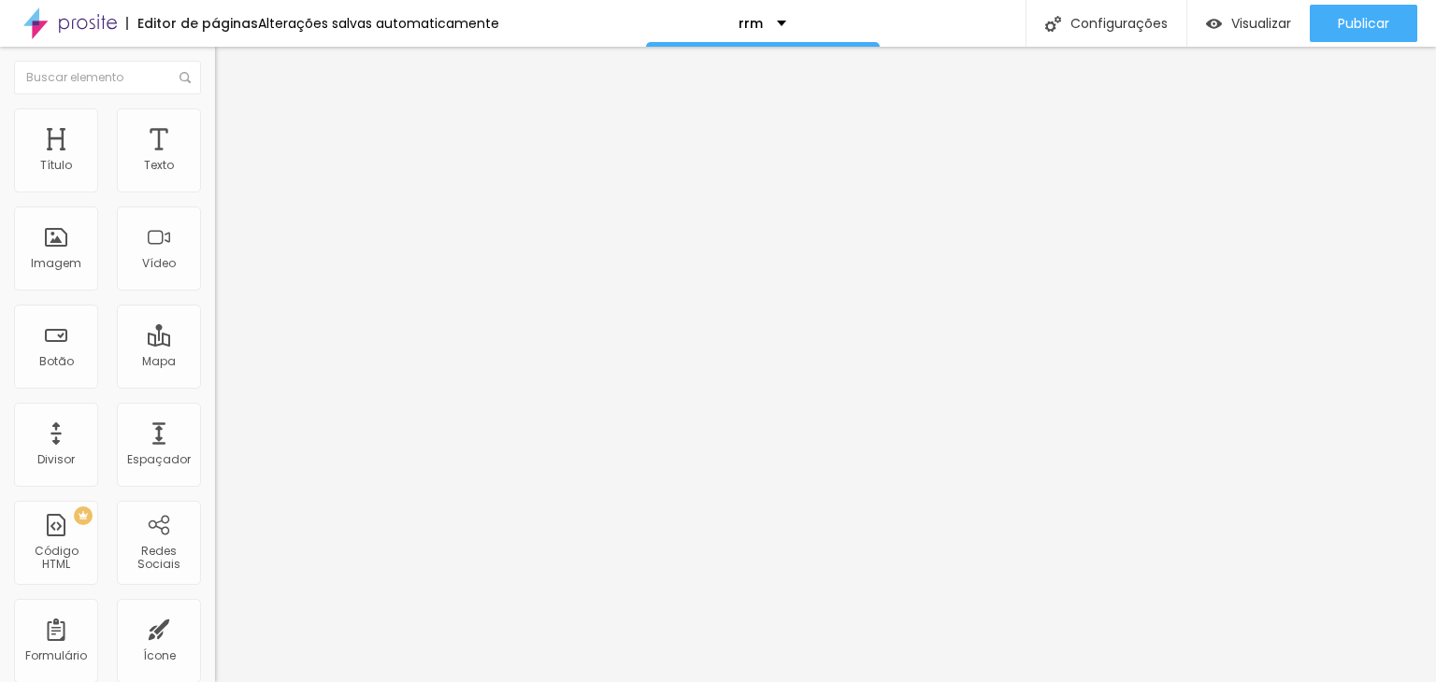
click at [224, 269] on icon "button" at bounding box center [227, 265] width 7 height 7
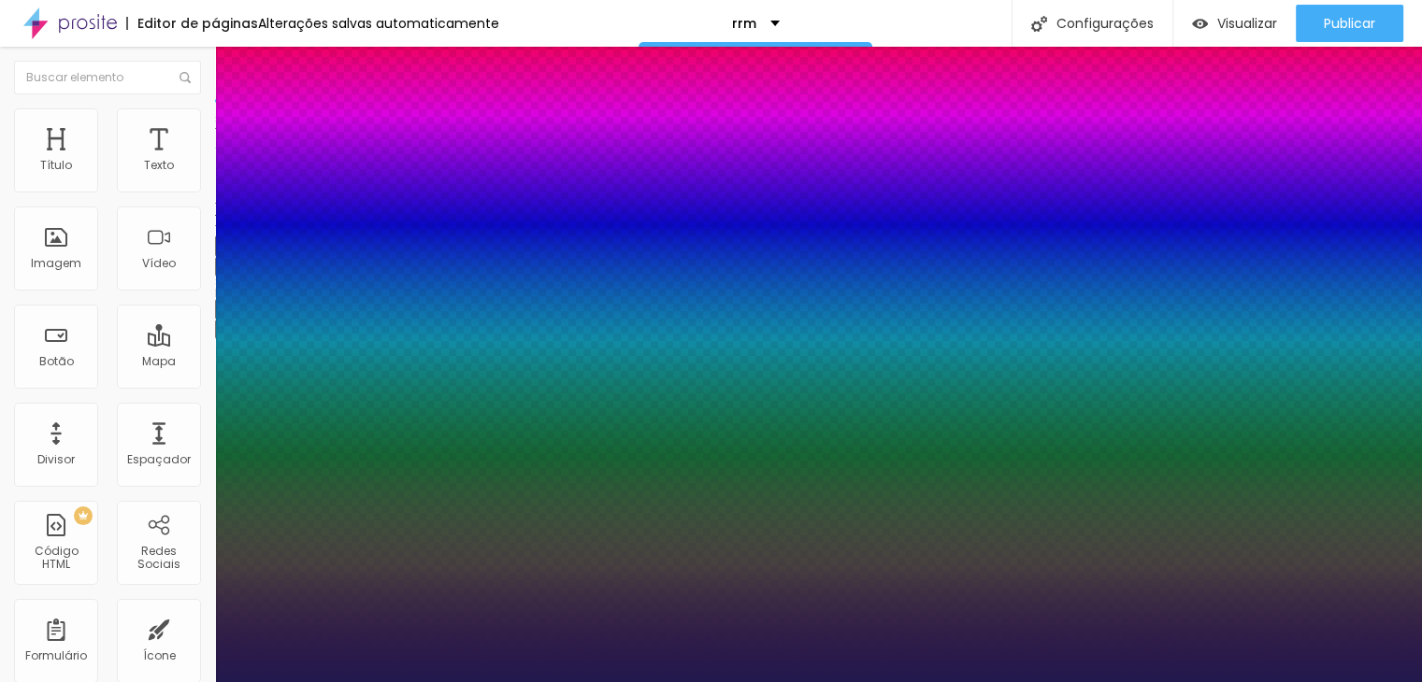
type input "1"
select select "RobotoCondensedLight"
type input "1"
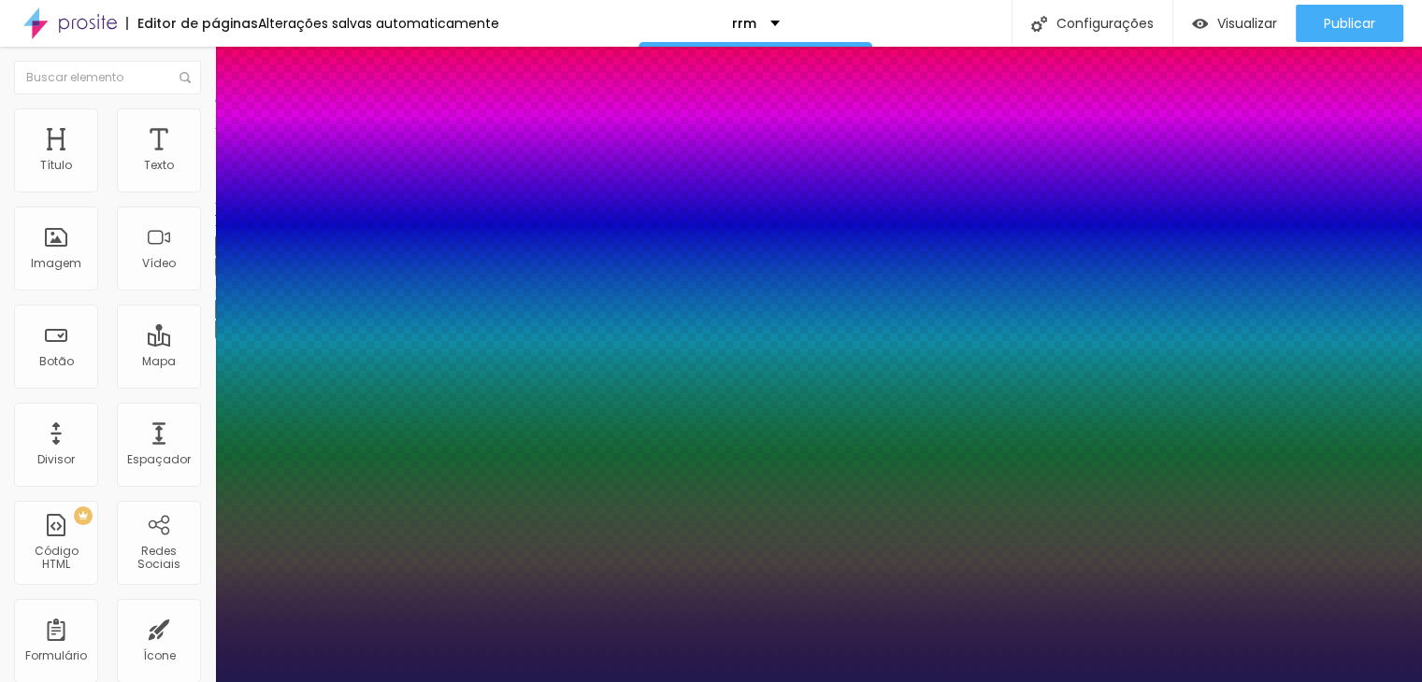
type input "20"
type input "1"
type input "22"
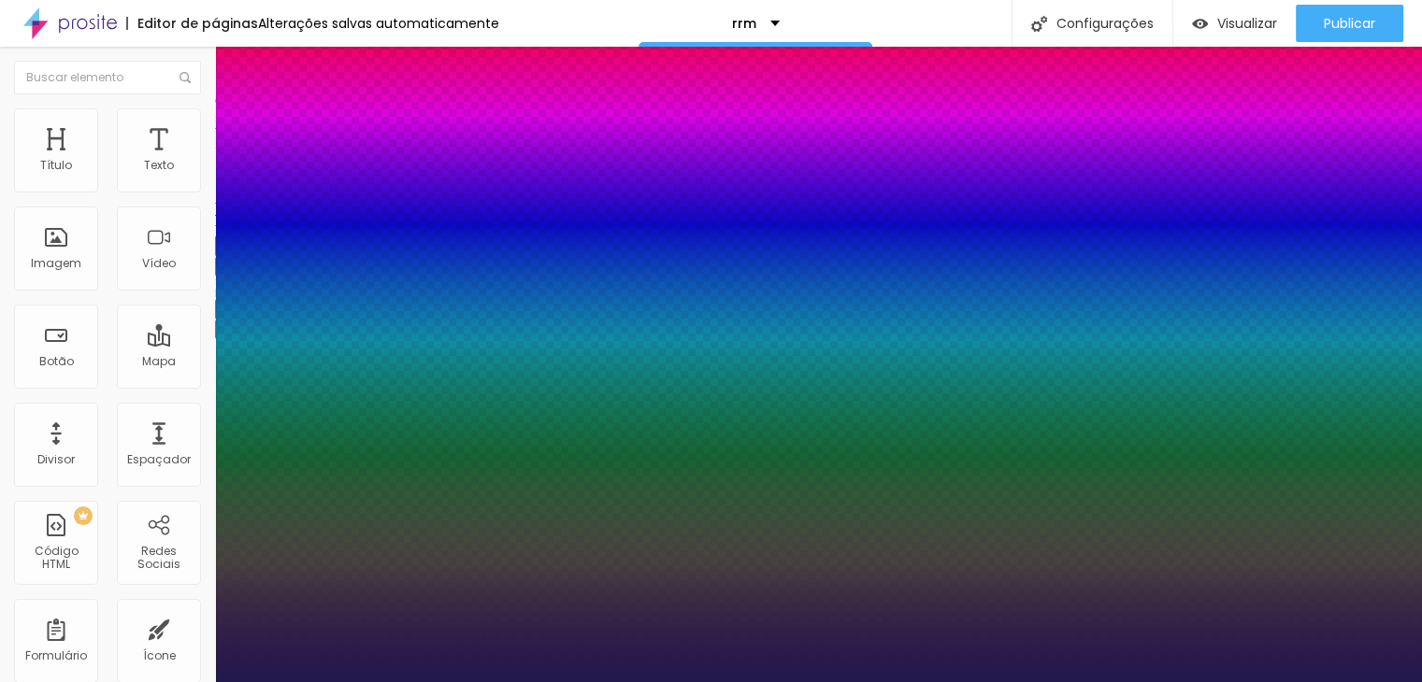
type input "1"
type input "27"
type input "1"
type input "28"
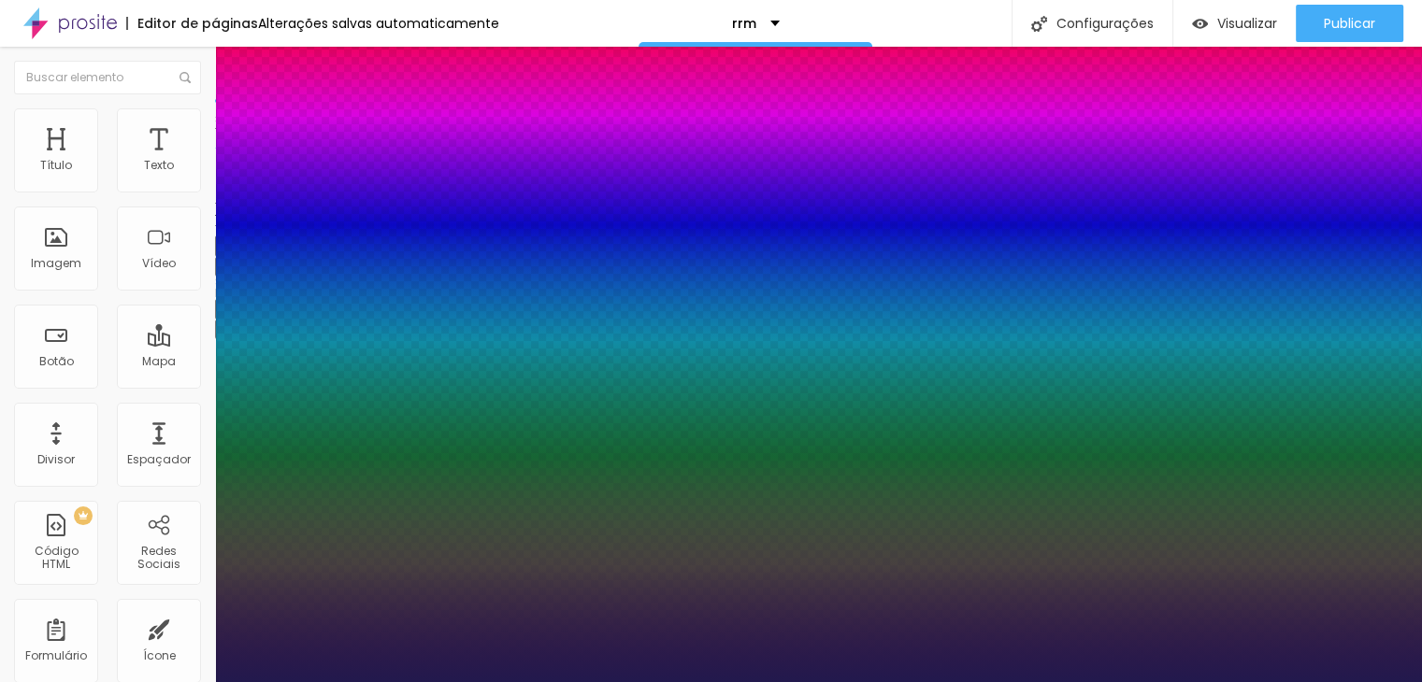
type input "28"
type input "1"
type input "29"
type input "1"
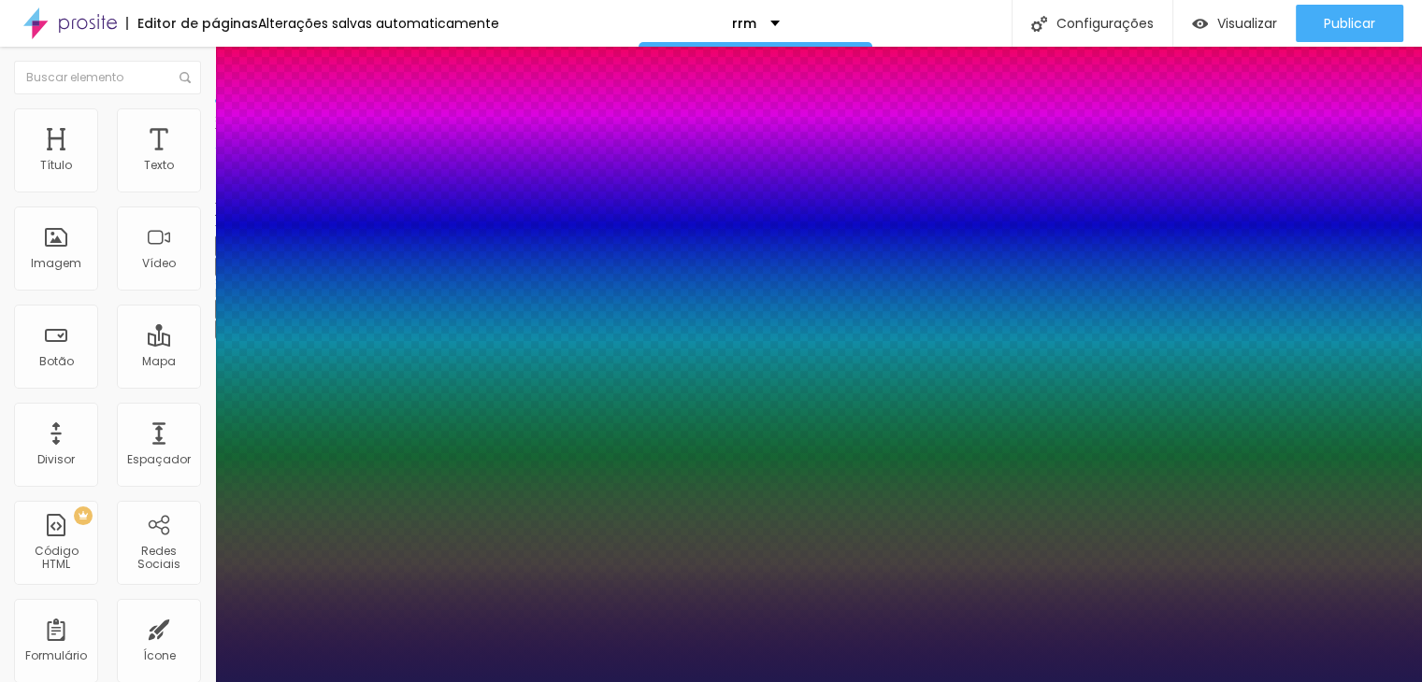
type input "30"
type input "1"
drag, startPoint x: 253, startPoint y: 526, endPoint x: 273, endPoint y: 524, distance: 19.7
type input "30"
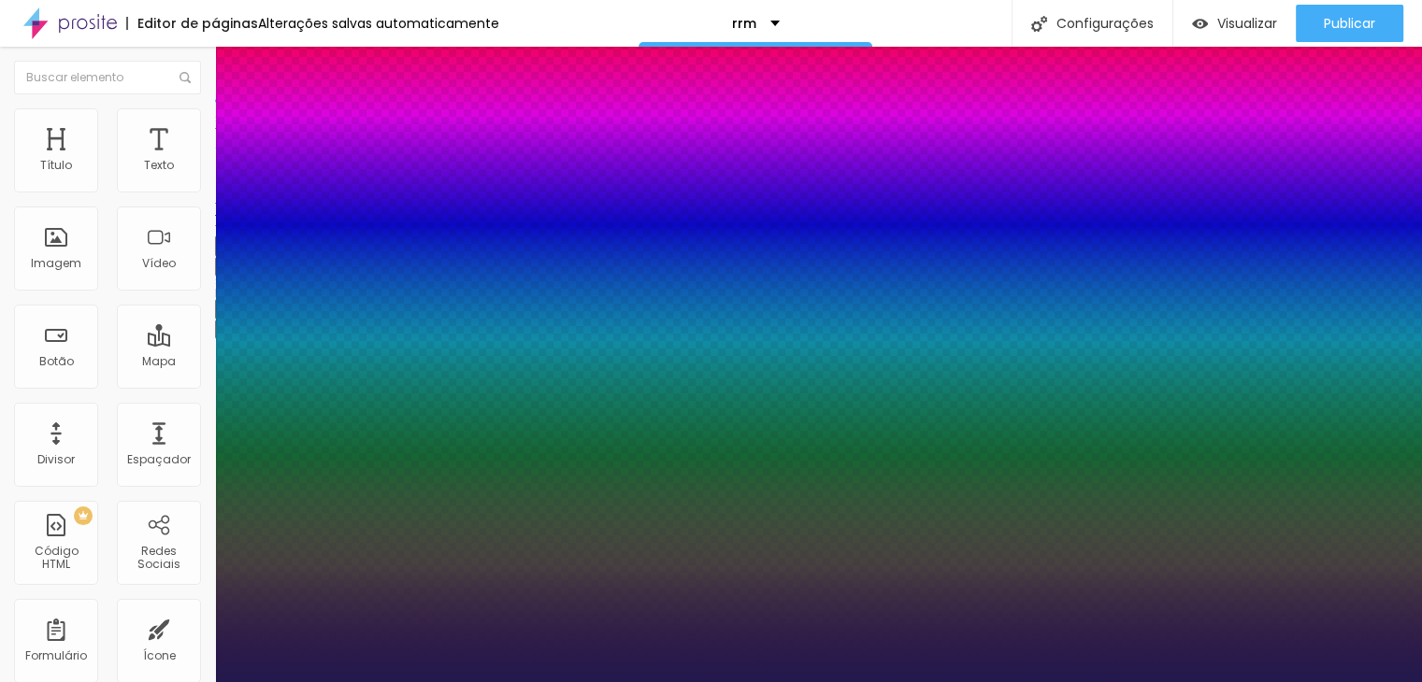
type input "1"
type input "33"
type input "1"
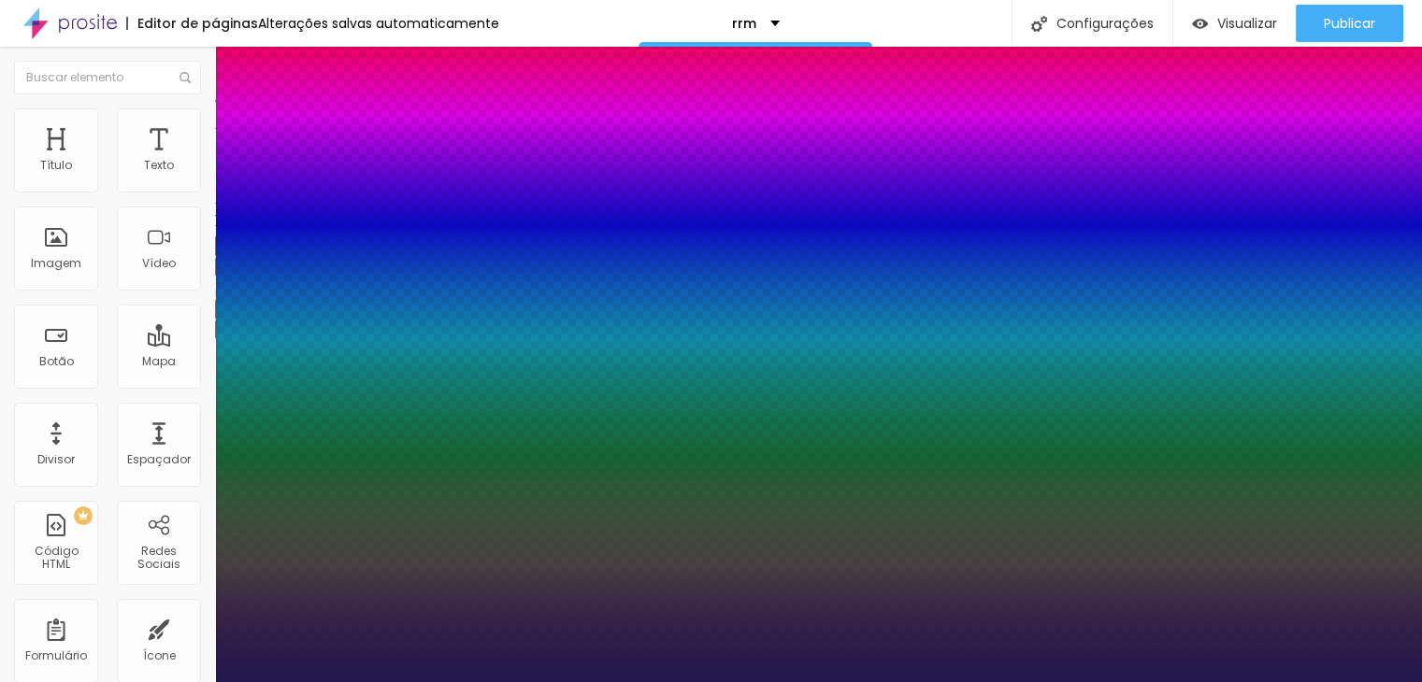
type input "37"
type input "1"
type input "38"
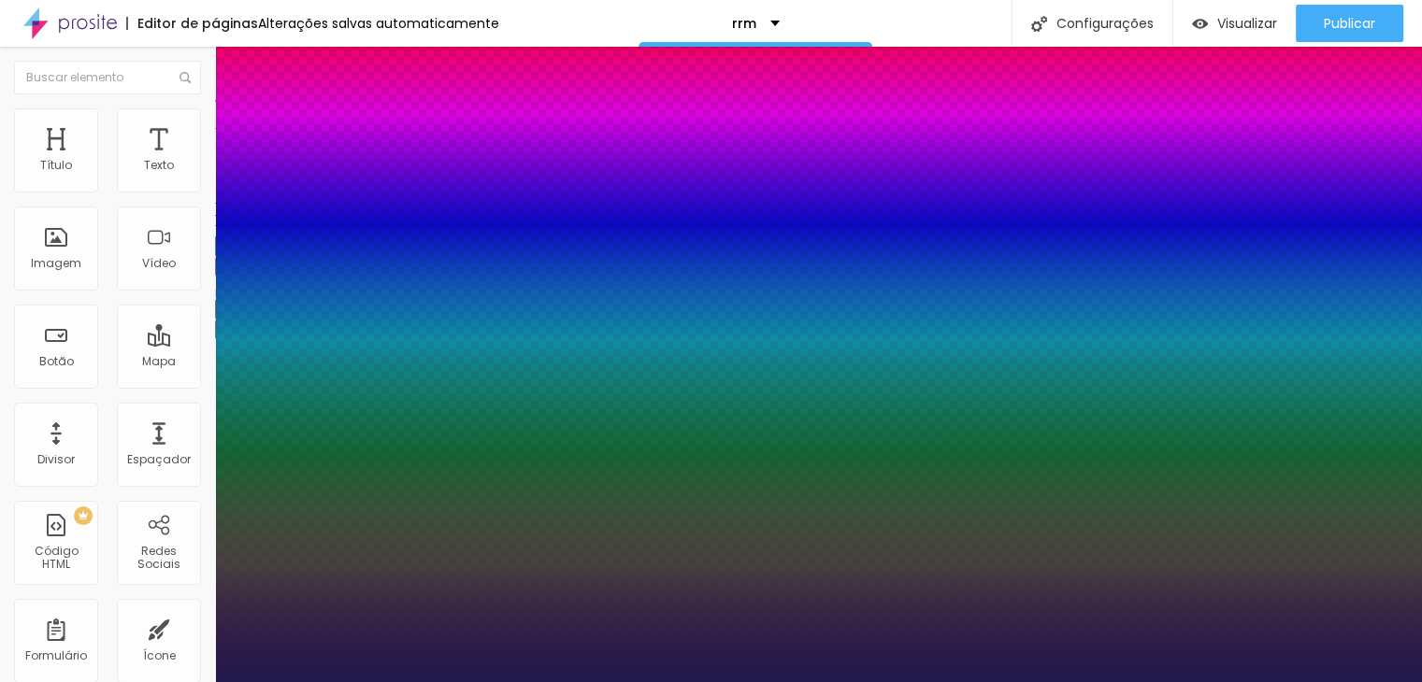
type input "1"
type input "43"
type input "1"
type input "45"
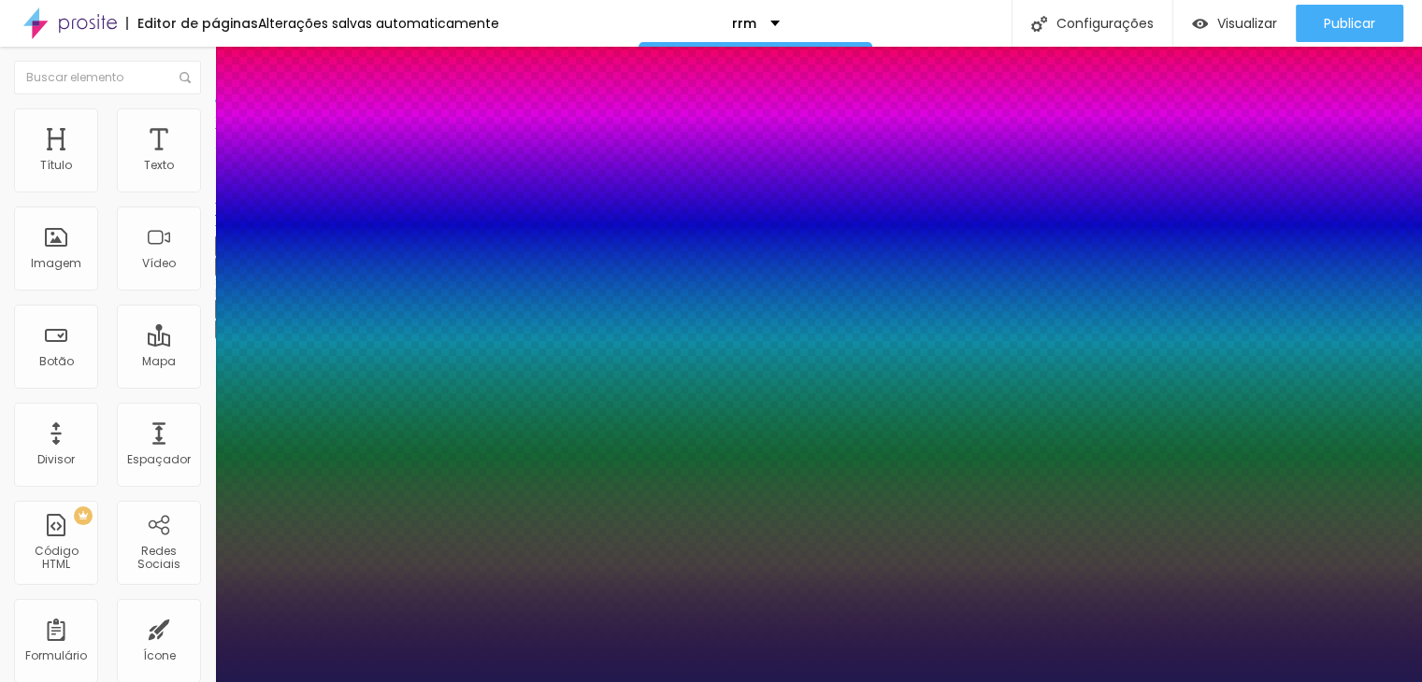
type input "45"
type input "1"
type input "46"
type input "1"
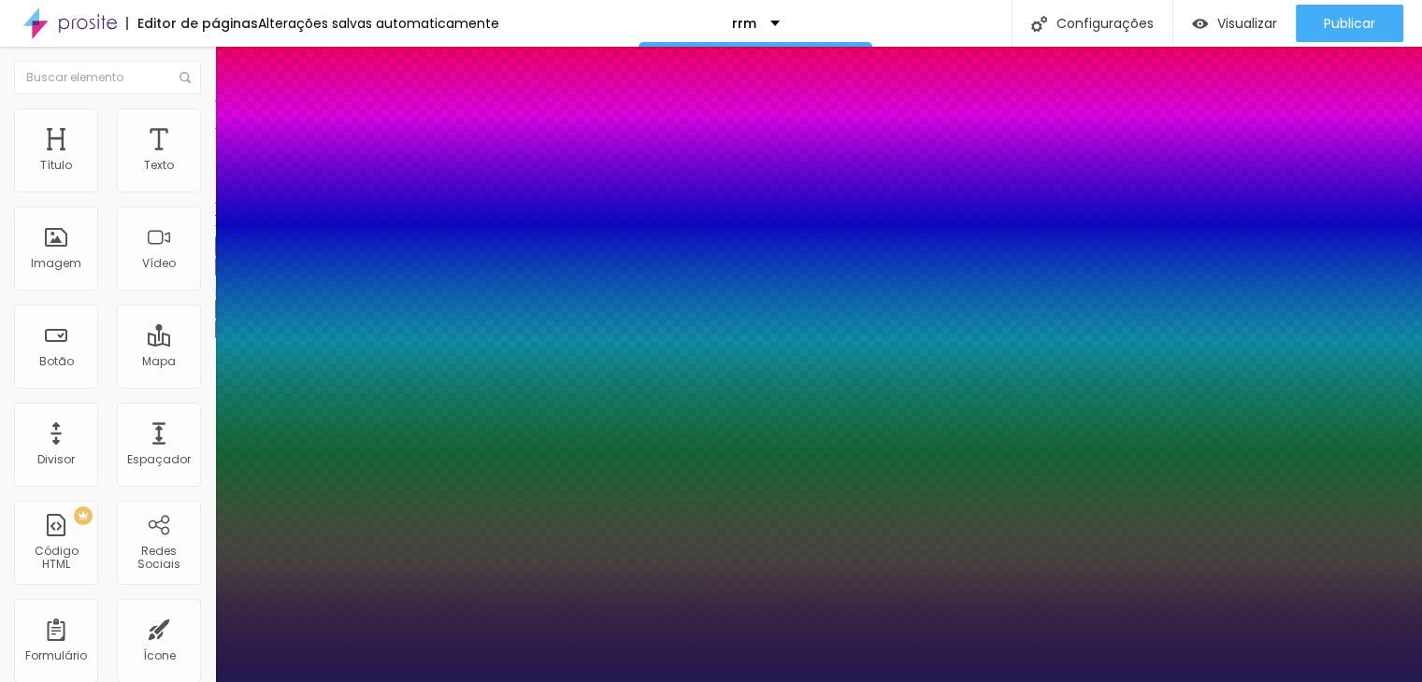
type input "47"
type input "1"
type input "49"
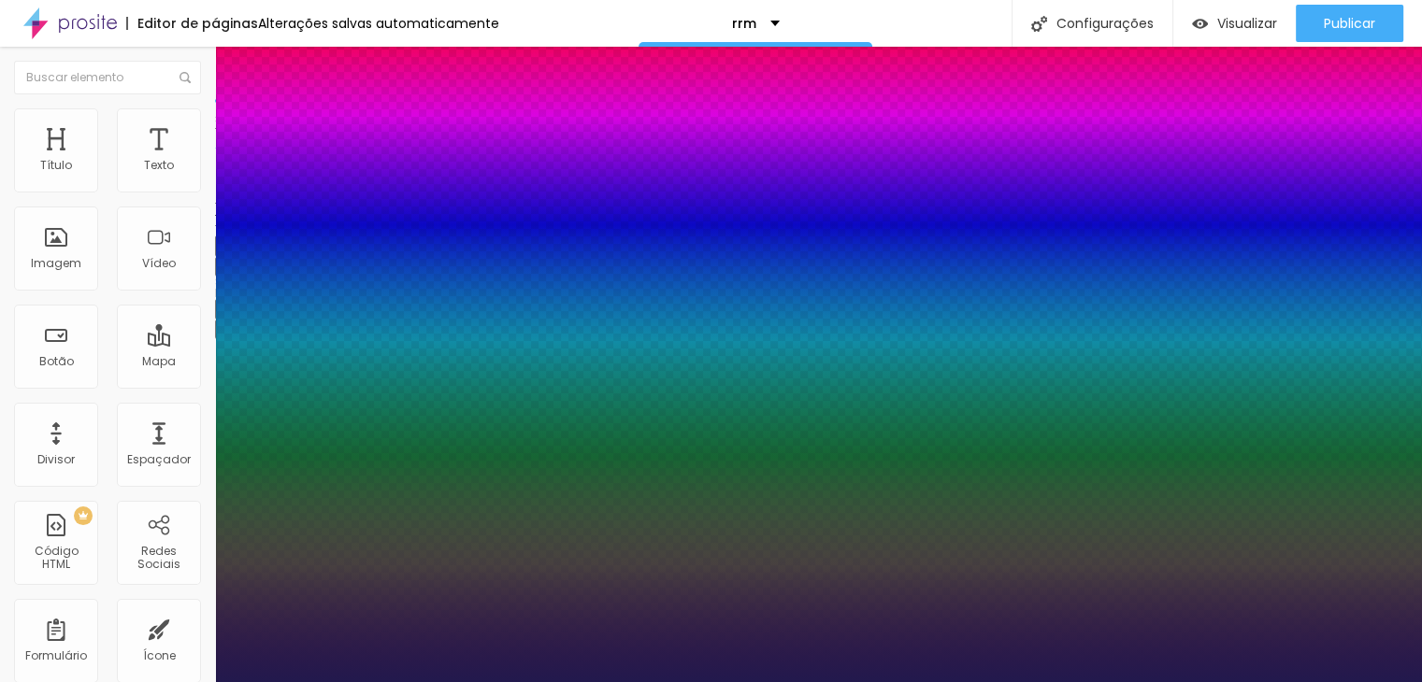
type input "1"
type input "50"
type input "1"
drag, startPoint x: 273, startPoint y: 527, endPoint x: 302, endPoint y: 528, distance: 29.0
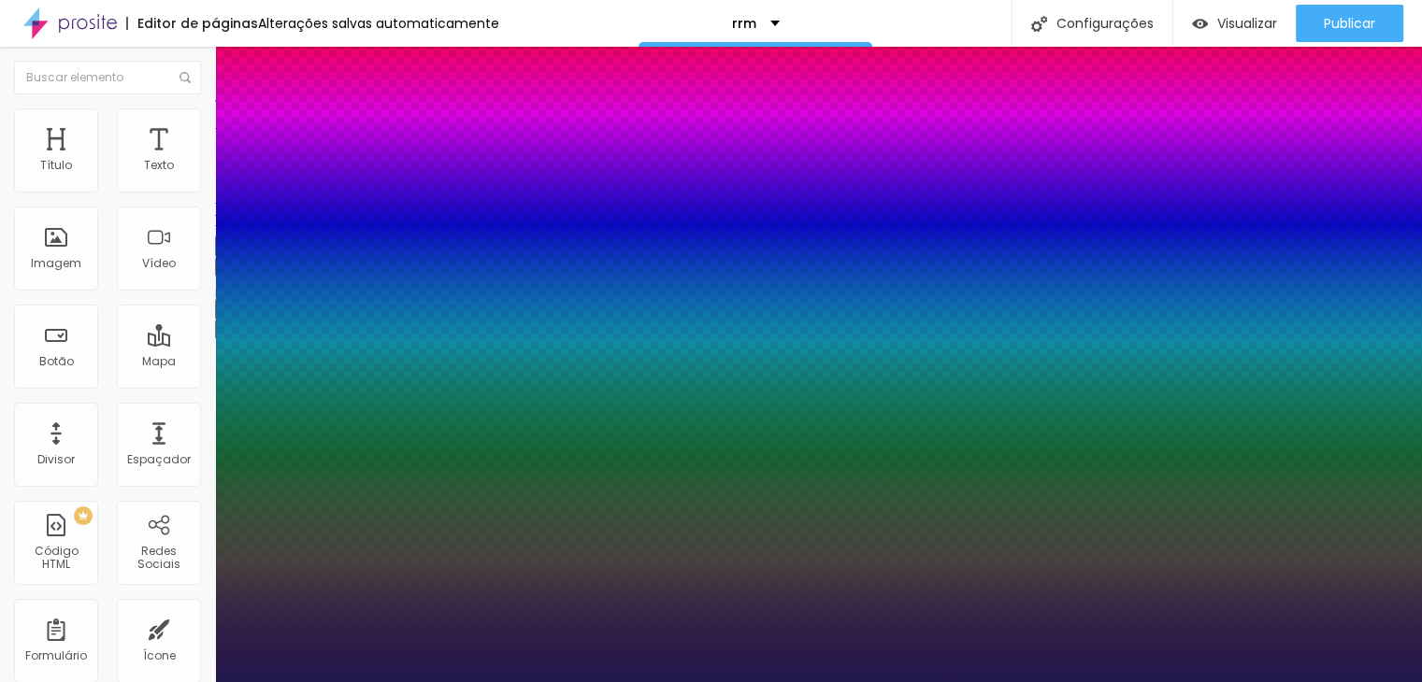
type input "50"
type input "1"
click at [882, 681] on div at bounding box center [711, 682] width 1422 height 0
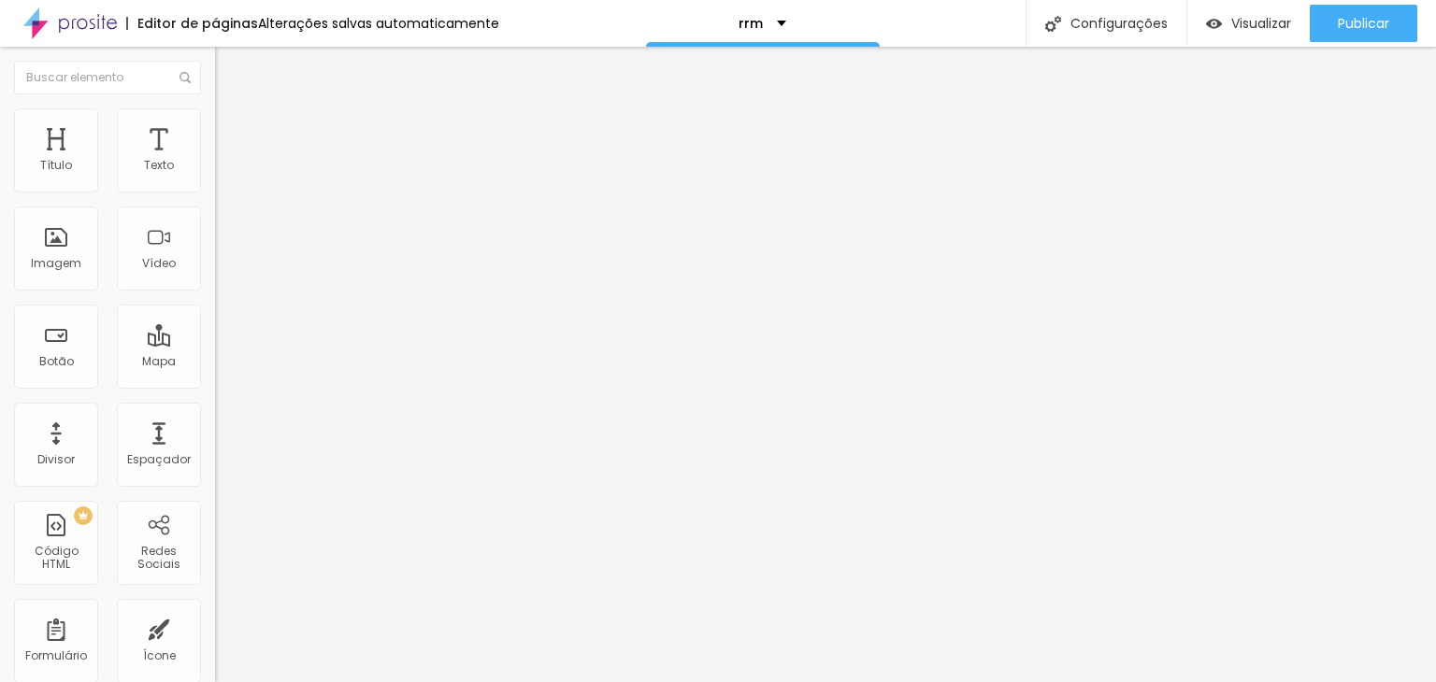
click at [222, 174] on icon "button" at bounding box center [227, 168] width 11 height 11
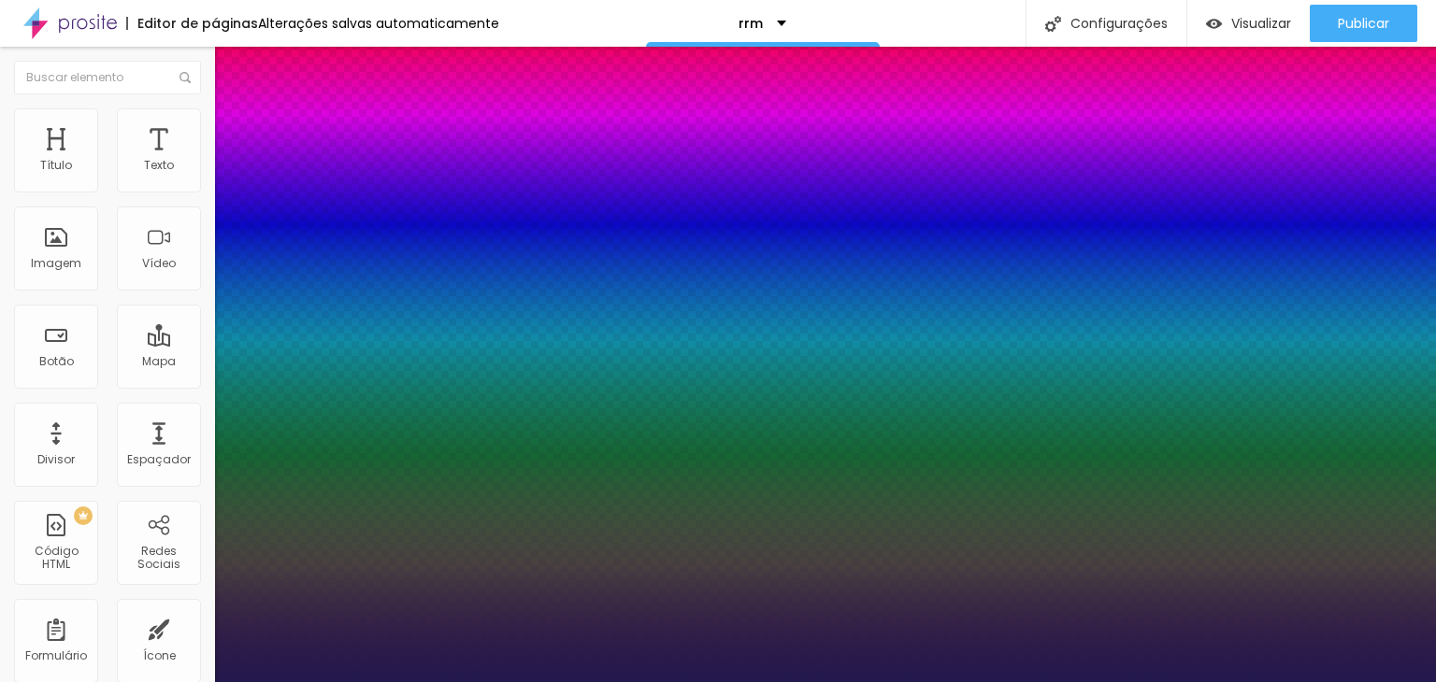
type input "1"
select select "RobotoBlack"
type input "1"
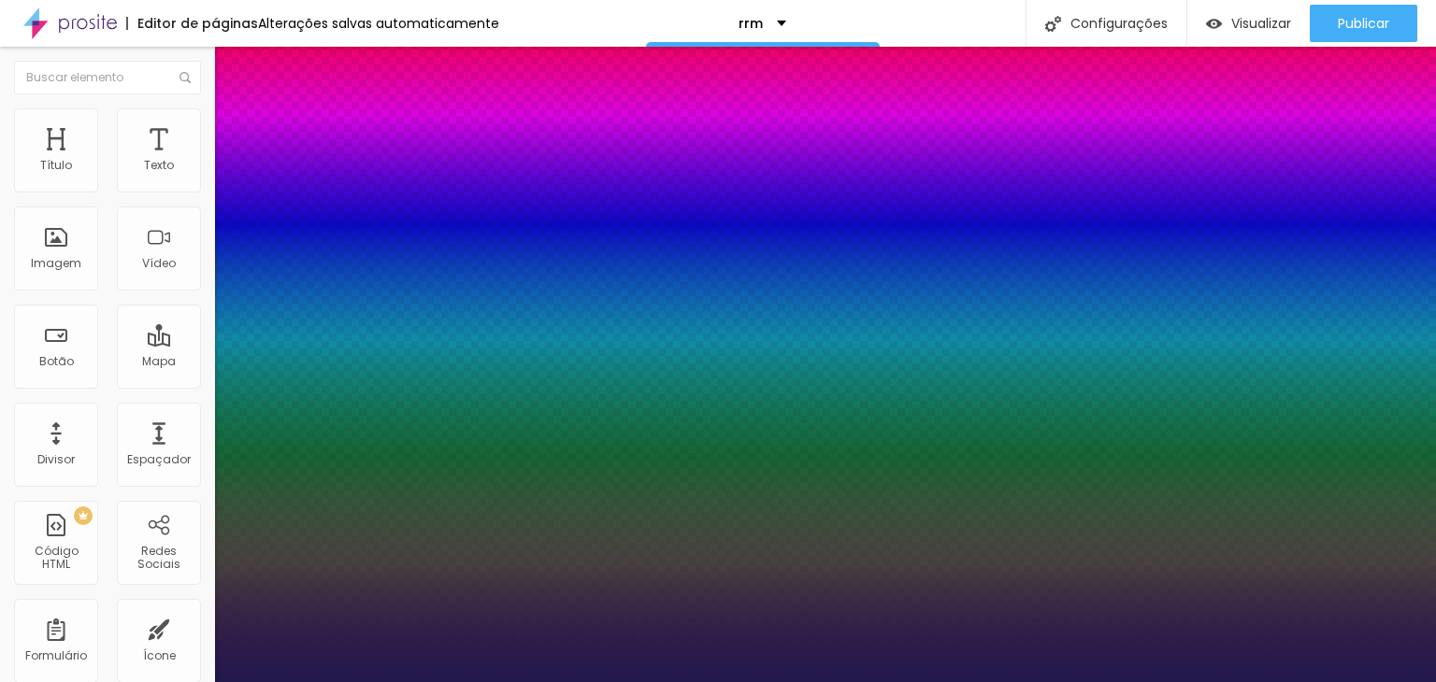
click at [520, 681] on div at bounding box center [718, 682] width 1436 height 0
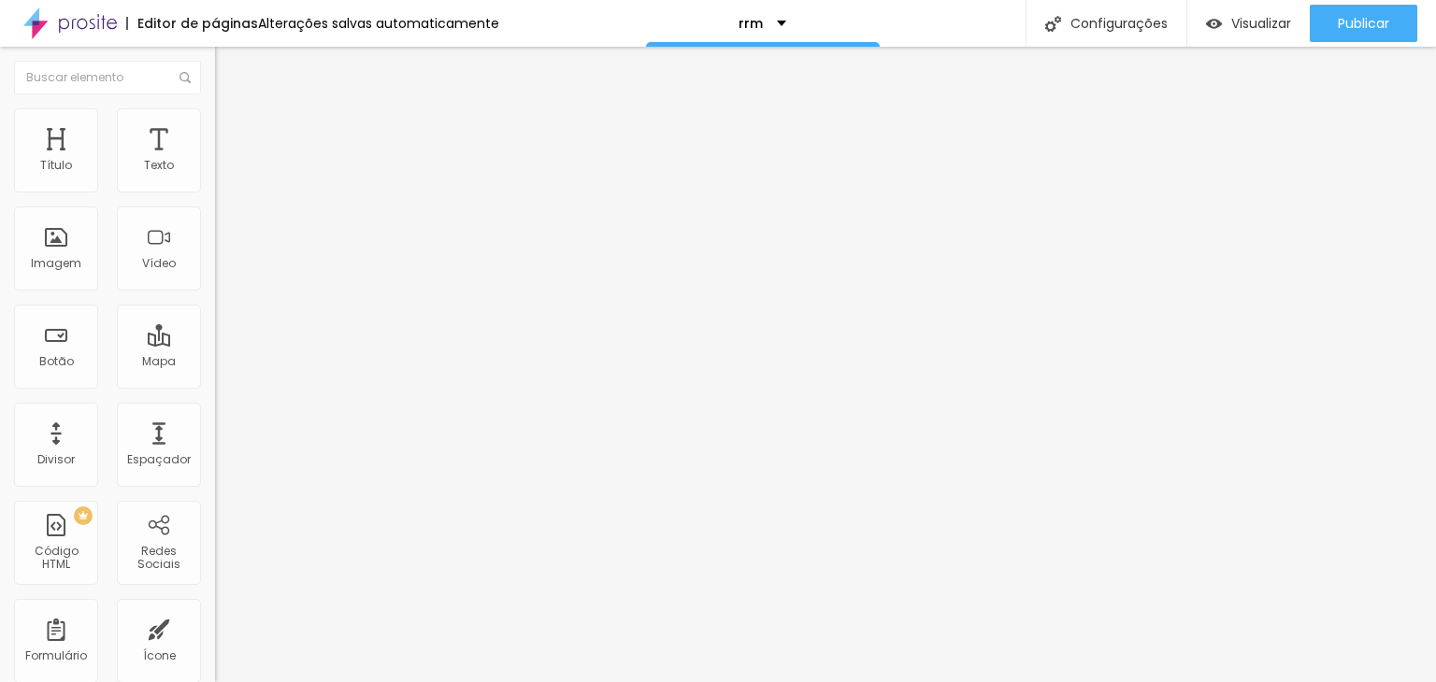
click at [215, 179] on button "button" at bounding box center [228, 170] width 26 height 20
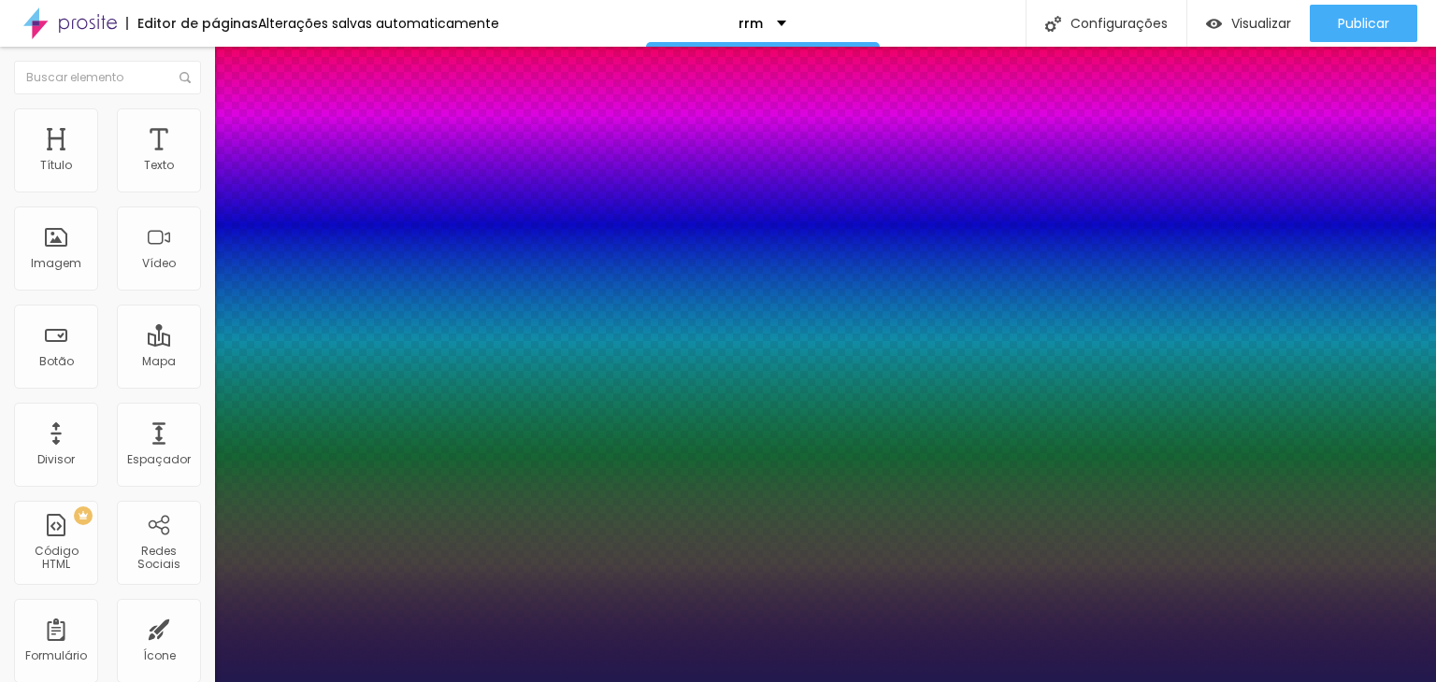
type input "1"
select select "Roboto"
type input "1"
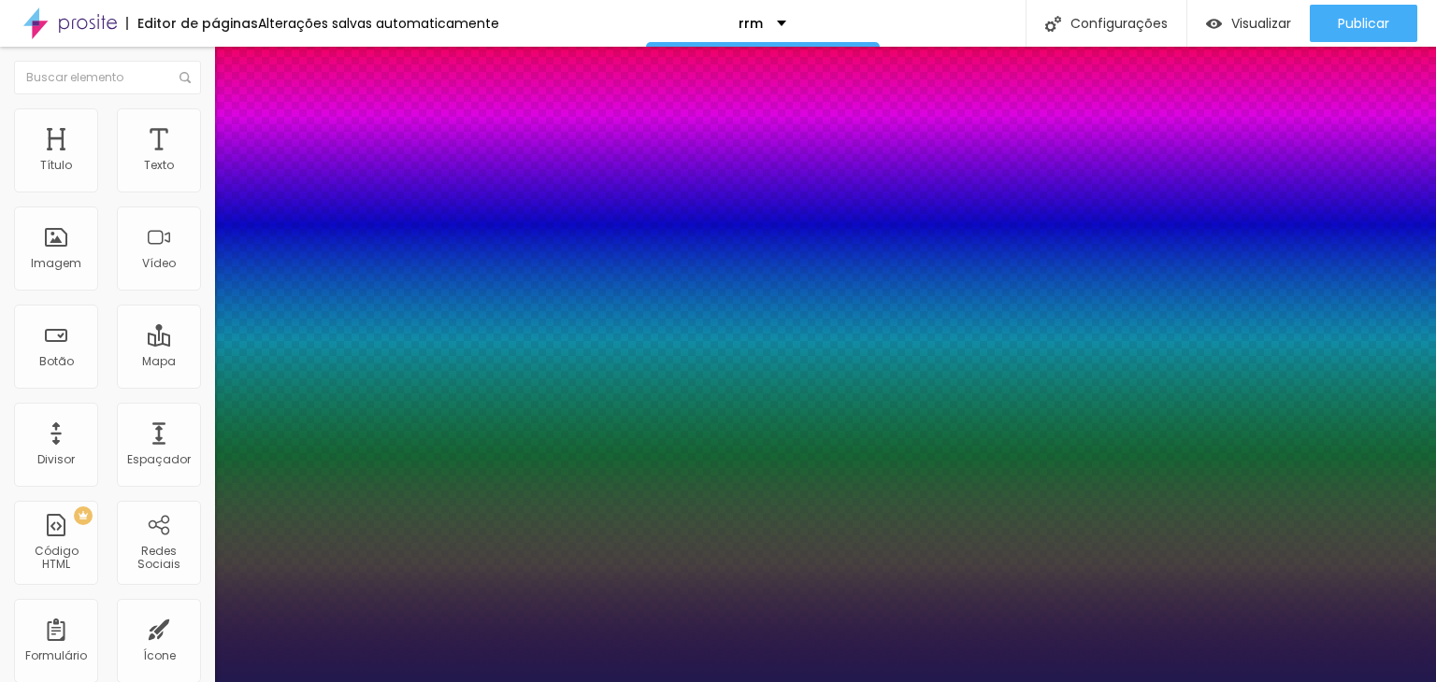
click at [621, 681] on div at bounding box center [718, 682] width 1436 height 0
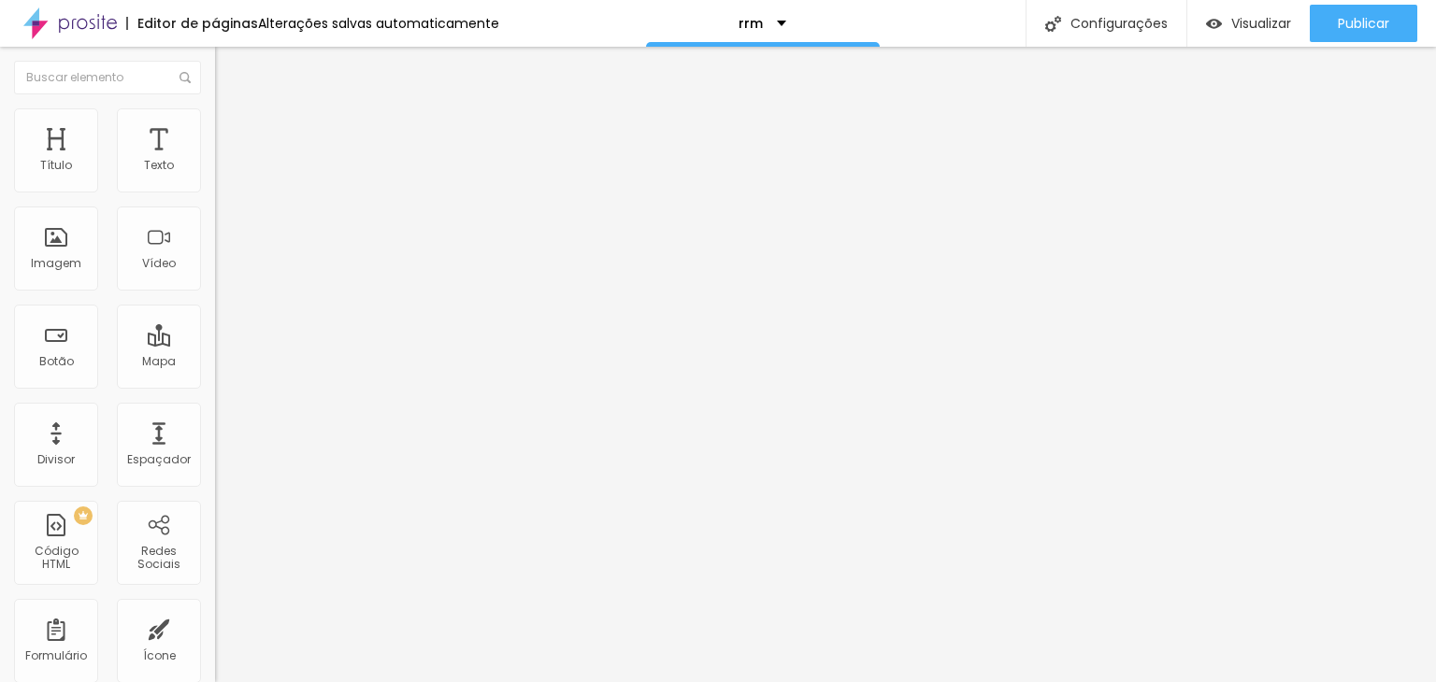
click at [222, 174] on icon "button" at bounding box center [227, 168] width 11 height 11
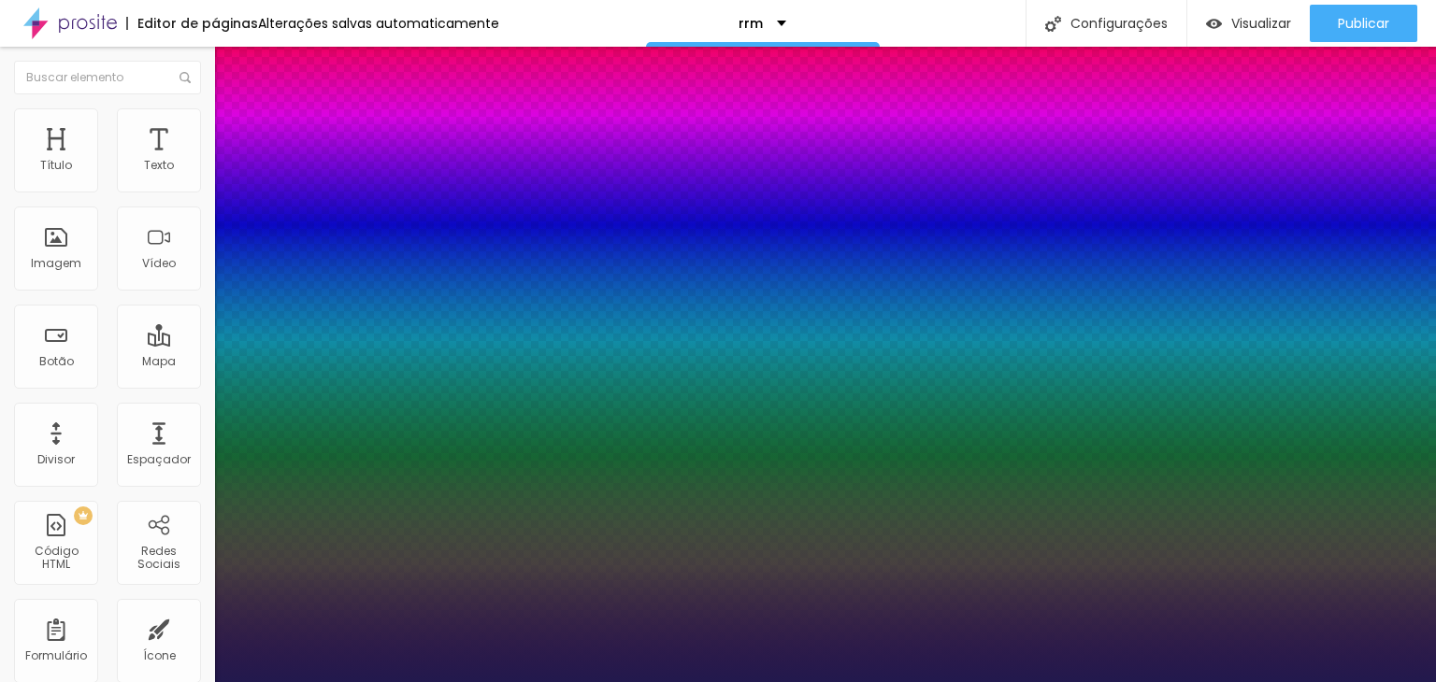
type input "1"
select select "RobotoBlack"
type input "1"
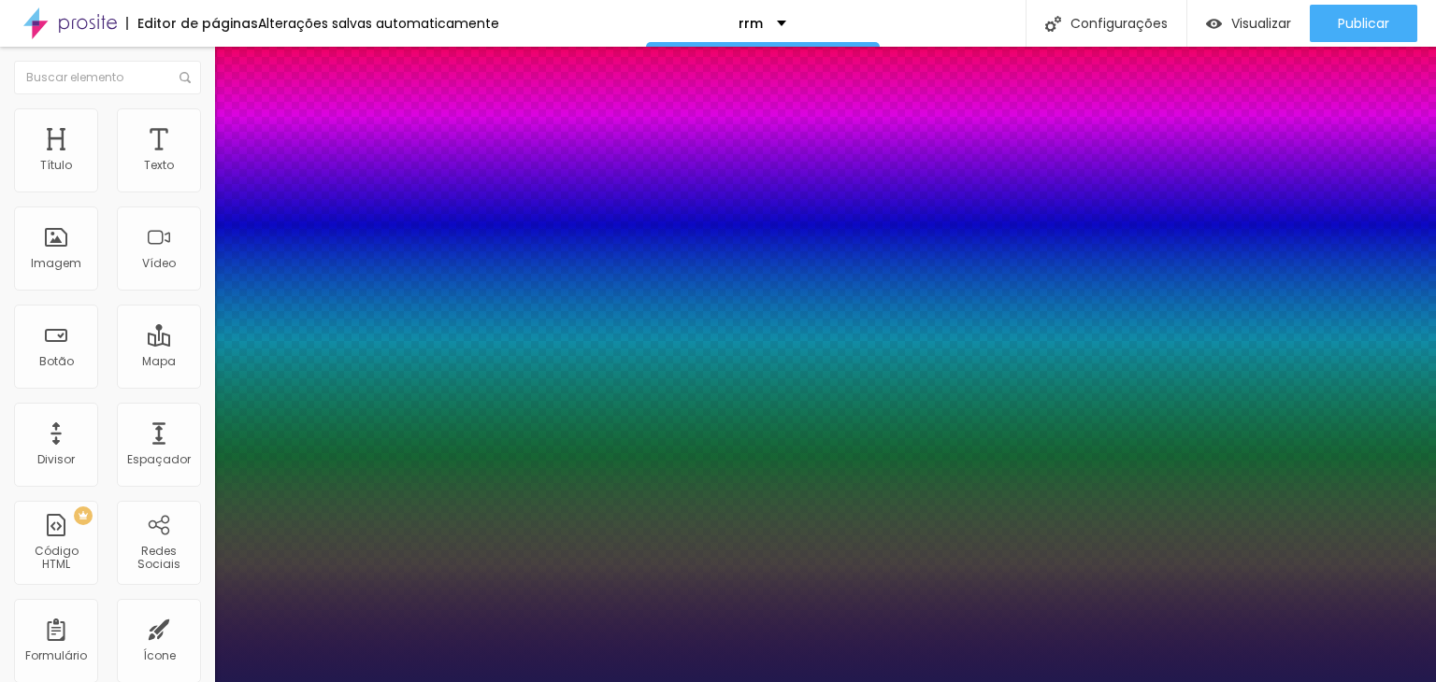
click at [571, 681] on div at bounding box center [718, 682] width 1436 height 0
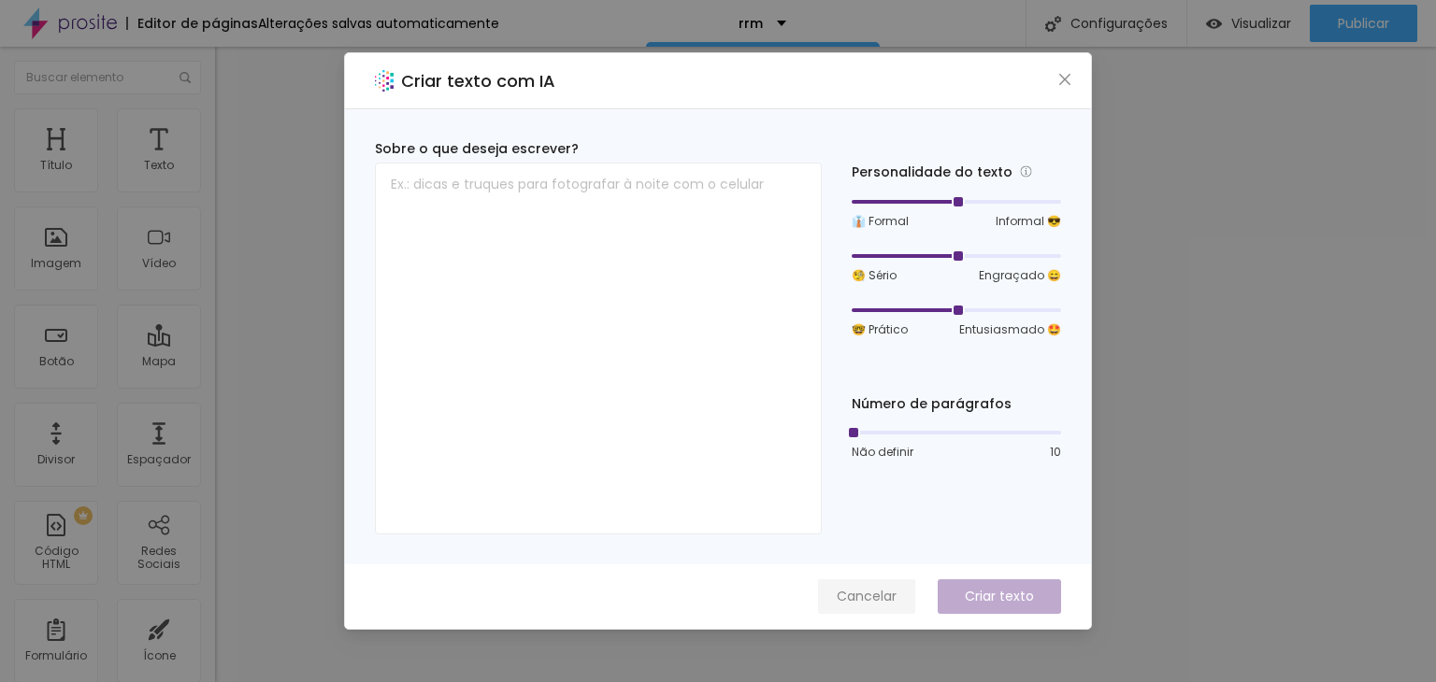
click at [856, 595] on span "Cancelar" at bounding box center [867, 597] width 60 height 20
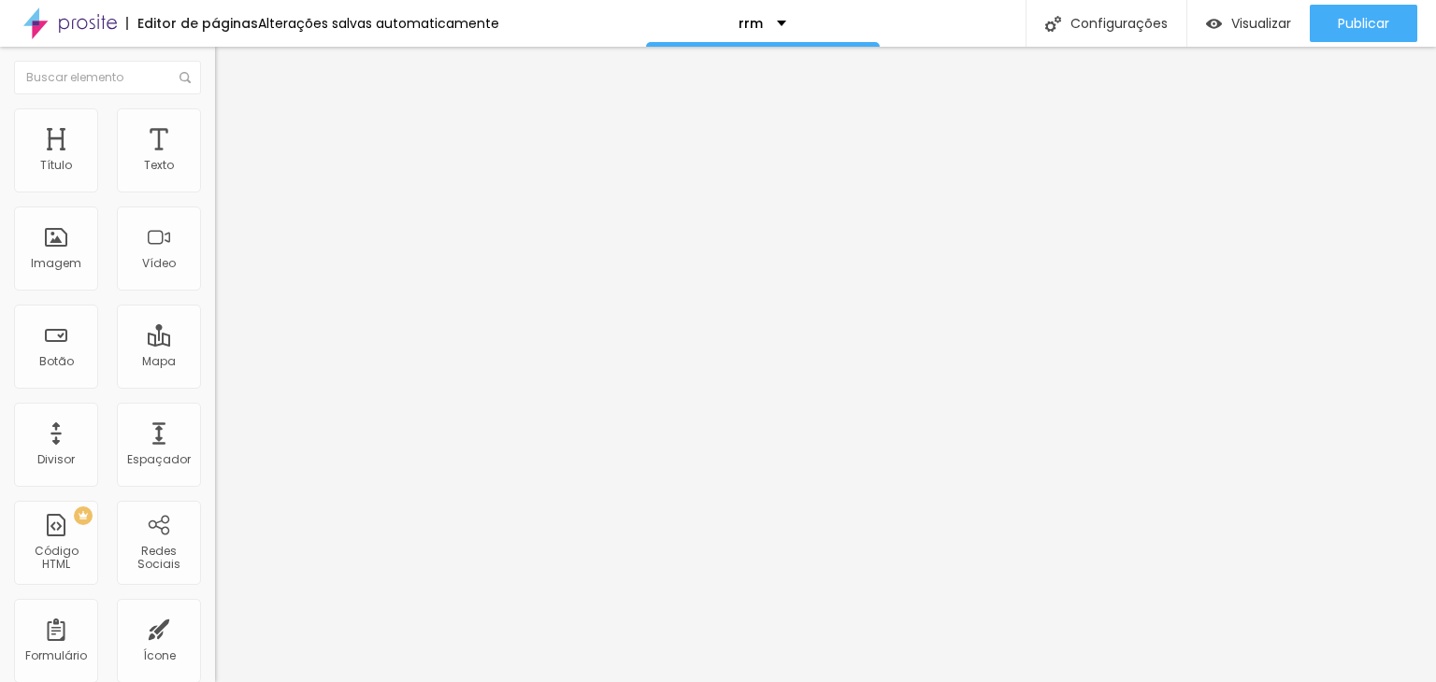
click at [215, 179] on button "button" at bounding box center [228, 170] width 26 height 20
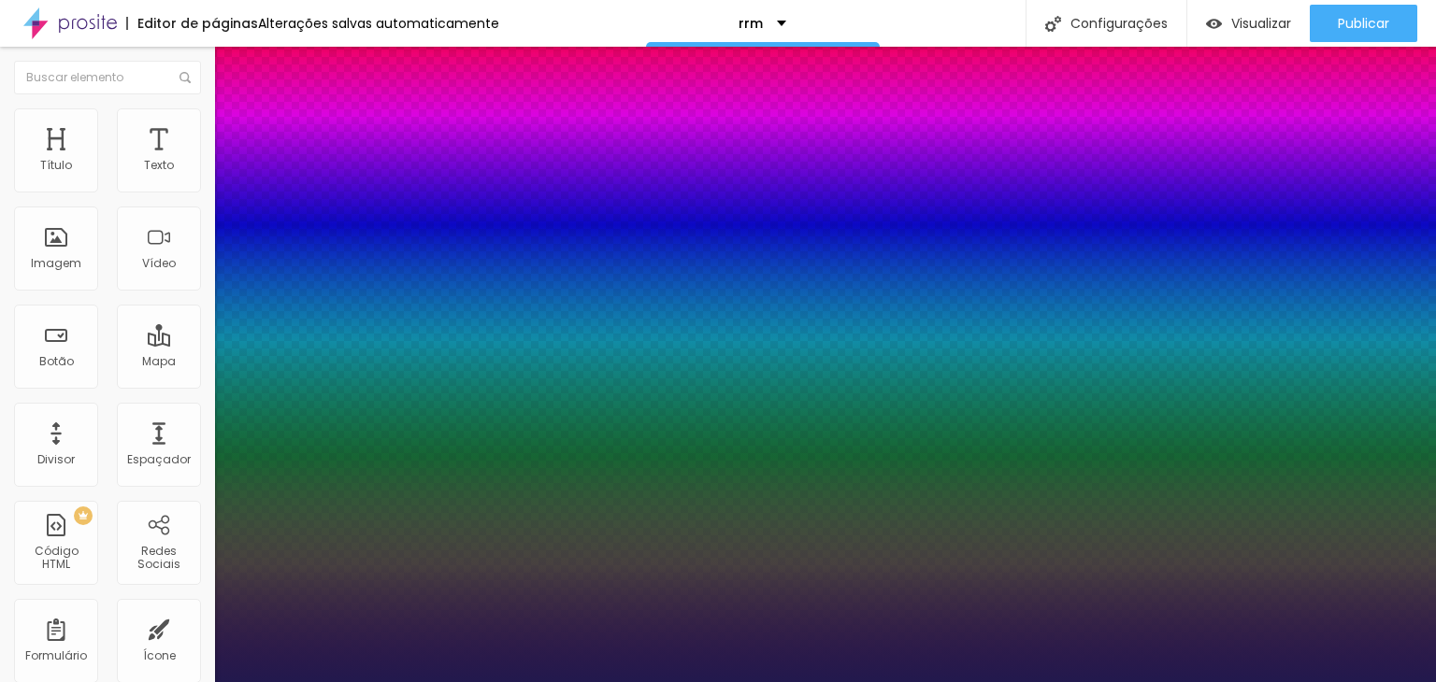
type input "1"
select select "Roboto"
type input "1"
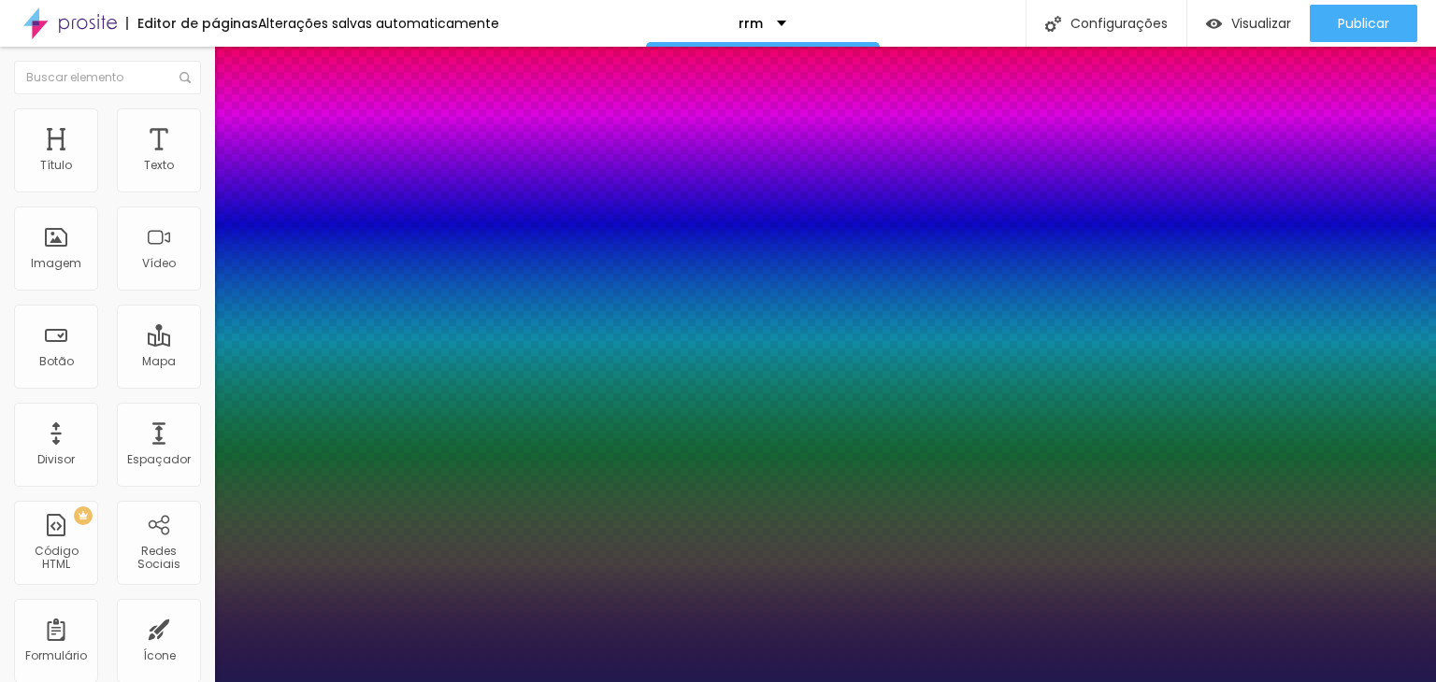
click at [958, 681] on div at bounding box center [718, 682] width 1436 height 0
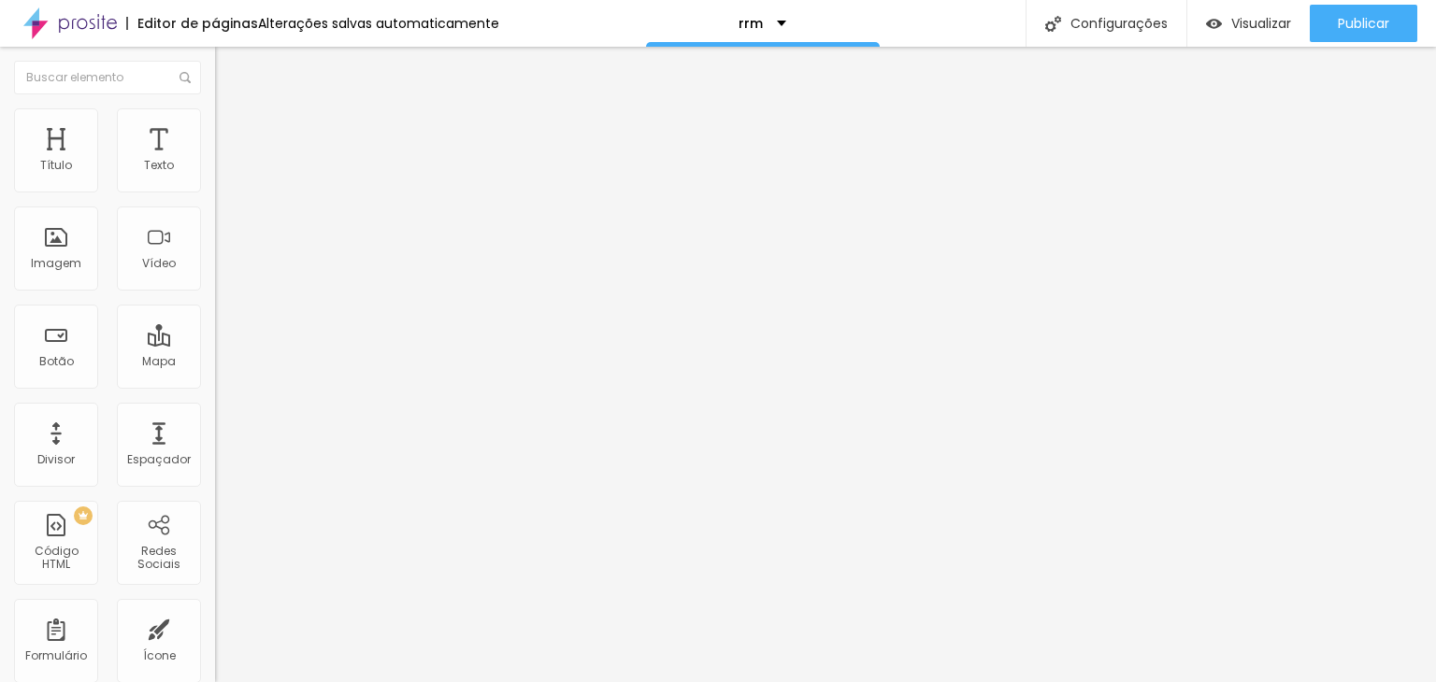
click at [215, 127] on li "Estilo" at bounding box center [322, 117] width 215 height 19
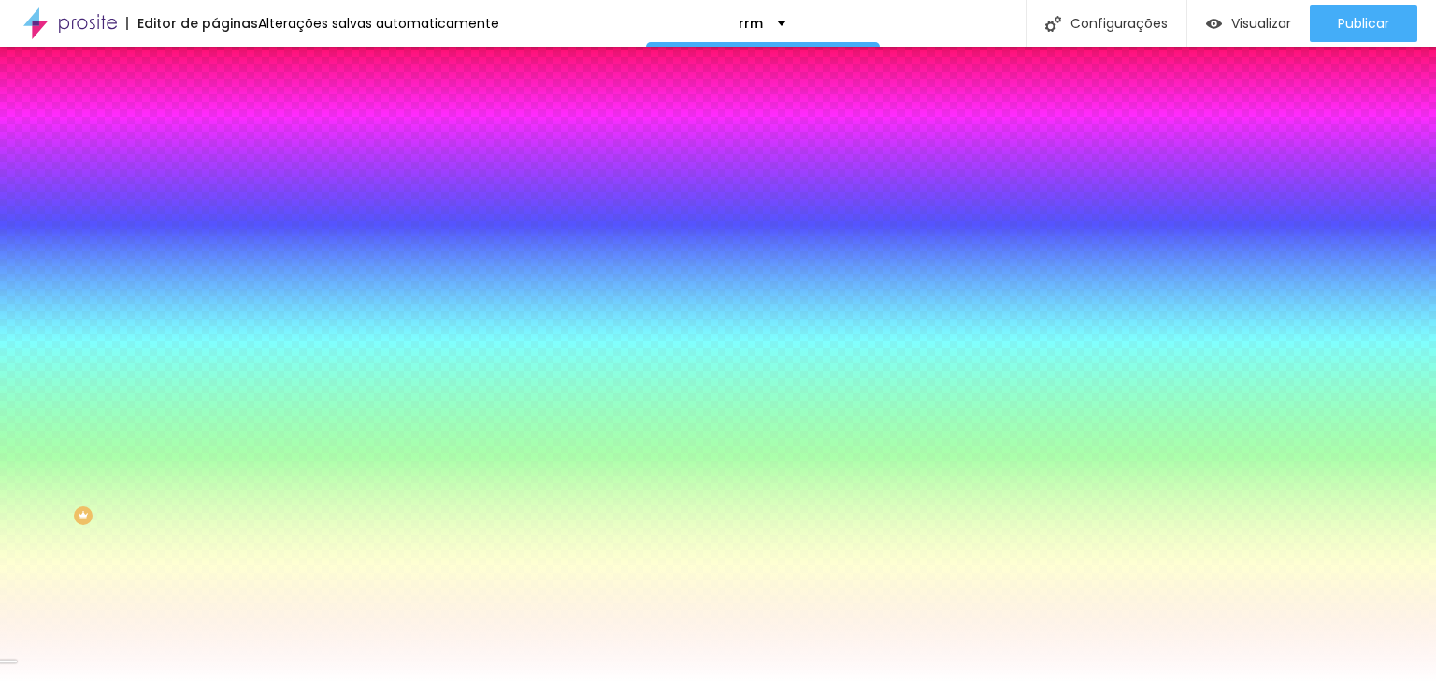
click at [232, 135] on span "Avançado" at bounding box center [263, 140] width 62 height 16
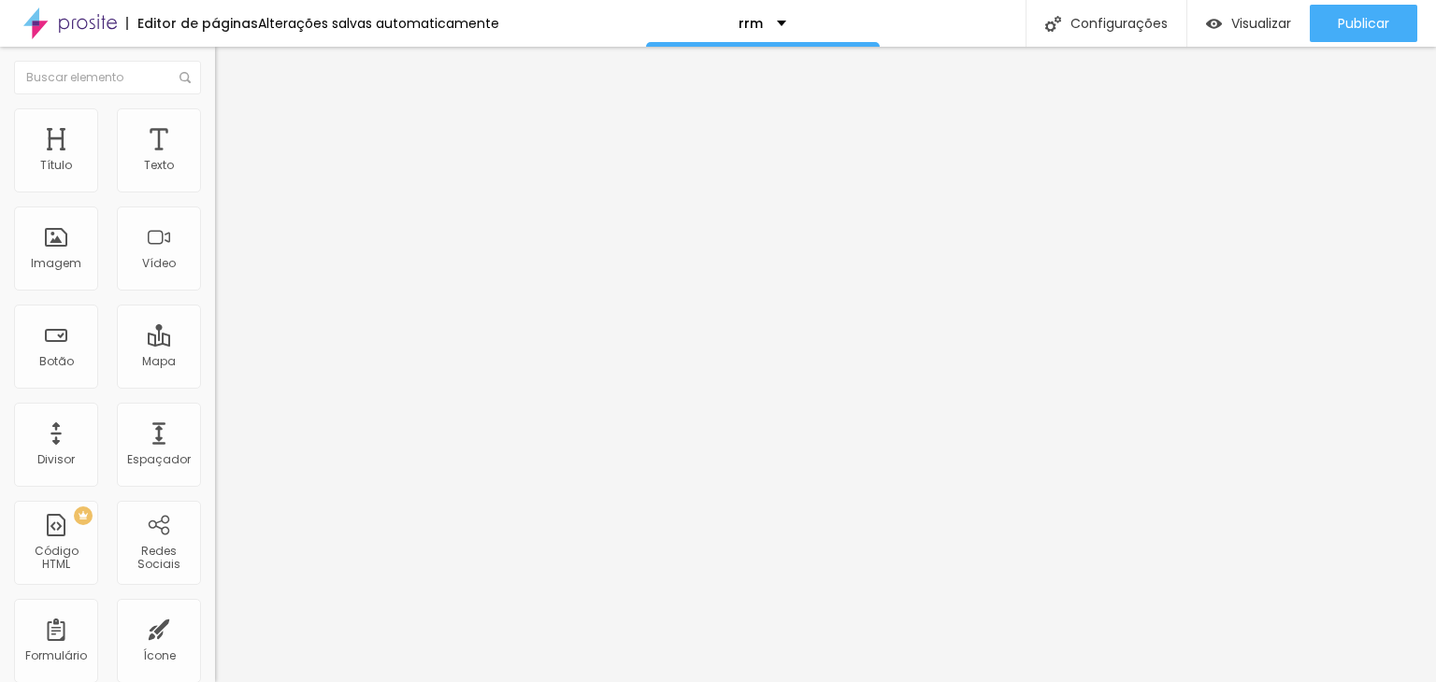
type input "0"
drag, startPoint x: 43, startPoint y: 215, endPoint x: 0, endPoint y: 221, distance: 43.4
type input "0"
click at [215, 627] on input "range" at bounding box center [275, 634] width 121 height 15
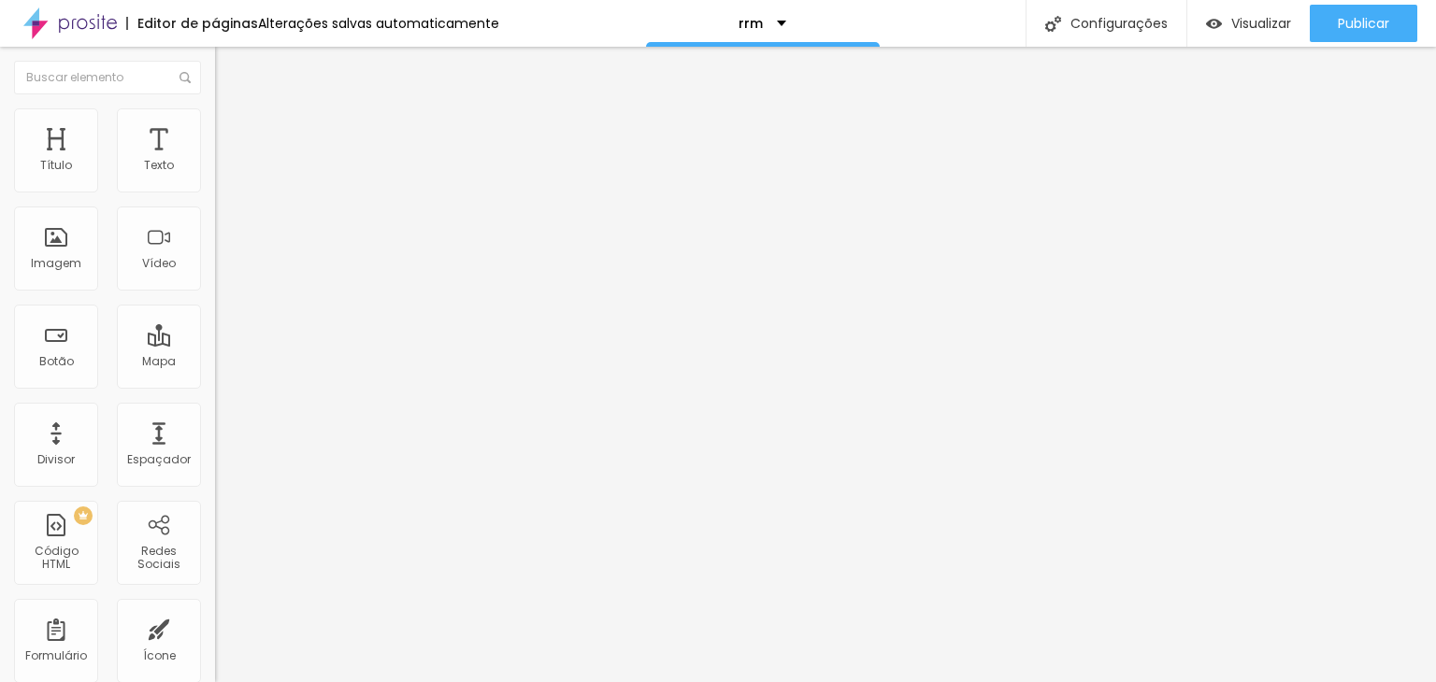
click at [232, 136] on span "Avançado" at bounding box center [263, 140] width 62 height 16
type input "30"
type input "5"
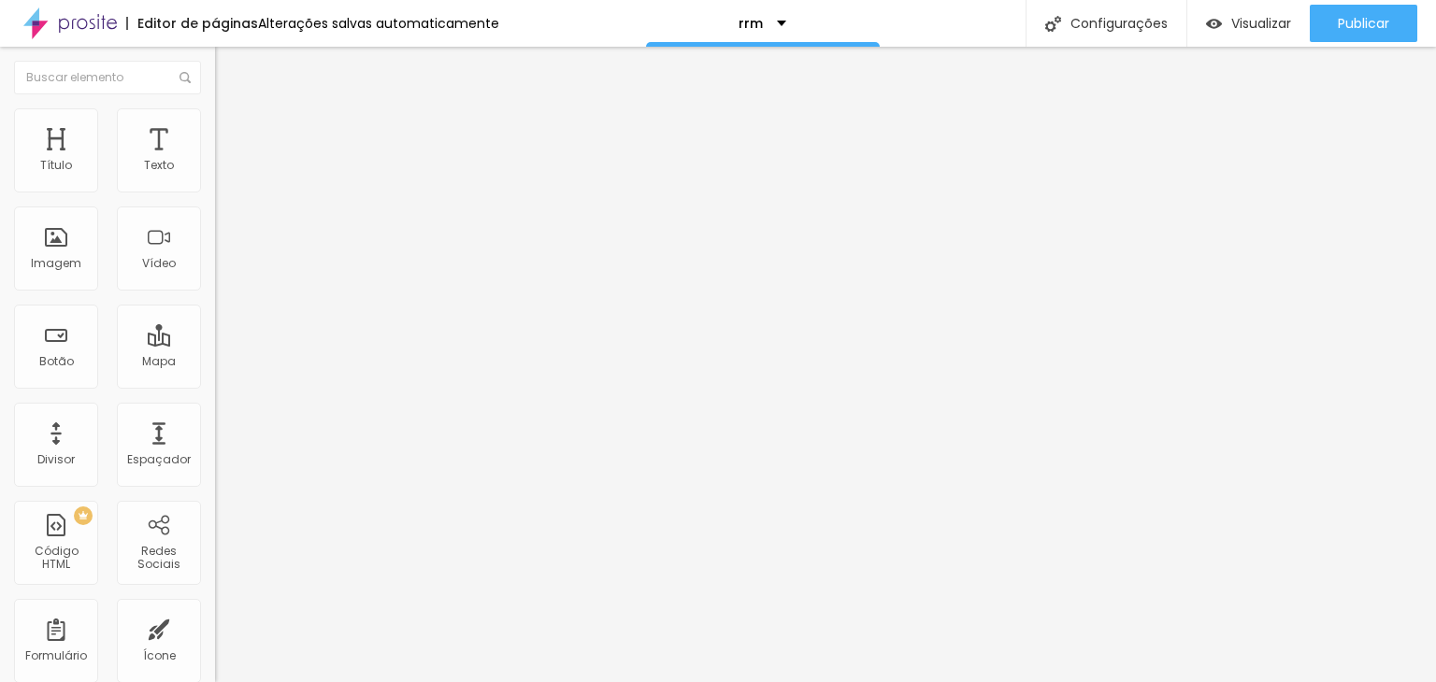
type input "0"
drag, startPoint x: 45, startPoint y: 218, endPoint x: 0, endPoint y: 229, distance: 46.3
type input "0"
click at [215, 627] on input "range" at bounding box center [275, 634] width 121 height 15
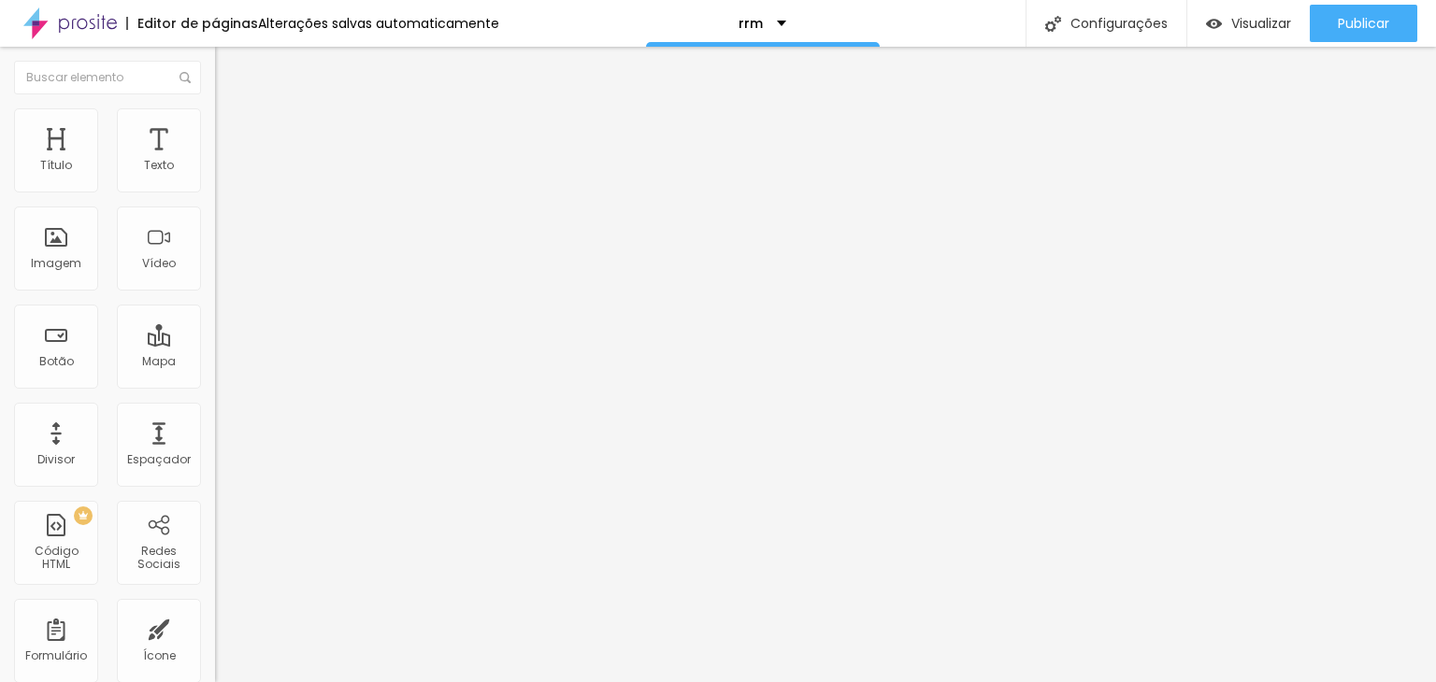
click at [232, 136] on span "Avançado" at bounding box center [263, 140] width 62 height 16
type input "0"
drag, startPoint x: 42, startPoint y: 218, endPoint x: 0, endPoint y: 191, distance: 50.0
type input "0"
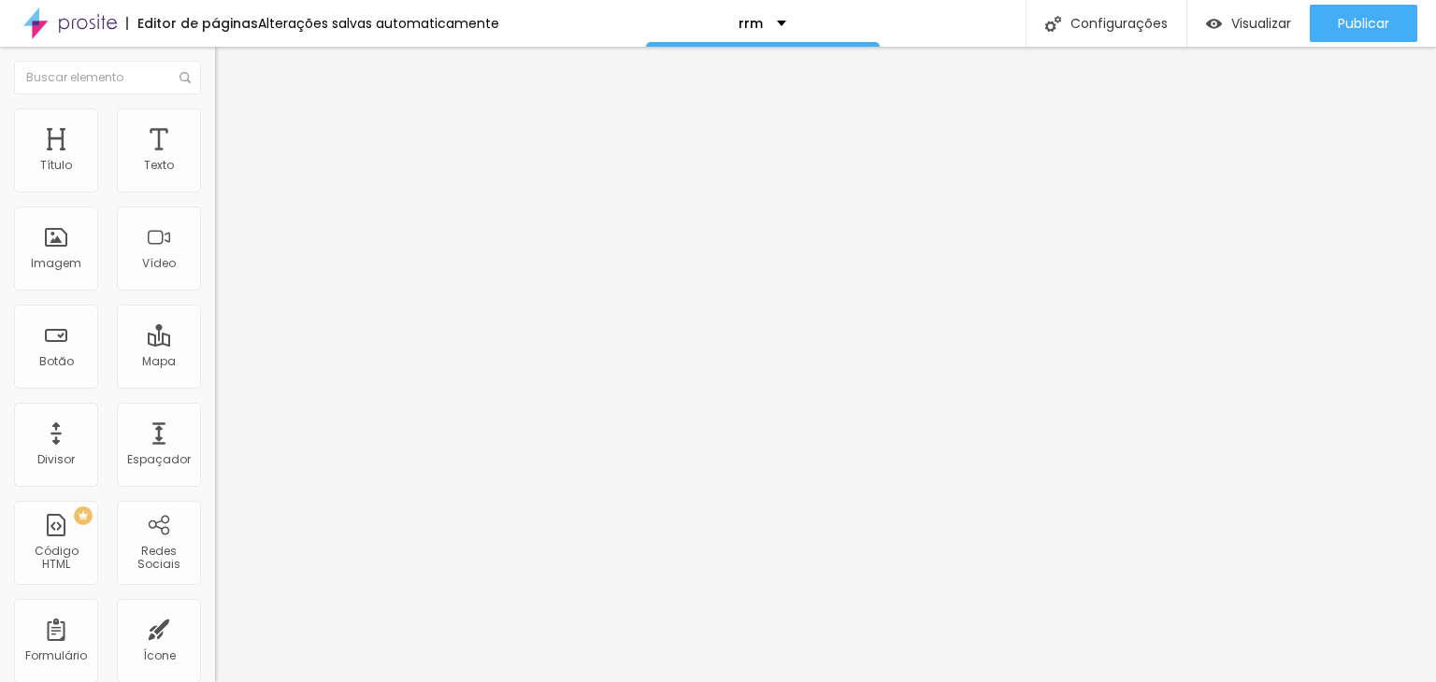
click at [215, 627] on input "range" at bounding box center [275, 634] width 121 height 15
click at [215, 139] on li "Avançado" at bounding box center [322, 136] width 215 height 19
type input "15"
type input "0"
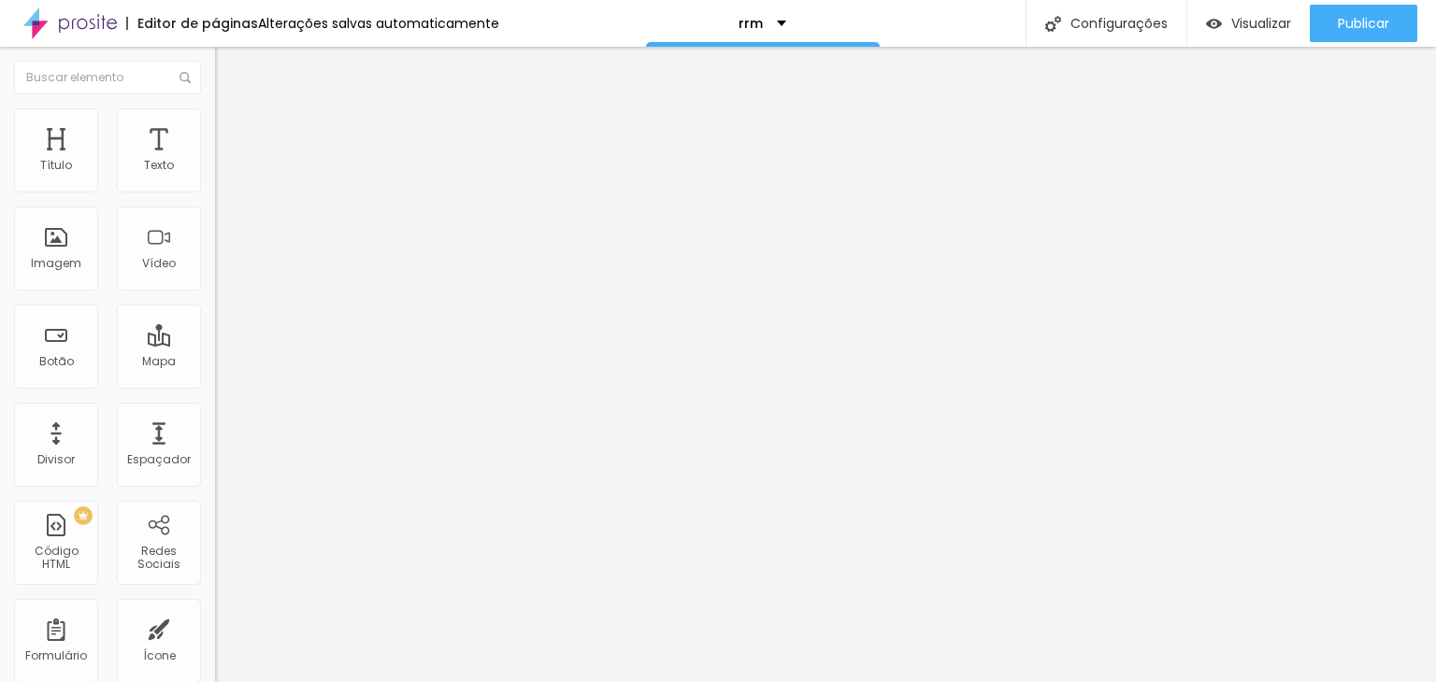
type input "0"
type input "5"
type input "10"
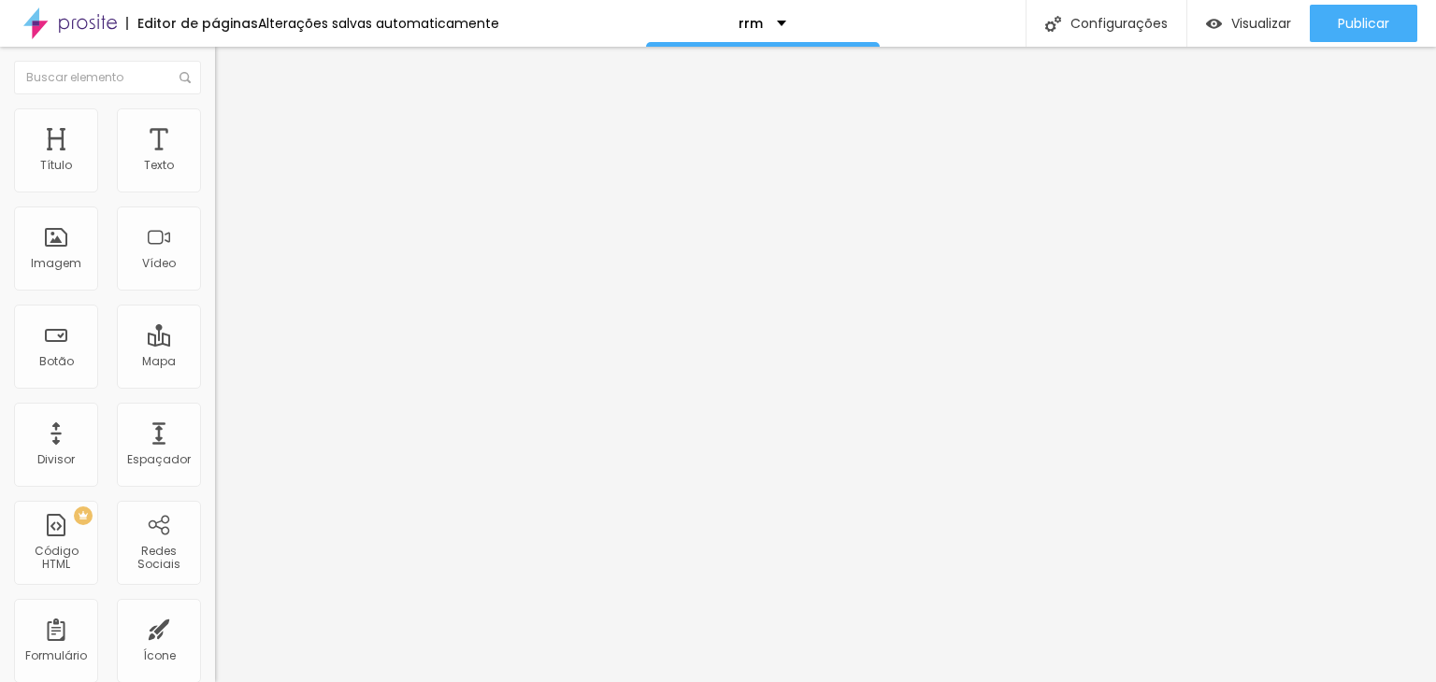
drag, startPoint x: 74, startPoint y: 184, endPoint x: 60, endPoint y: 180, distance: 14.5
type input "10"
click at [215, 363] on input "range" at bounding box center [275, 370] width 121 height 15
click at [232, 132] on span "Avançado" at bounding box center [263, 140] width 62 height 16
type input "15"
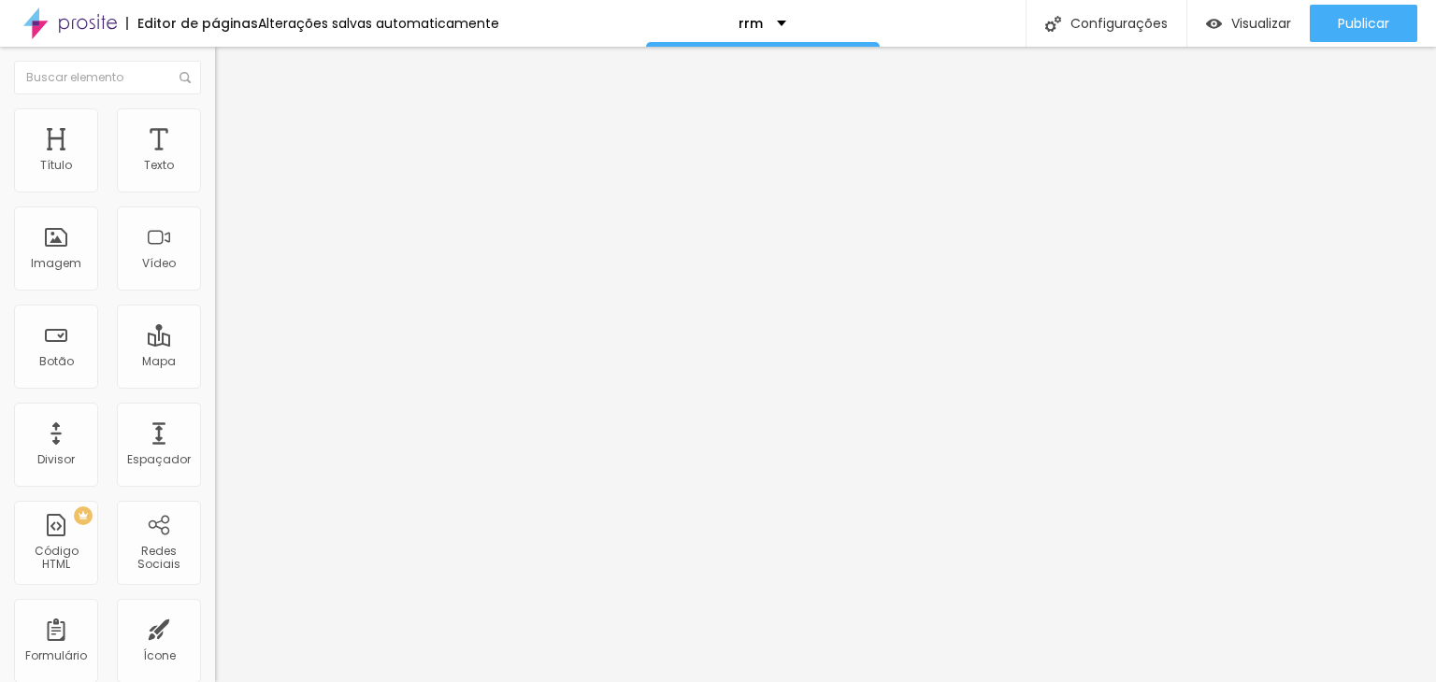
type input "15"
type input "10"
drag, startPoint x: 78, startPoint y: 180, endPoint x: 61, endPoint y: 178, distance: 17.1
type input "10"
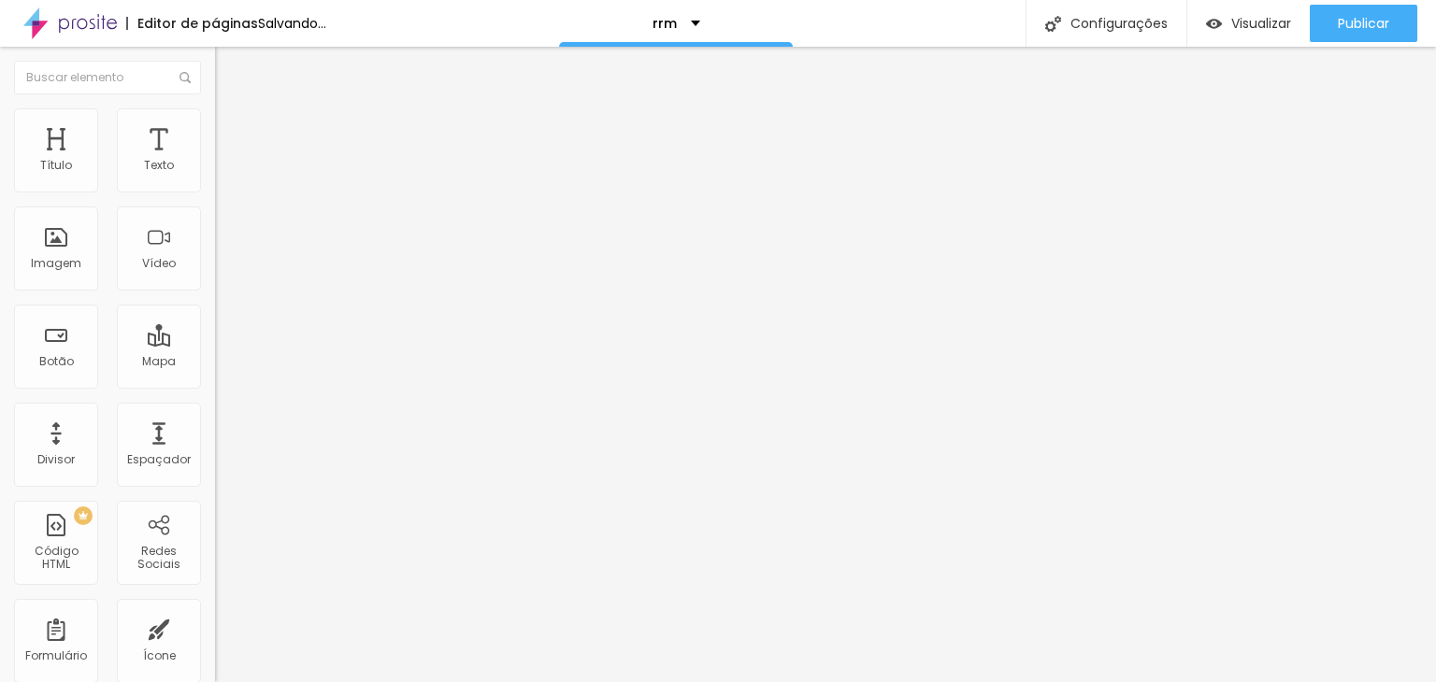
click at [215, 363] on input "range" at bounding box center [275, 370] width 121 height 15
click at [232, 136] on span "Avançado" at bounding box center [263, 140] width 62 height 16
type input "15"
type input "10"
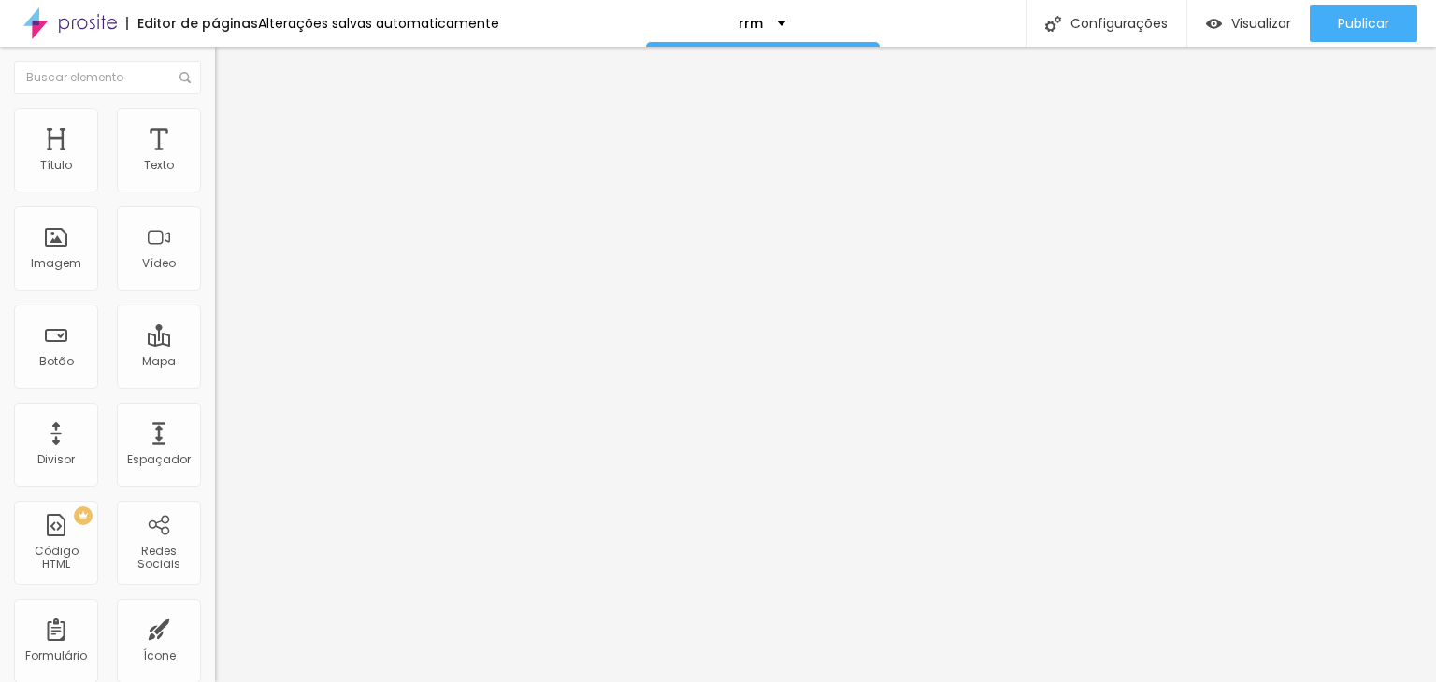
type input "10"
drag, startPoint x: 76, startPoint y: 184, endPoint x: 58, endPoint y: 179, distance: 18.6
type input "10"
click at [215, 363] on input "range" at bounding box center [275, 370] width 121 height 15
click at [232, 136] on span "Avançado" at bounding box center [263, 140] width 62 height 16
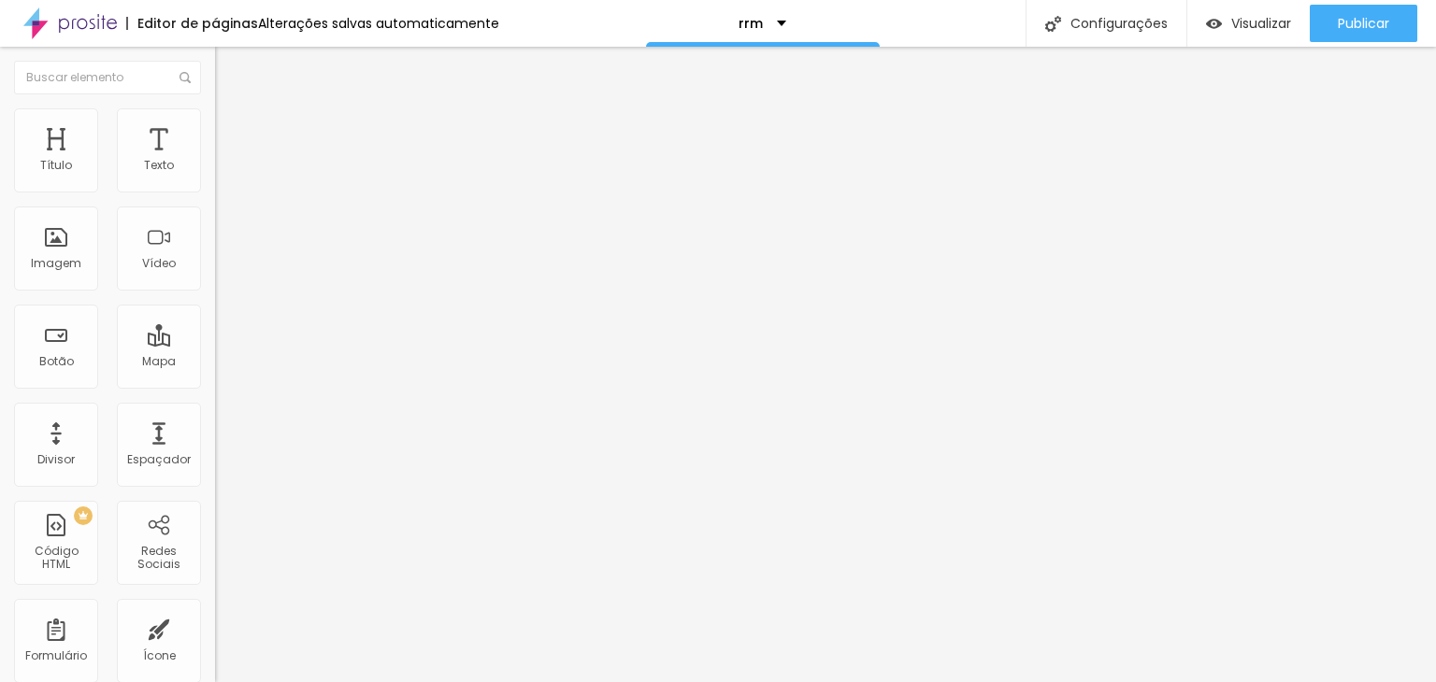
type input "15"
type input "10"
drag, startPoint x: 69, startPoint y: 185, endPoint x: 59, endPoint y: 182, distance: 10.7
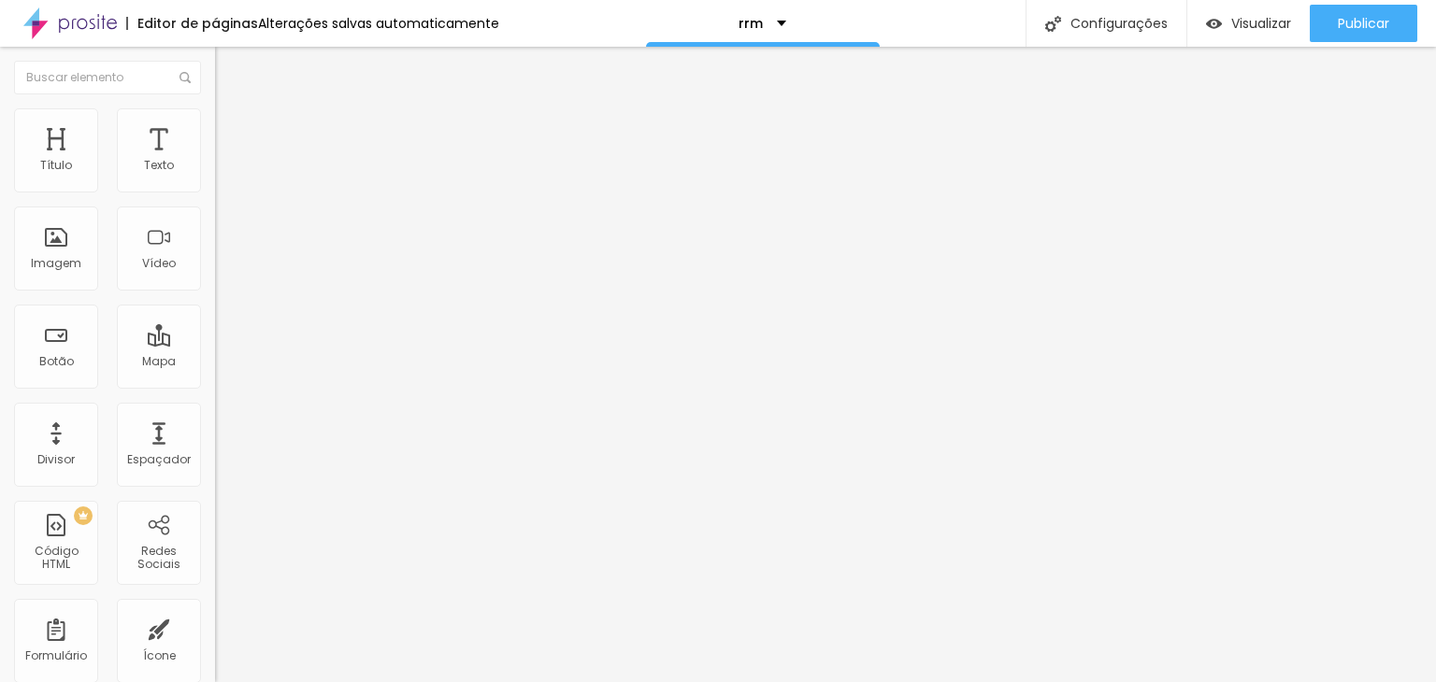
type input "10"
click at [215, 363] on input "range" at bounding box center [275, 370] width 121 height 15
click at [232, 132] on span "Avançado" at bounding box center [263, 140] width 62 height 16
type input "15"
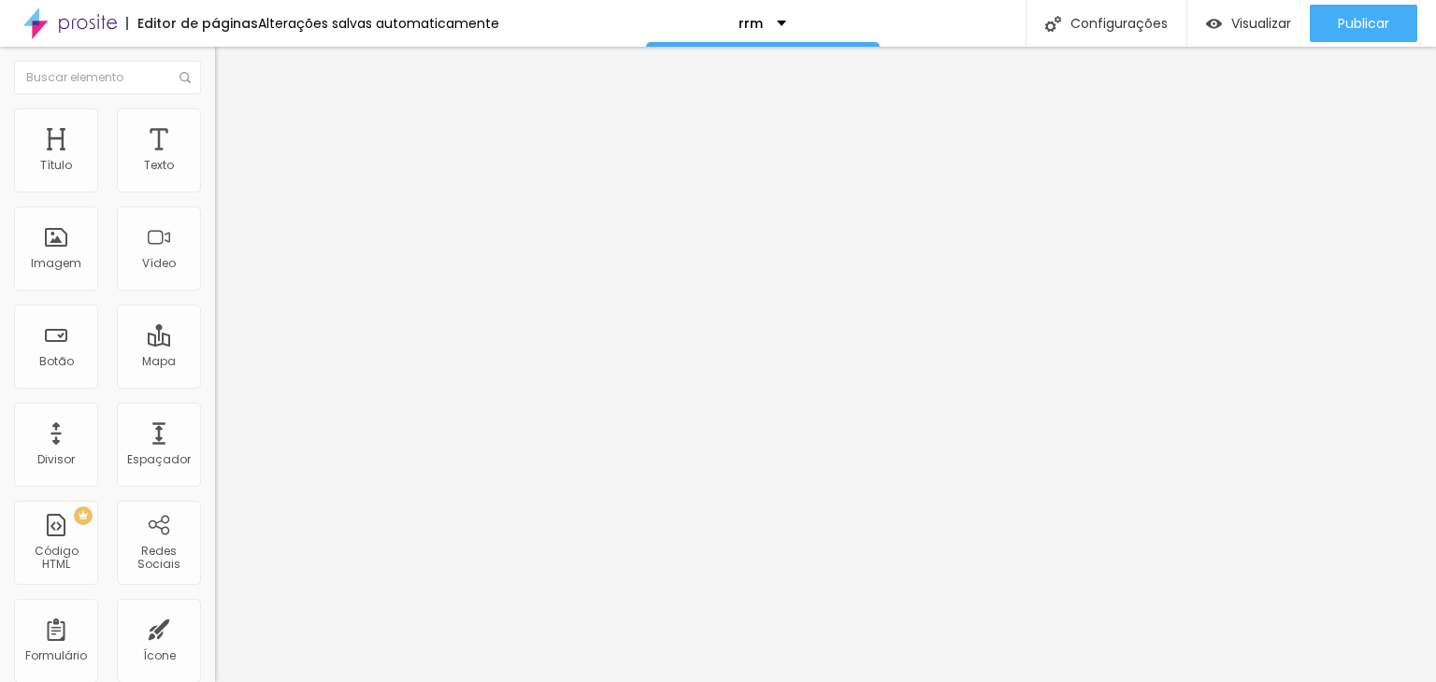
type input "10"
drag, startPoint x: 78, startPoint y: 179, endPoint x: 56, endPoint y: 179, distance: 21.5
type input "10"
click at [215, 363] on input "range" at bounding box center [275, 370] width 121 height 15
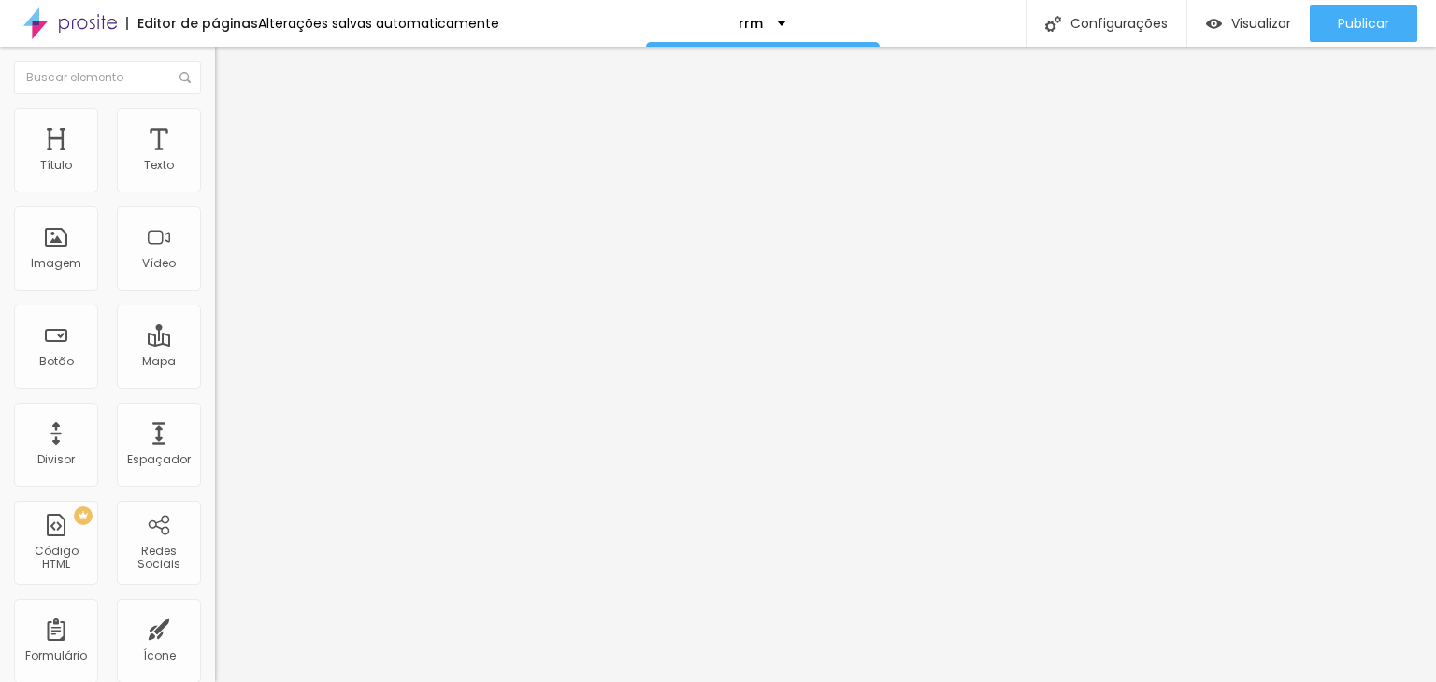
click at [215, 127] on img at bounding box center [223, 135] width 17 height 17
type input "15"
type input "10"
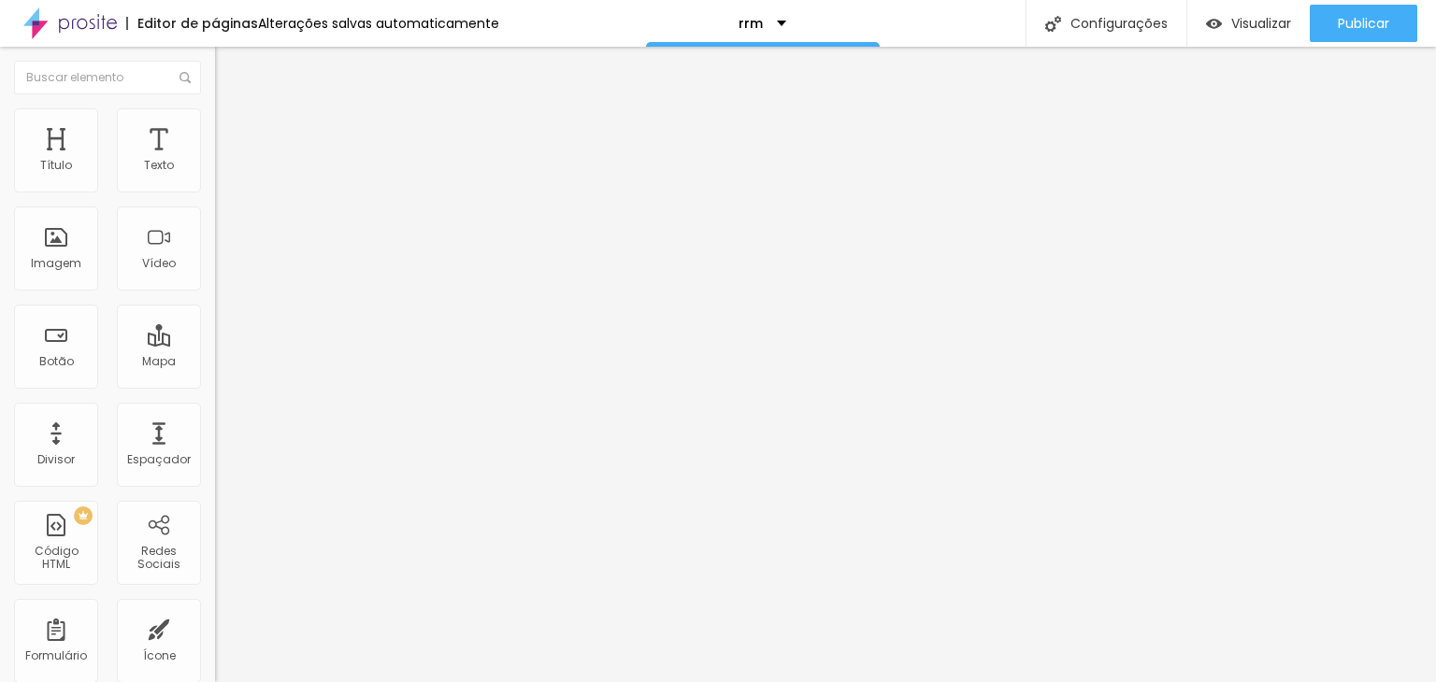
drag, startPoint x: 79, startPoint y: 185, endPoint x: 60, endPoint y: 182, distance: 18.9
type input "10"
click at [215, 363] on input "range" at bounding box center [275, 370] width 121 height 15
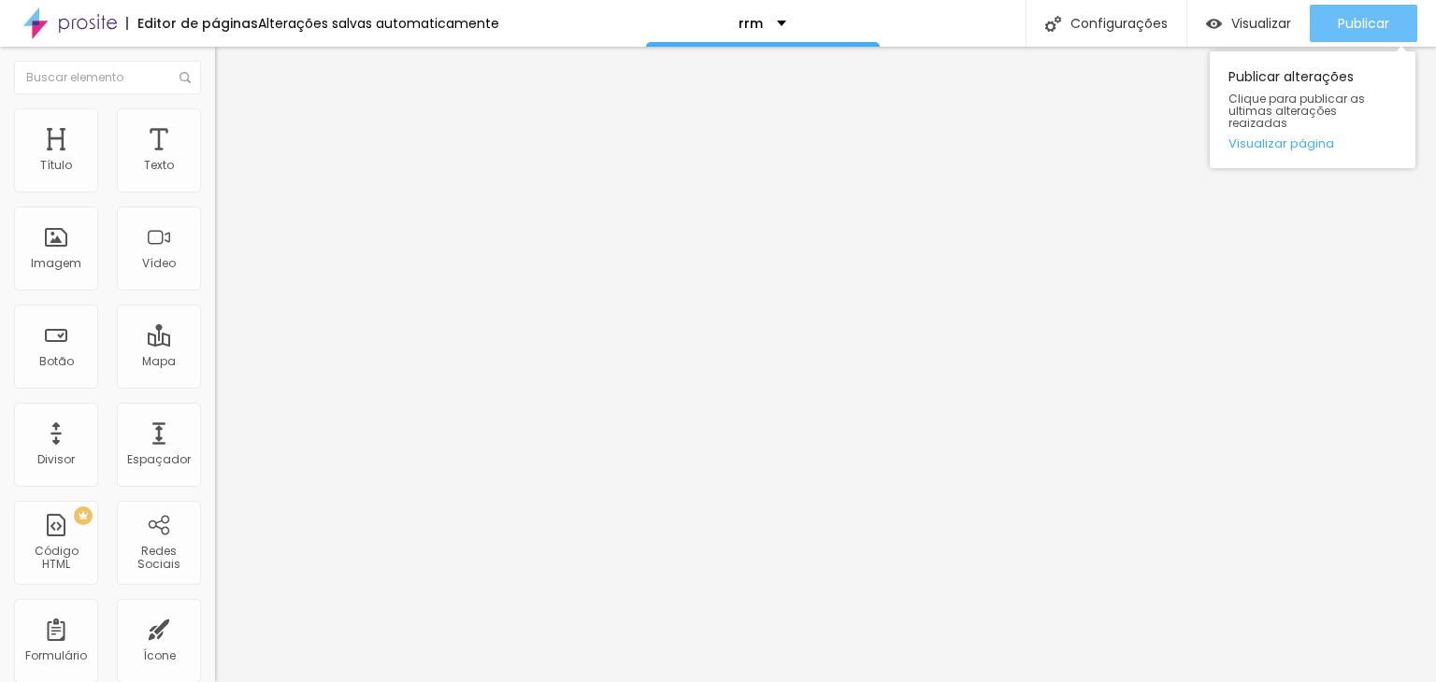
click at [1388, 16] on span "Publicar" at bounding box center [1363, 23] width 51 height 15
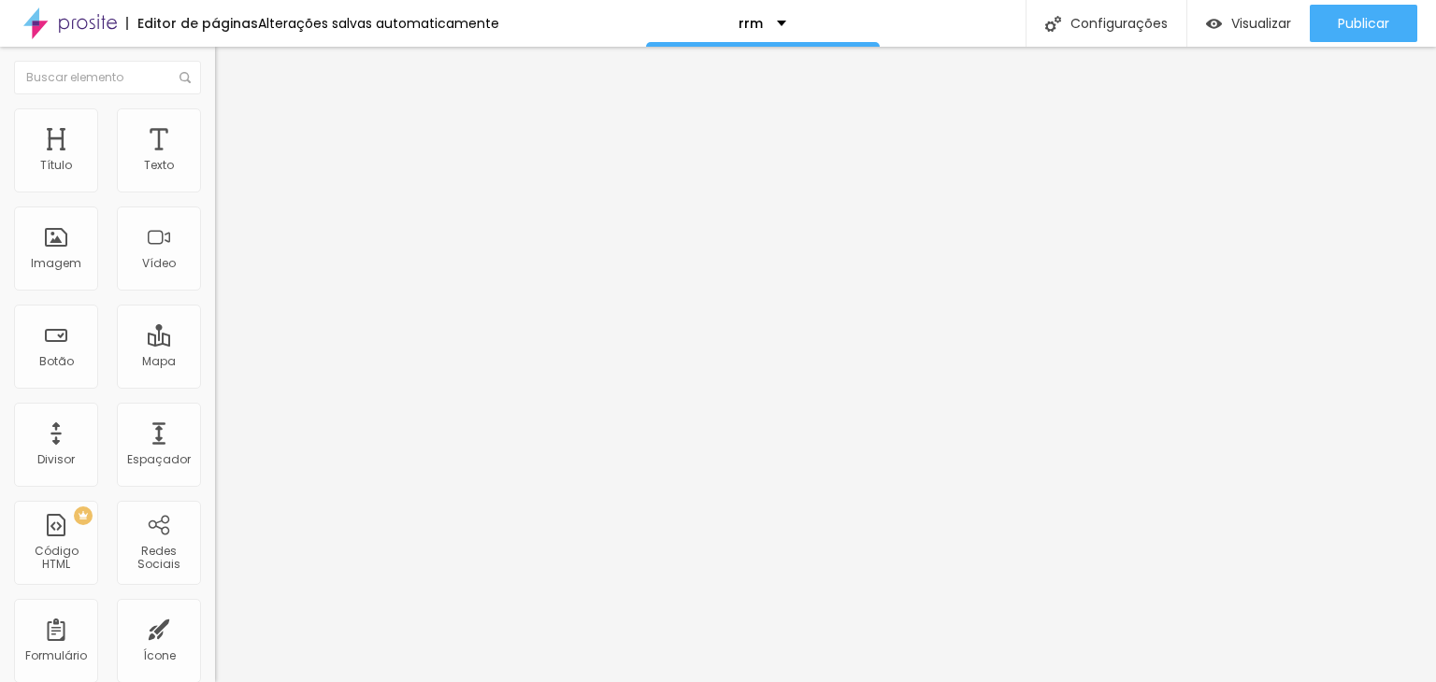
click at [232, 129] on span "Avançado" at bounding box center [263, 121] width 62 height 16
click at [215, 124] on ul "Estilo Avançado" at bounding box center [322, 108] width 215 height 37
click at [232, 110] on span "Estilo" at bounding box center [246, 102] width 29 height 16
click at [222, 174] on icon "button" at bounding box center [227, 168] width 11 height 11
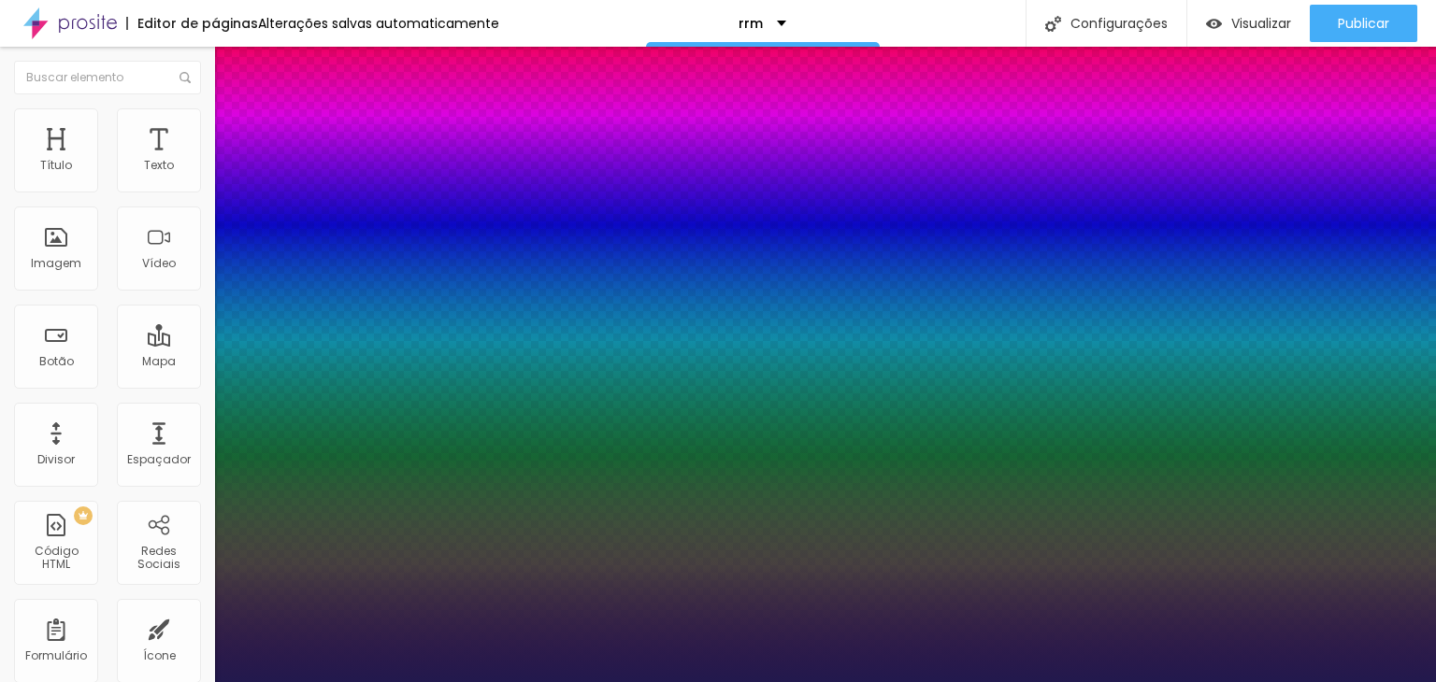
drag, startPoint x: 253, startPoint y: 323, endPoint x: 257, endPoint y: 312, distance: 10.9
click at [911, 681] on div at bounding box center [718, 682] width 1436 height 0
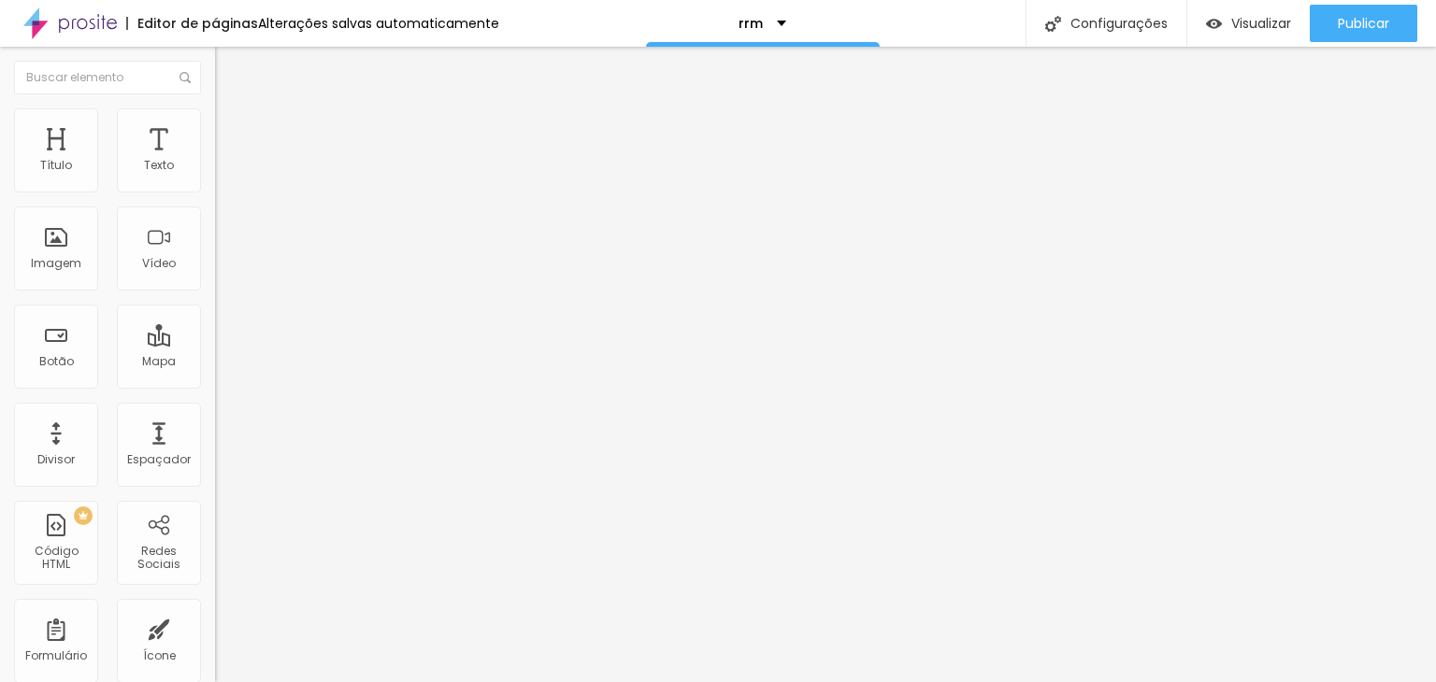
click at [215, 179] on button "button" at bounding box center [228, 170] width 26 height 20
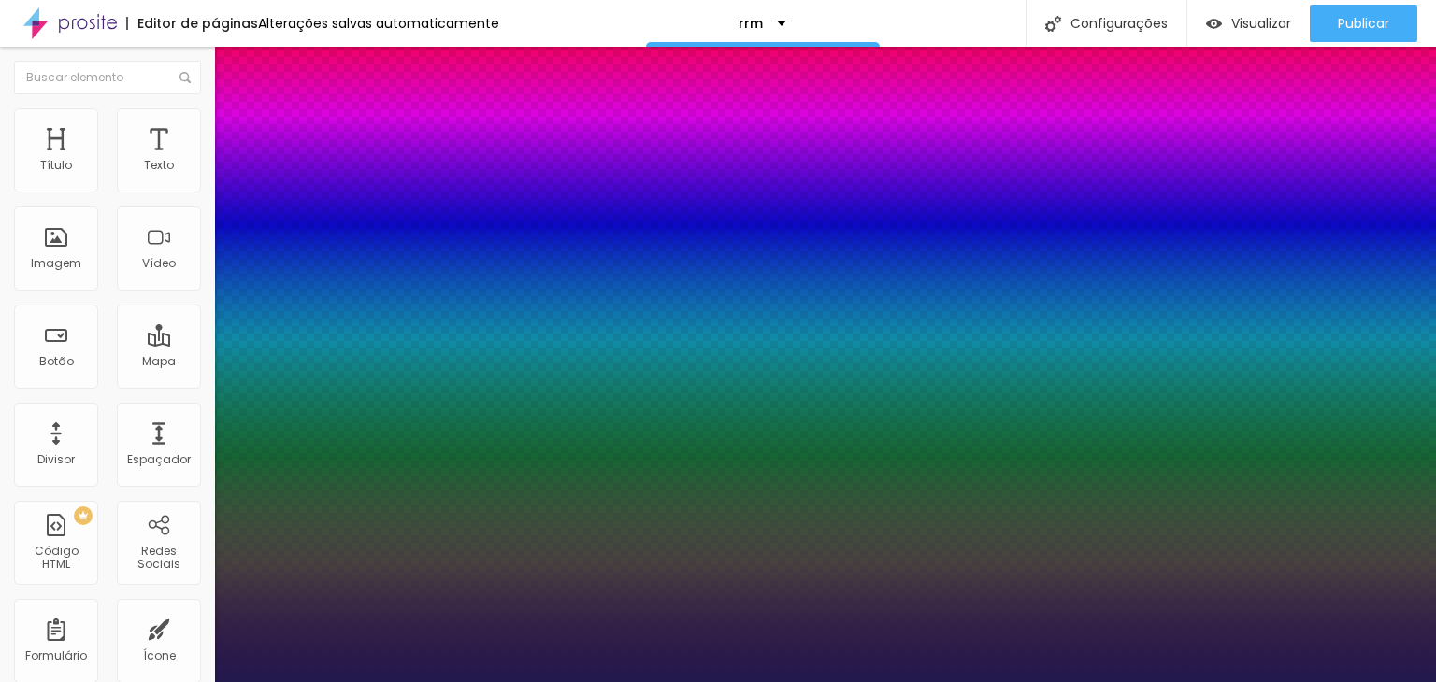
click at [679, 681] on div at bounding box center [718, 682] width 1436 height 0
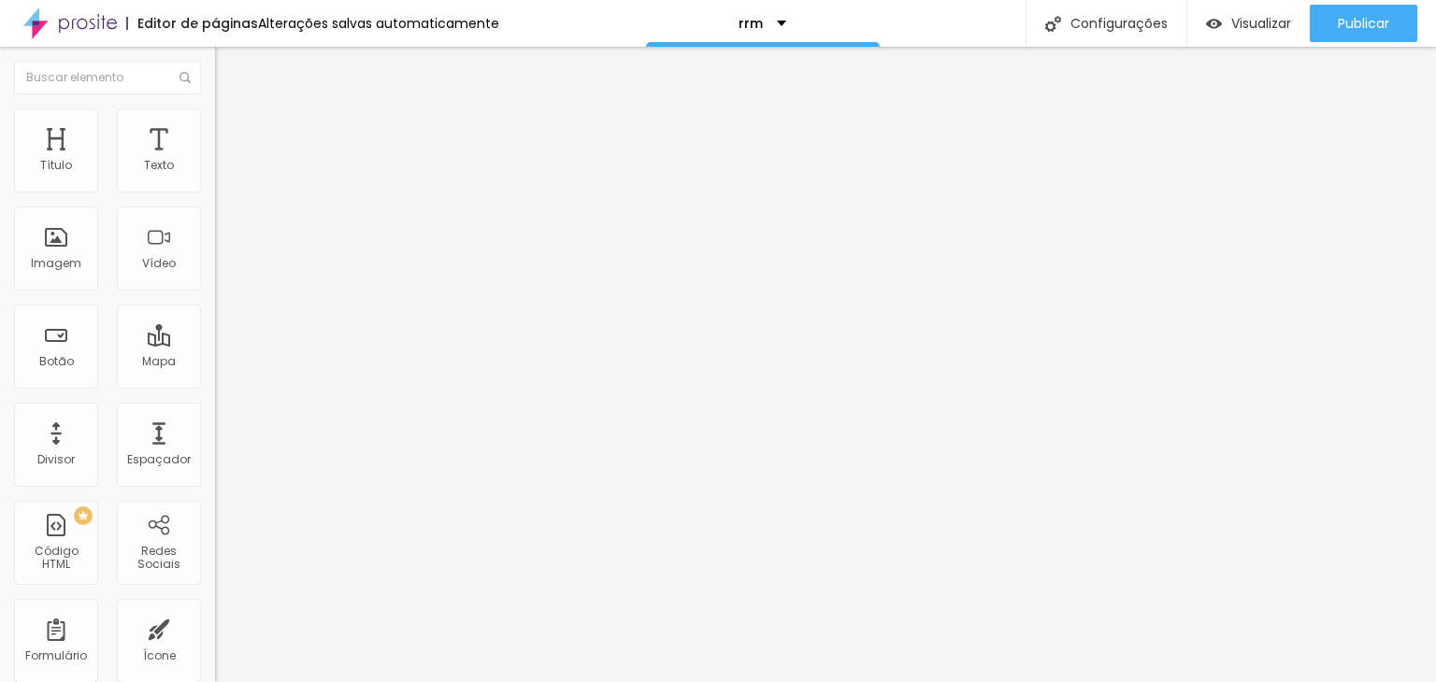
click at [222, 174] on icon "button" at bounding box center [227, 168] width 11 height 11
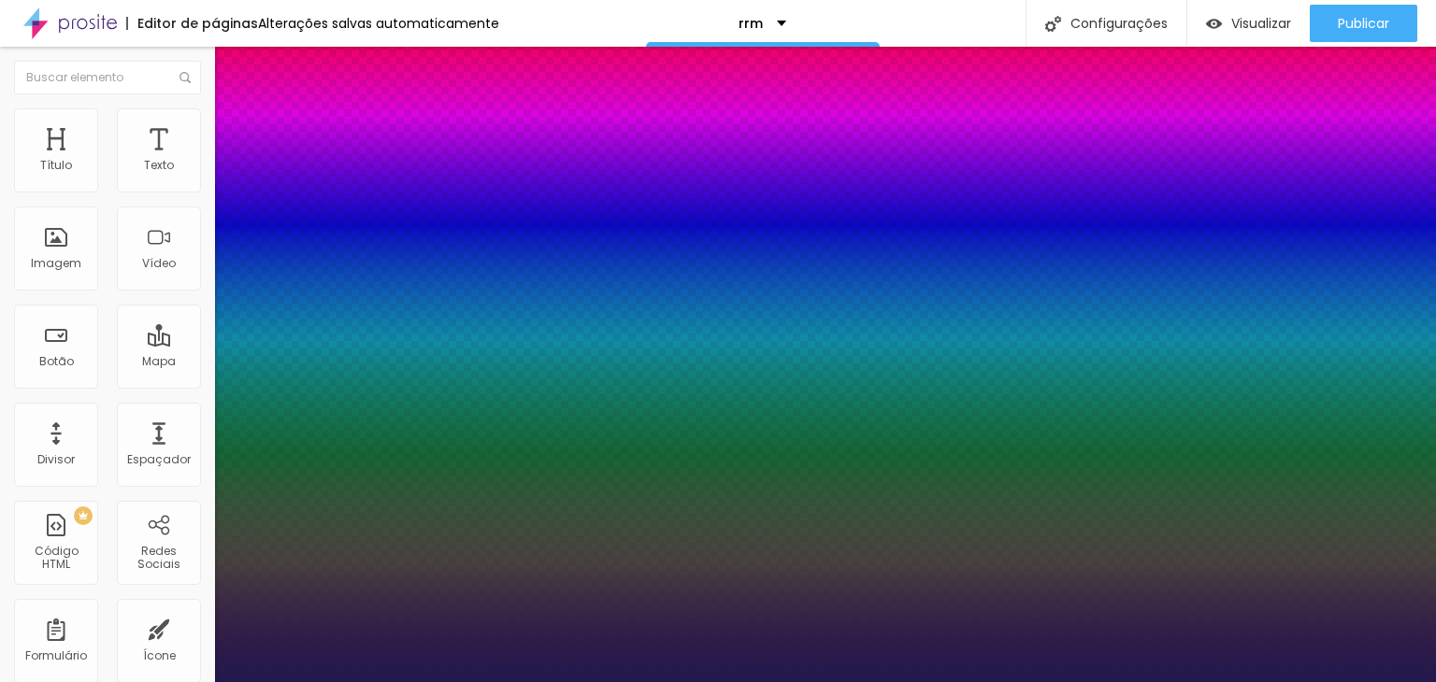
click at [691, 681] on div at bounding box center [718, 682] width 1436 height 0
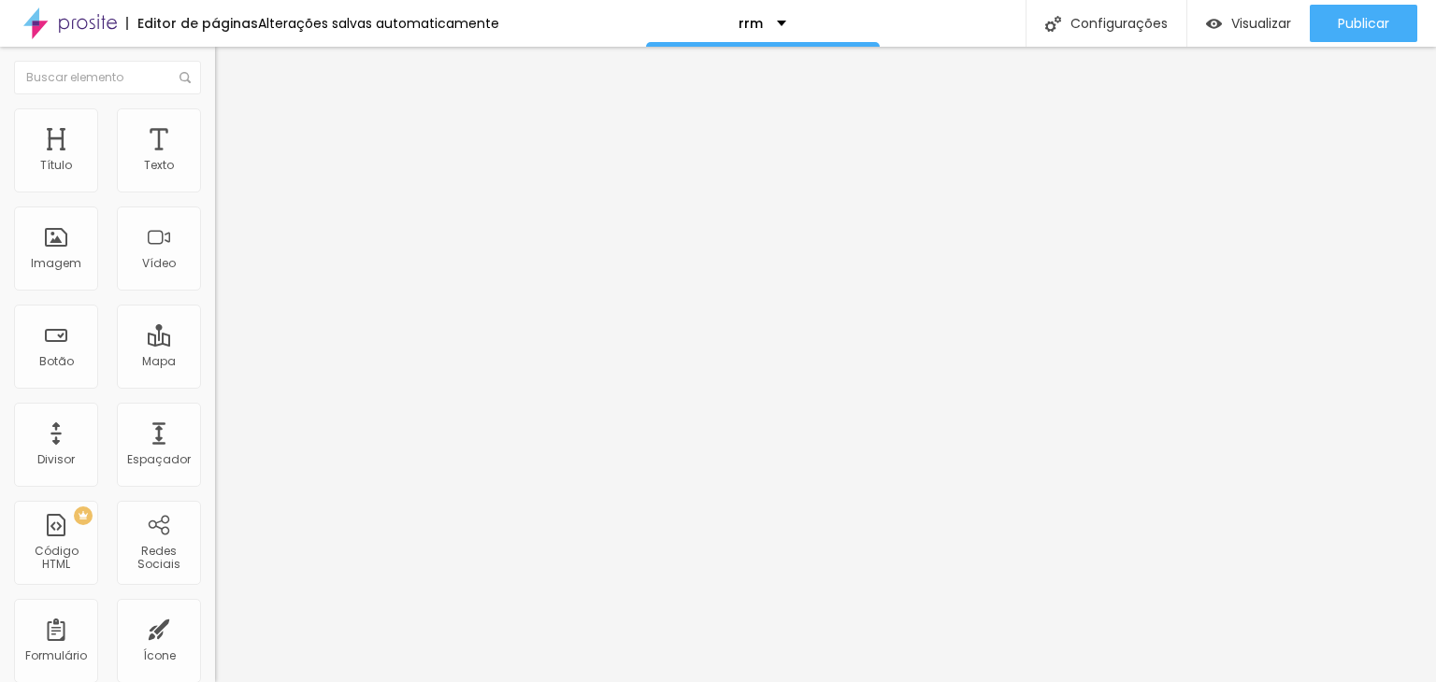
click at [215, 179] on button "button" at bounding box center [228, 170] width 26 height 20
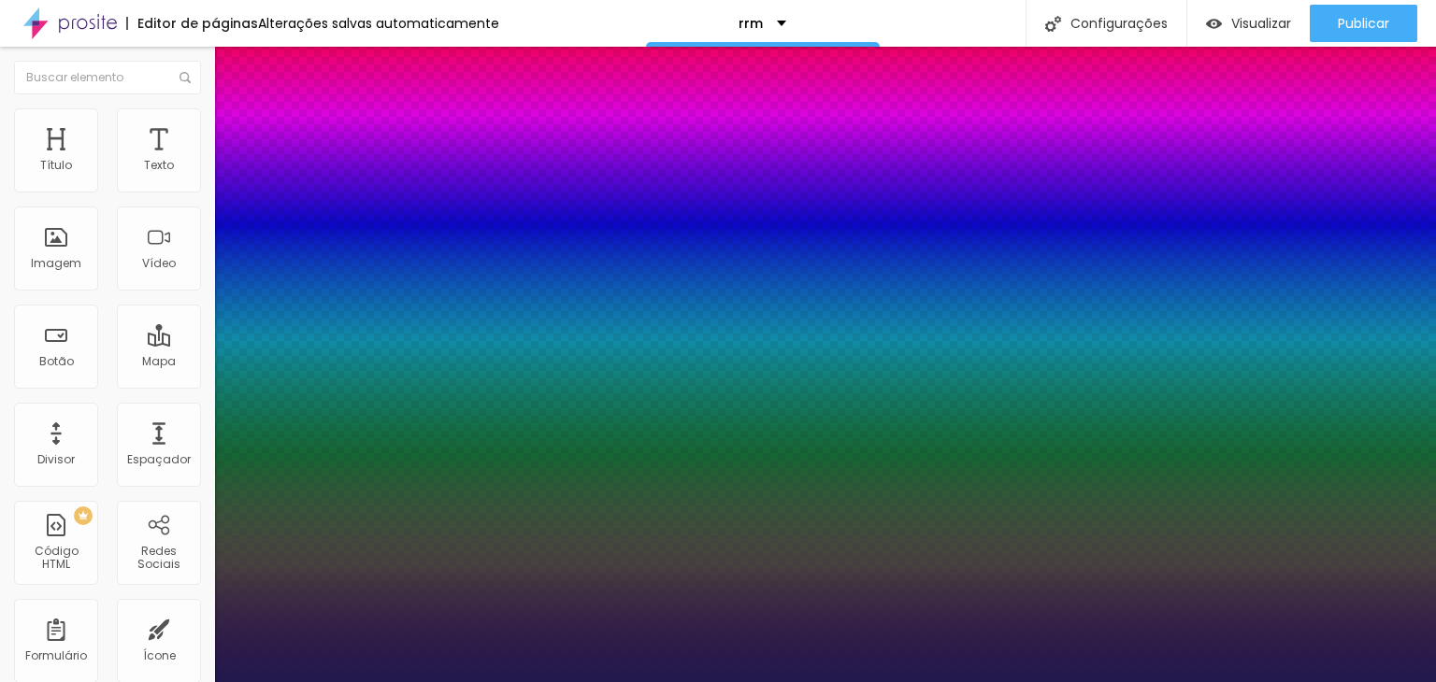
click at [707, 681] on div at bounding box center [718, 682] width 1436 height 0
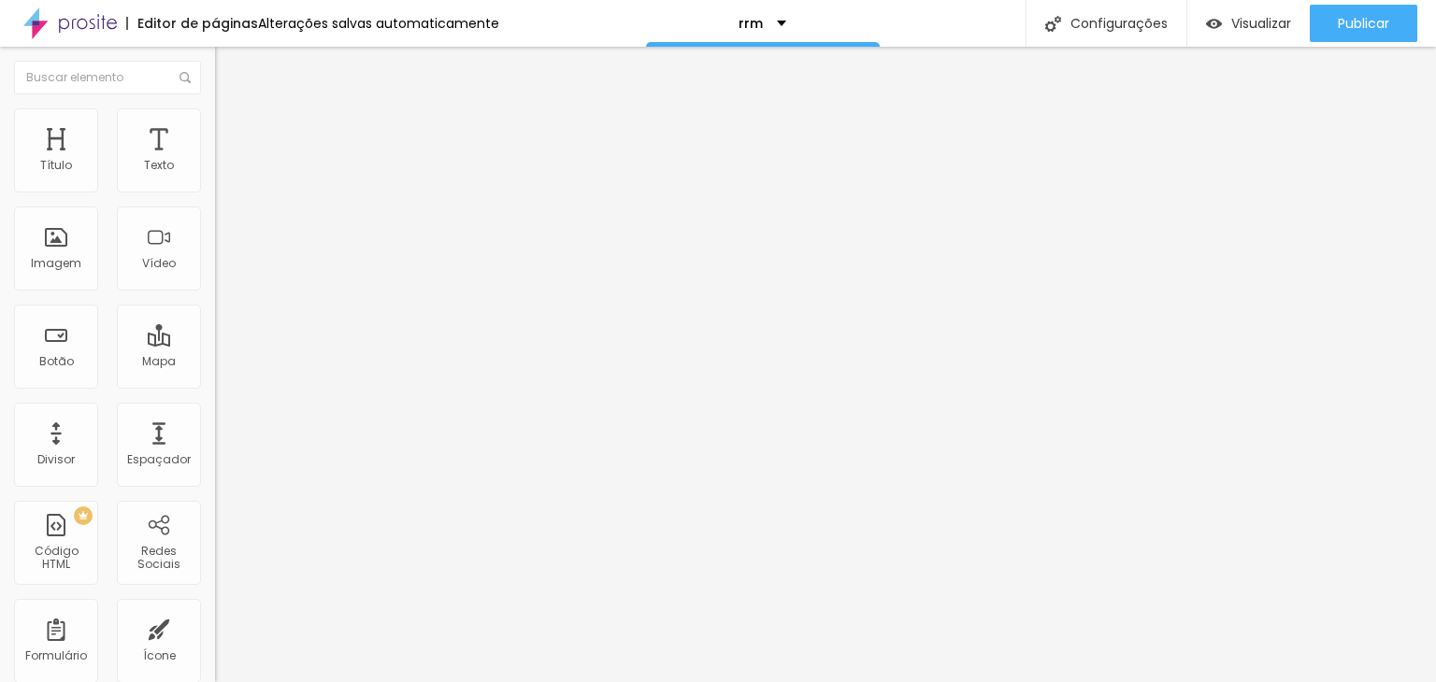
click at [222, 174] on icon "button" at bounding box center [227, 168] width 11 height 11
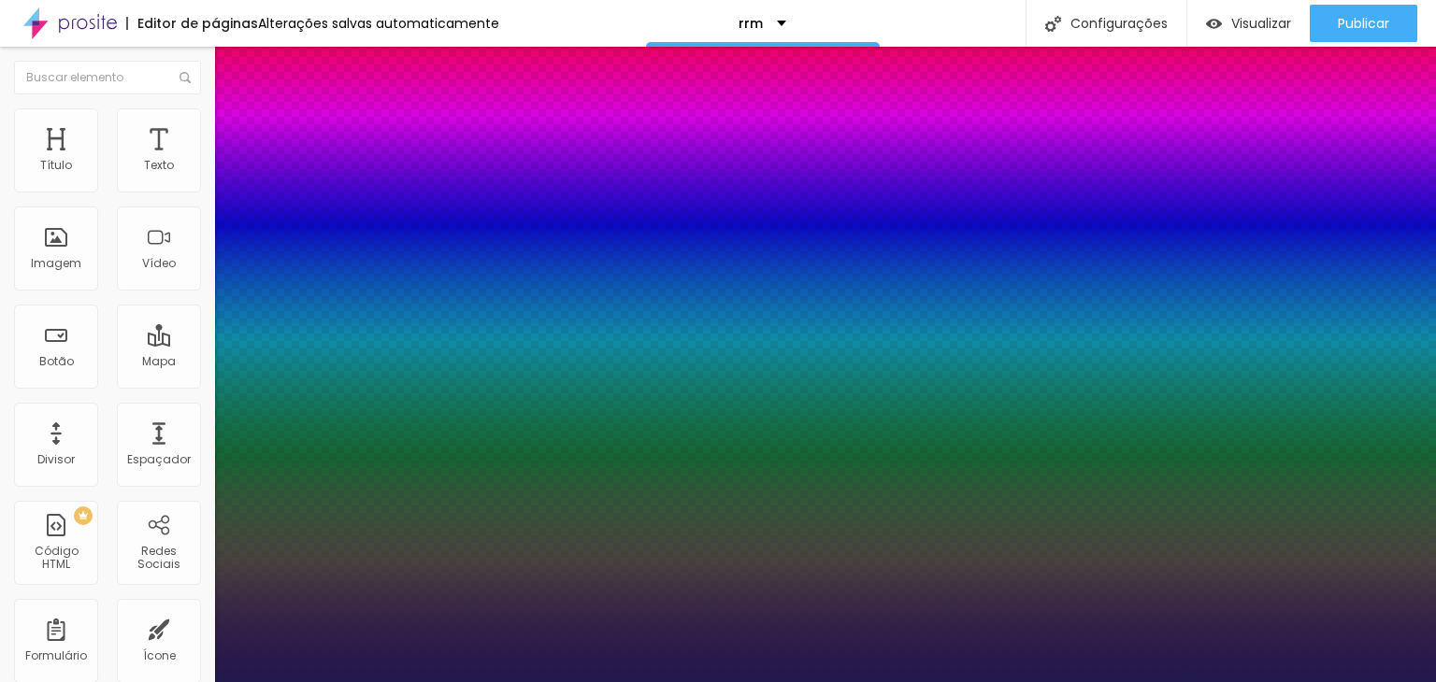
drag, startPoint x: 247, startPoint y: 315, endPoint x: 258, endPoint y: 311, distance: 11.8
click at [596, 681] on div at bounding box center [718, 682] width 1436 height 0
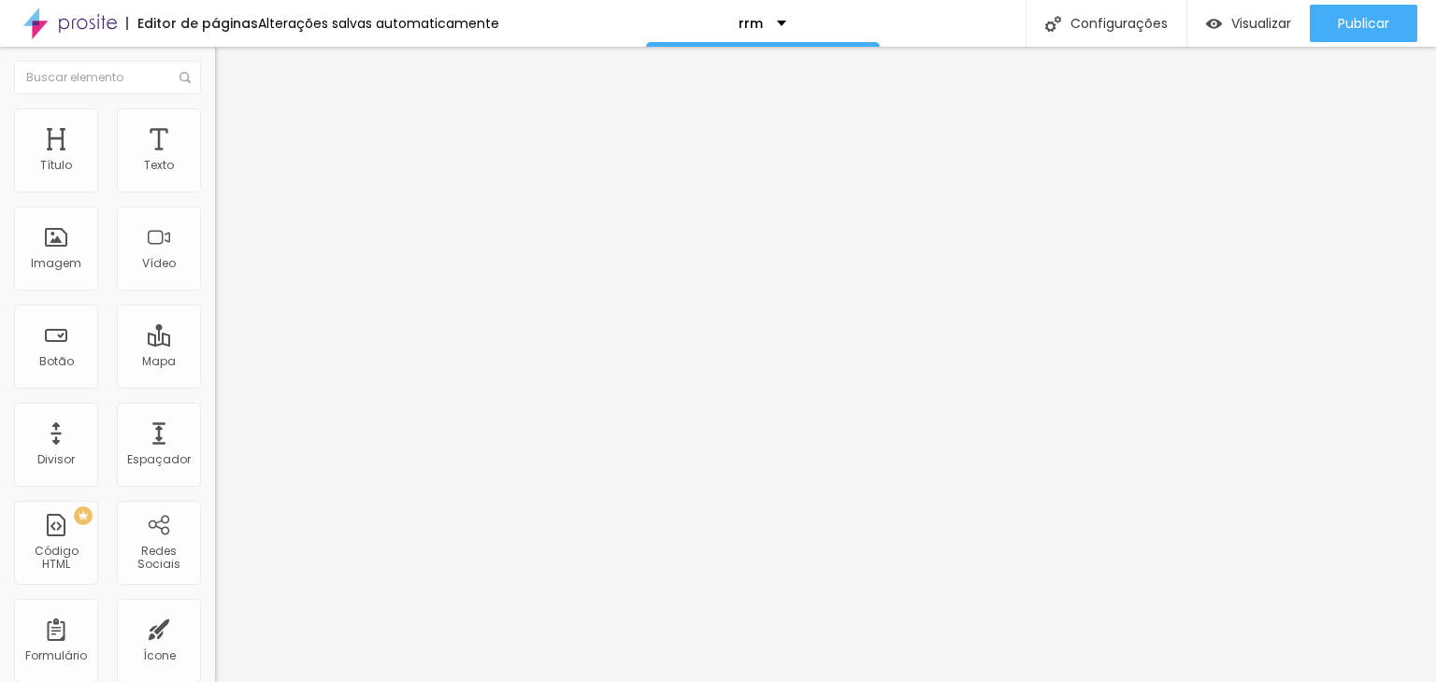
click at [222, 174] on icon "button" at bounding box center [227, 168] width 11 height 11
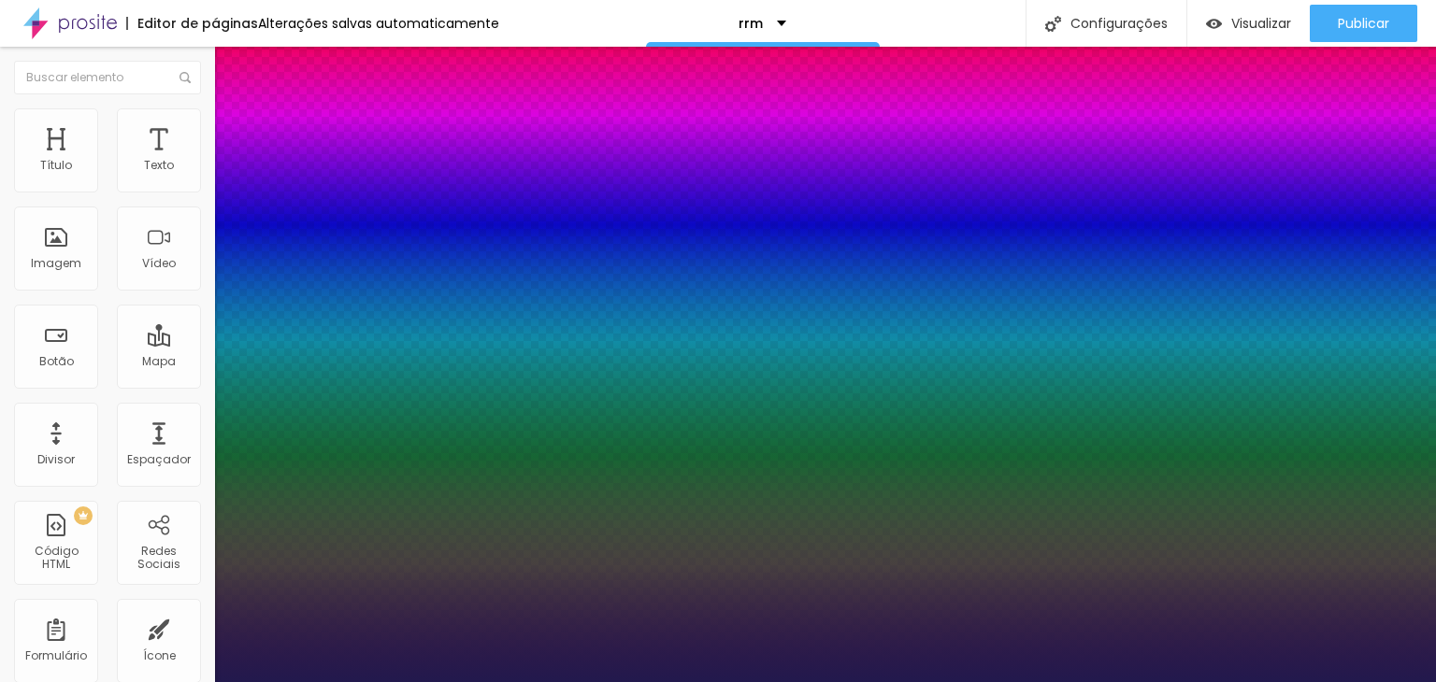
click at [496, 681] on div at bounding box center [718, 682] width 1436 height 0
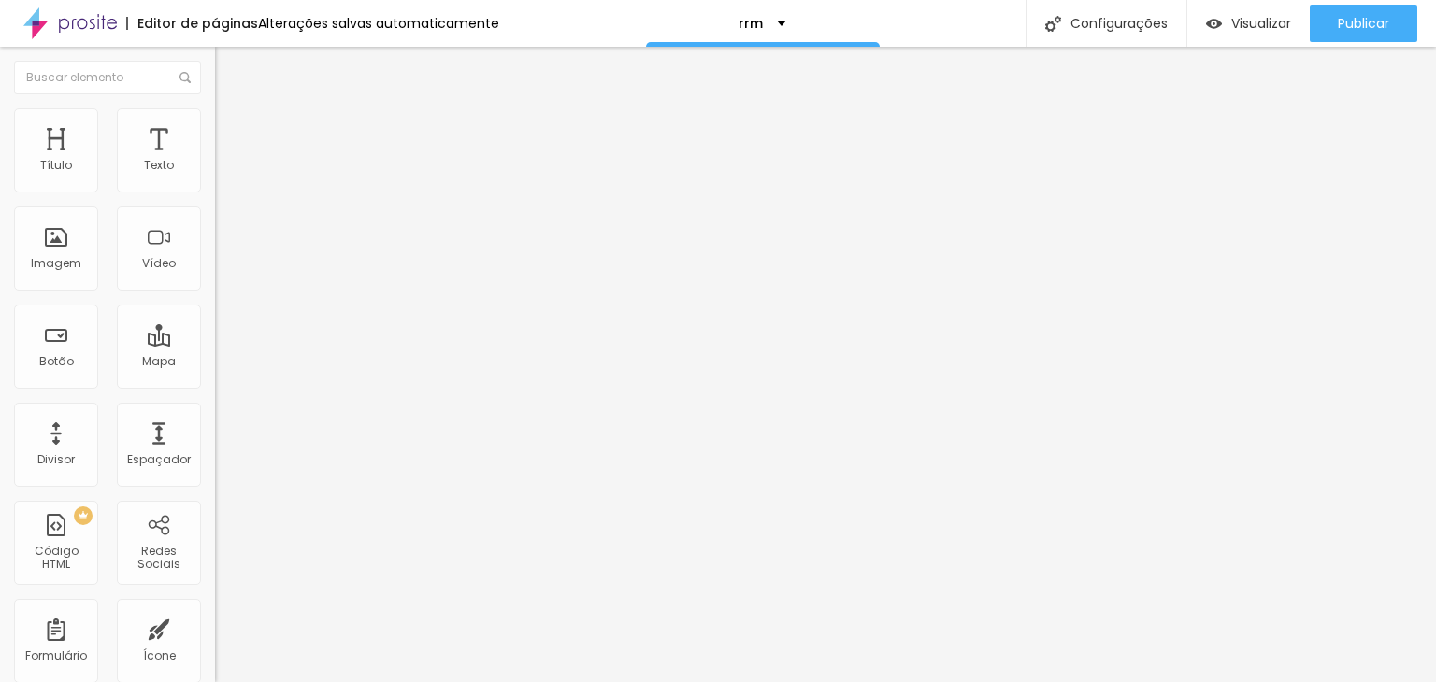
click at [222, 174] on icon "button" at bounding box center [227, 168] width 11 height 11
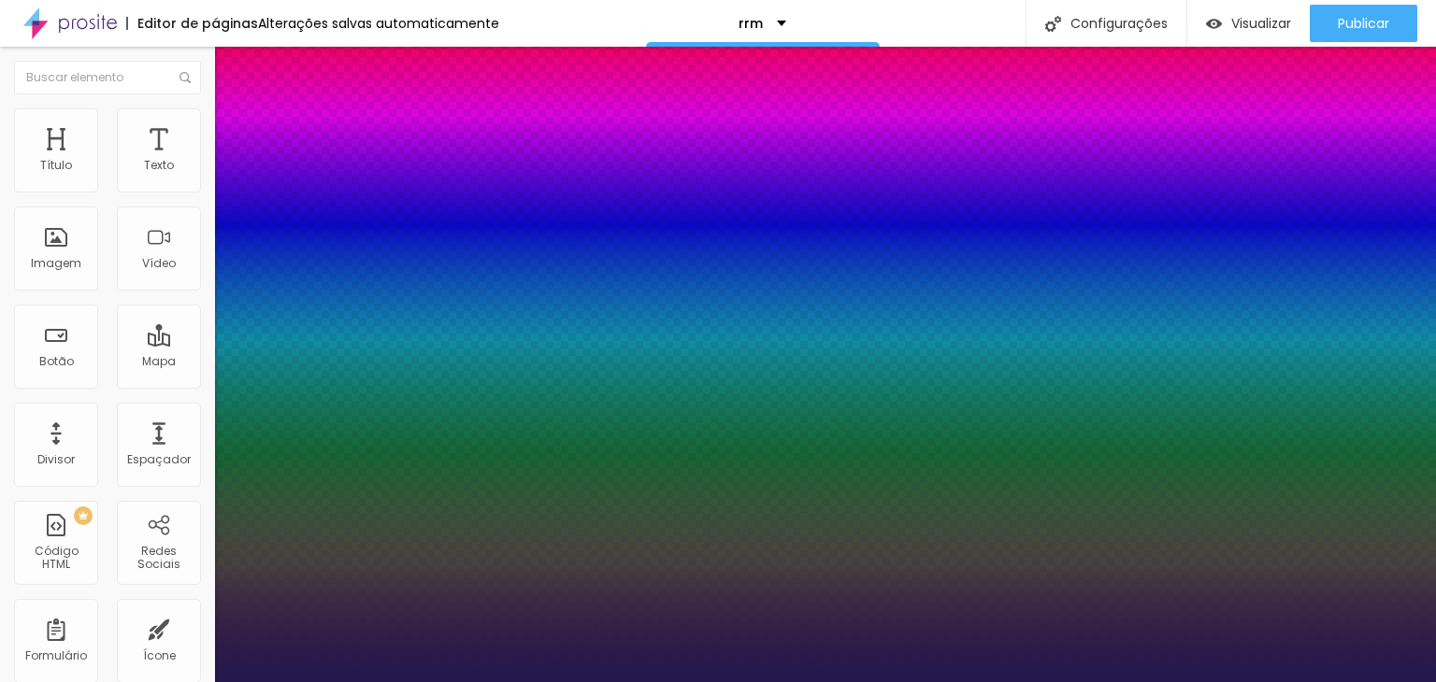
drag, startPoint x: 251, startPoint y: 318, endPoint x: 260, endPoint y: 312, distance: 10.1
click at [882, 681] on div at bounding box center [718, 682] width 1436 height 0
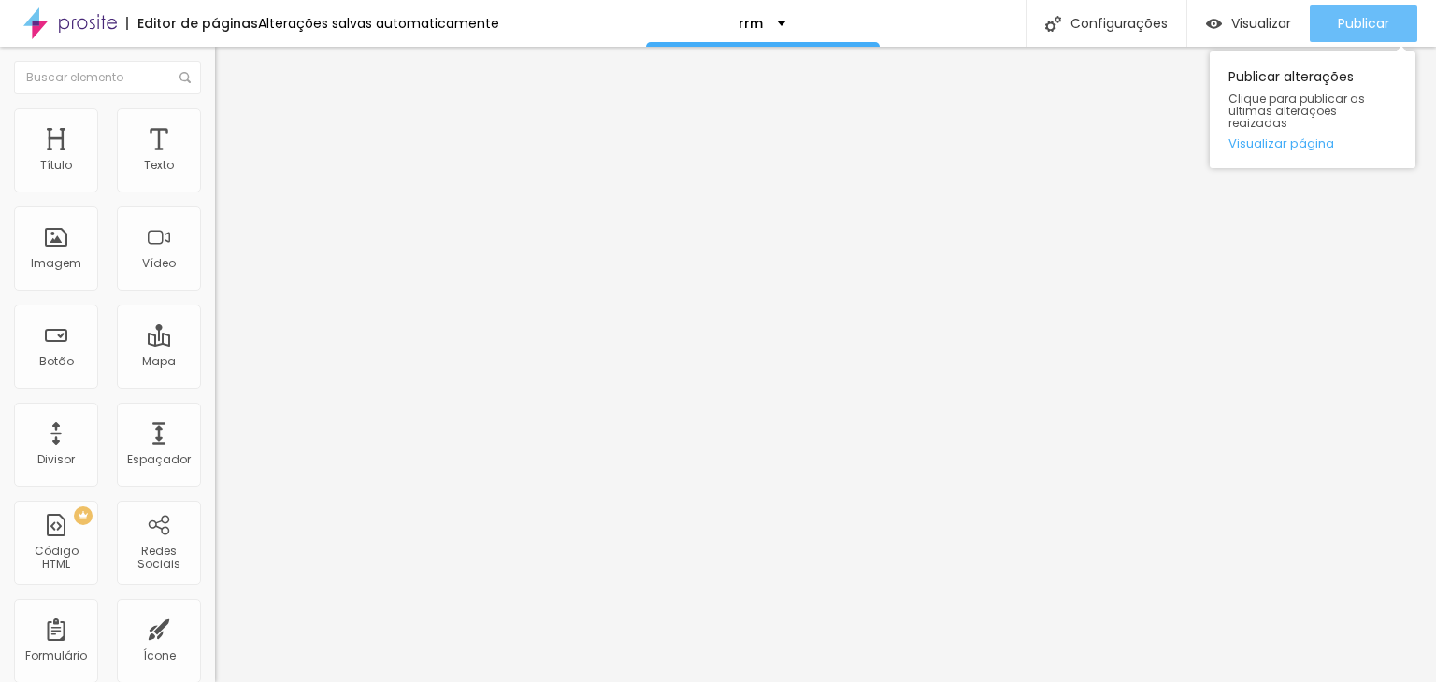
click at [1390, 25] on button "Publicar" at bounding box center [1364, 23] width 108 height 37
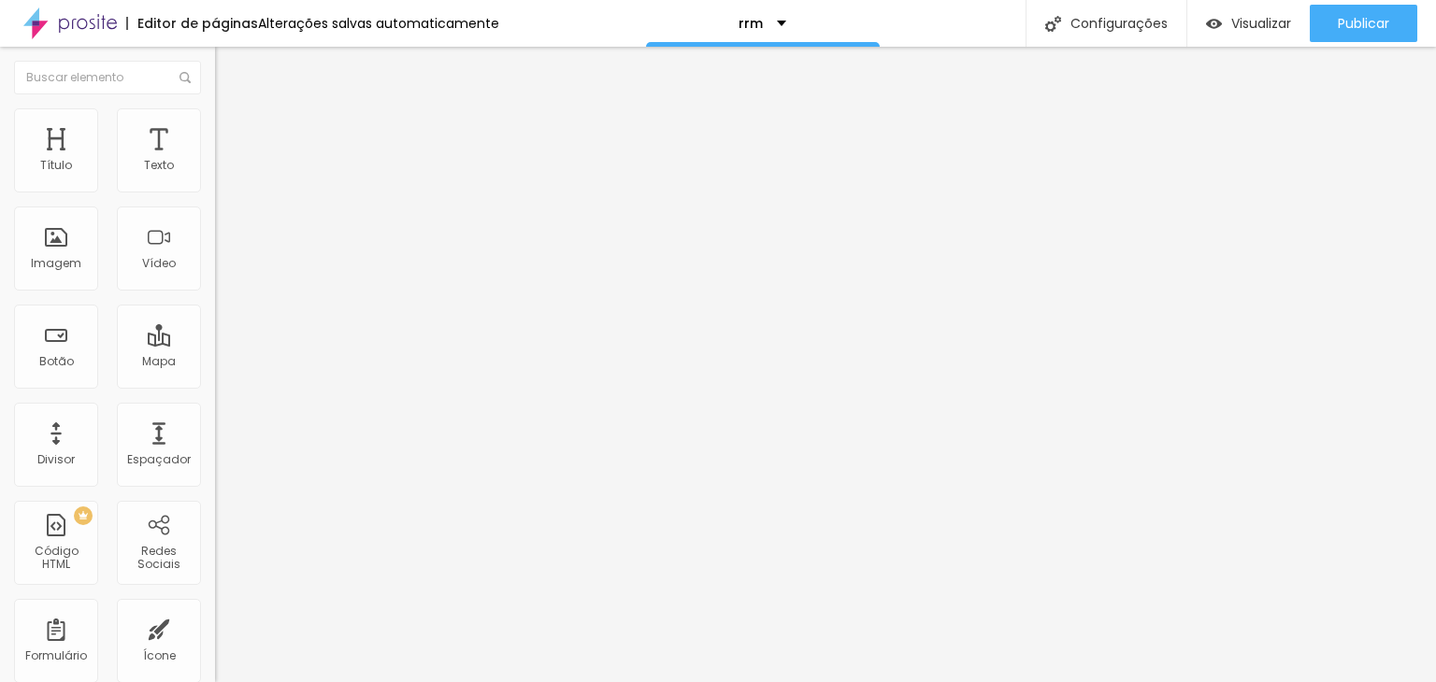
click at [222, 271] on icon "button" at bounding box center [227, 265] width 11 height 11
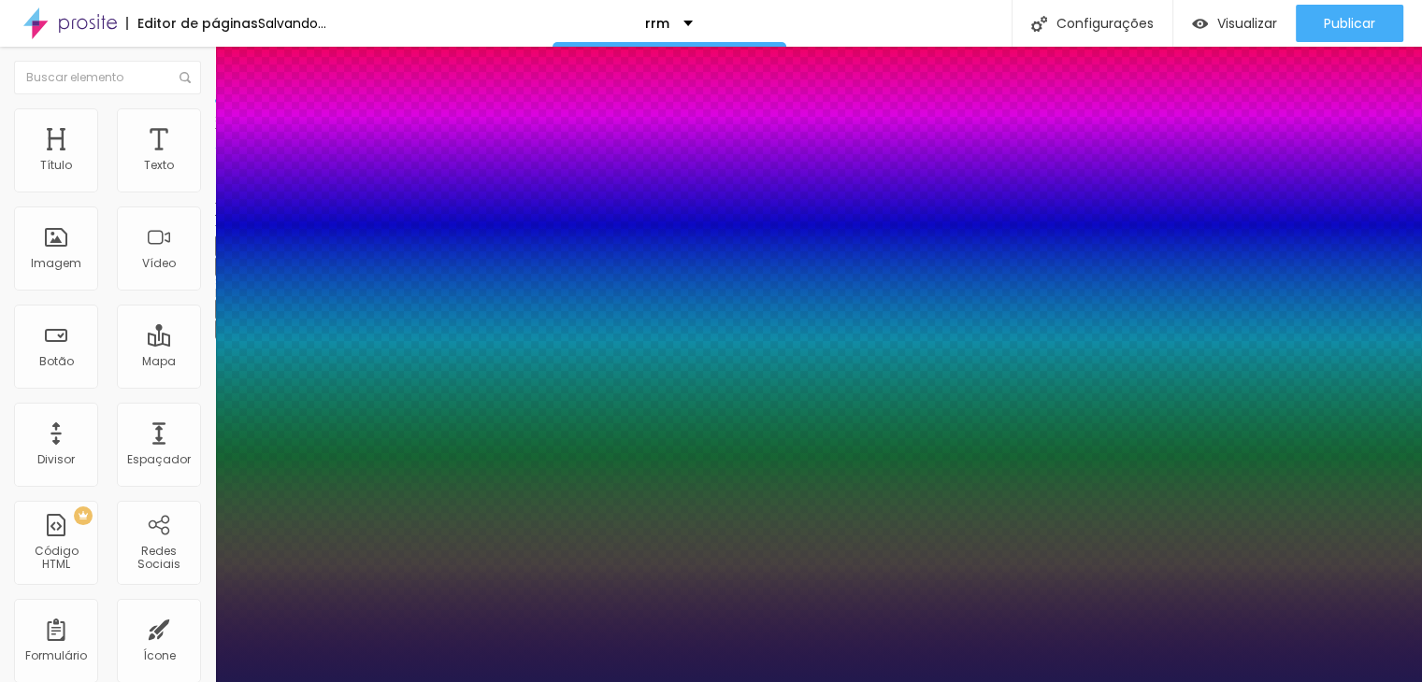
drag, startPoint x: 303, startPoint y: 523, endPoint x: 317, endPoint y: 524, distance: 14.1
click at [404, 681] on div at bounding box center [711, 682] width 1422 height 0
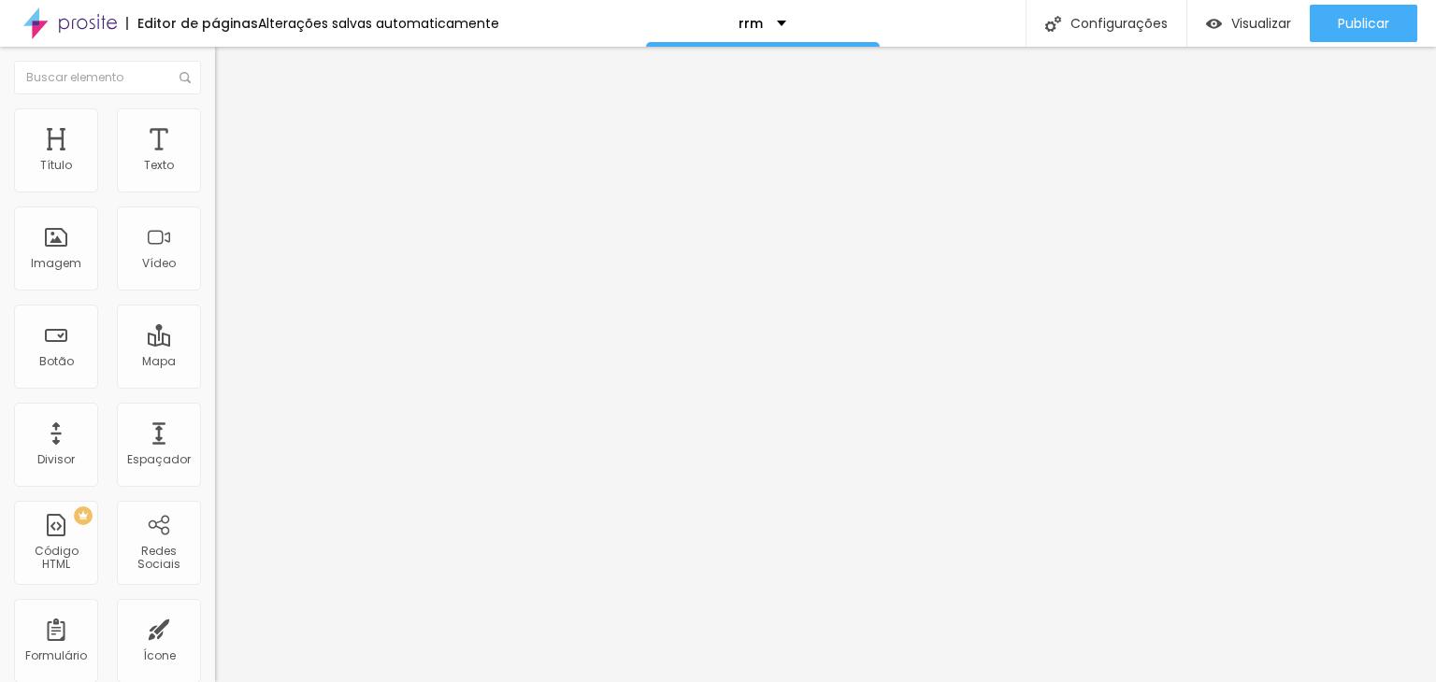
click at [215, 277] on button "button" at bounding box center [228, 267] width 26 height 20
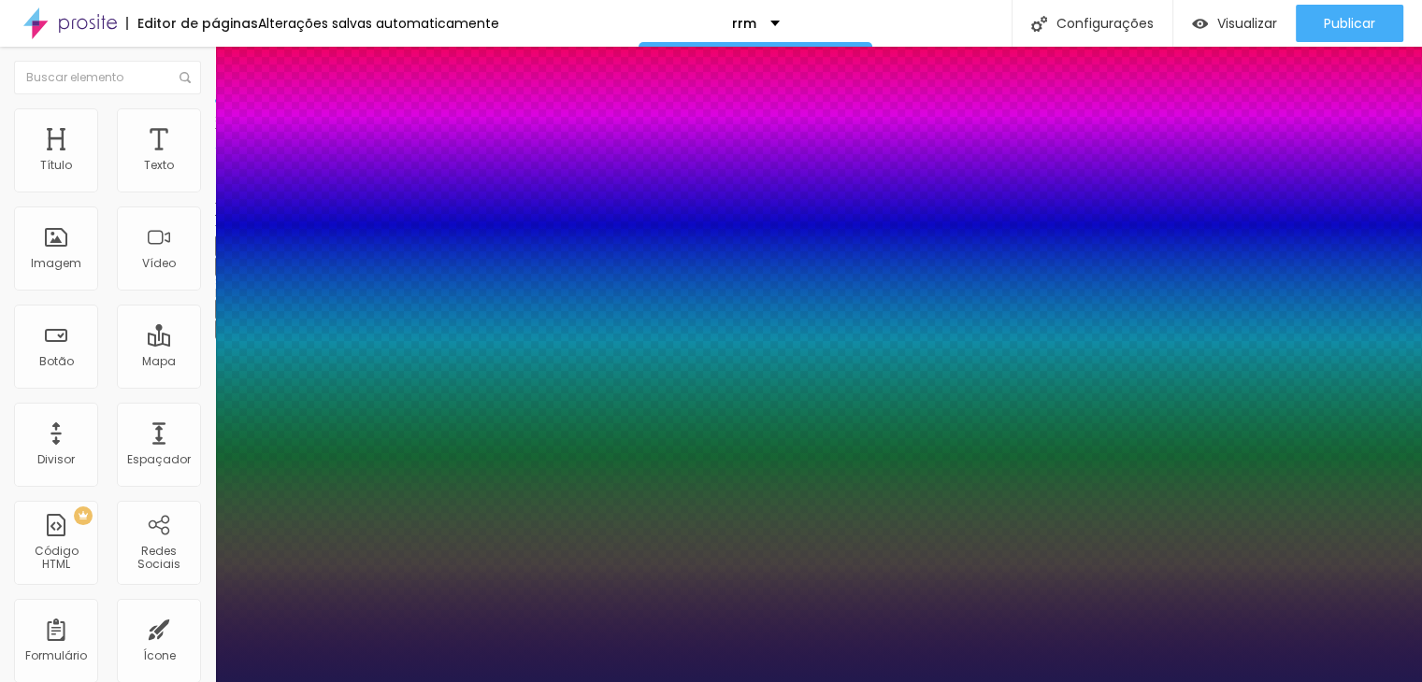
click at [506, 681] on div at bounding box center [711, 682] width 1422 height 0
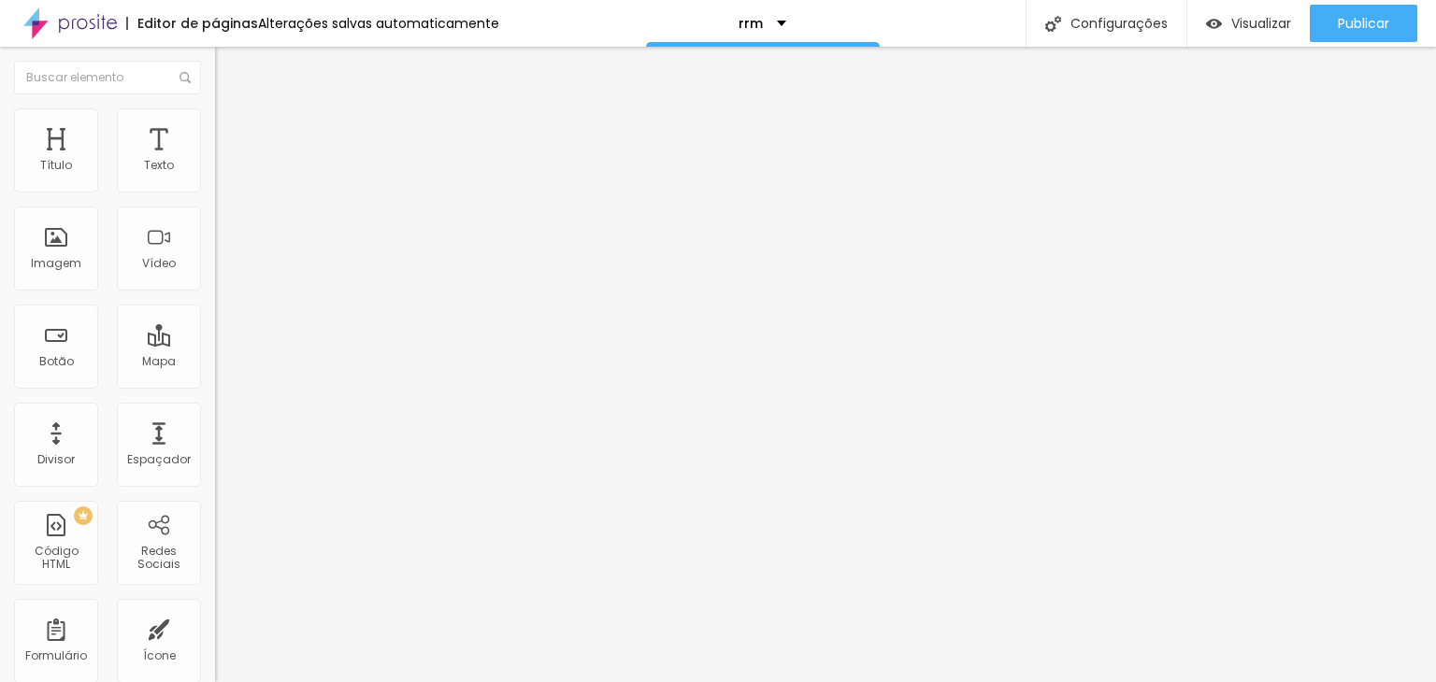
click at [222, 271] on icon "button" at bounding box center [224, 269] width 4 height 4
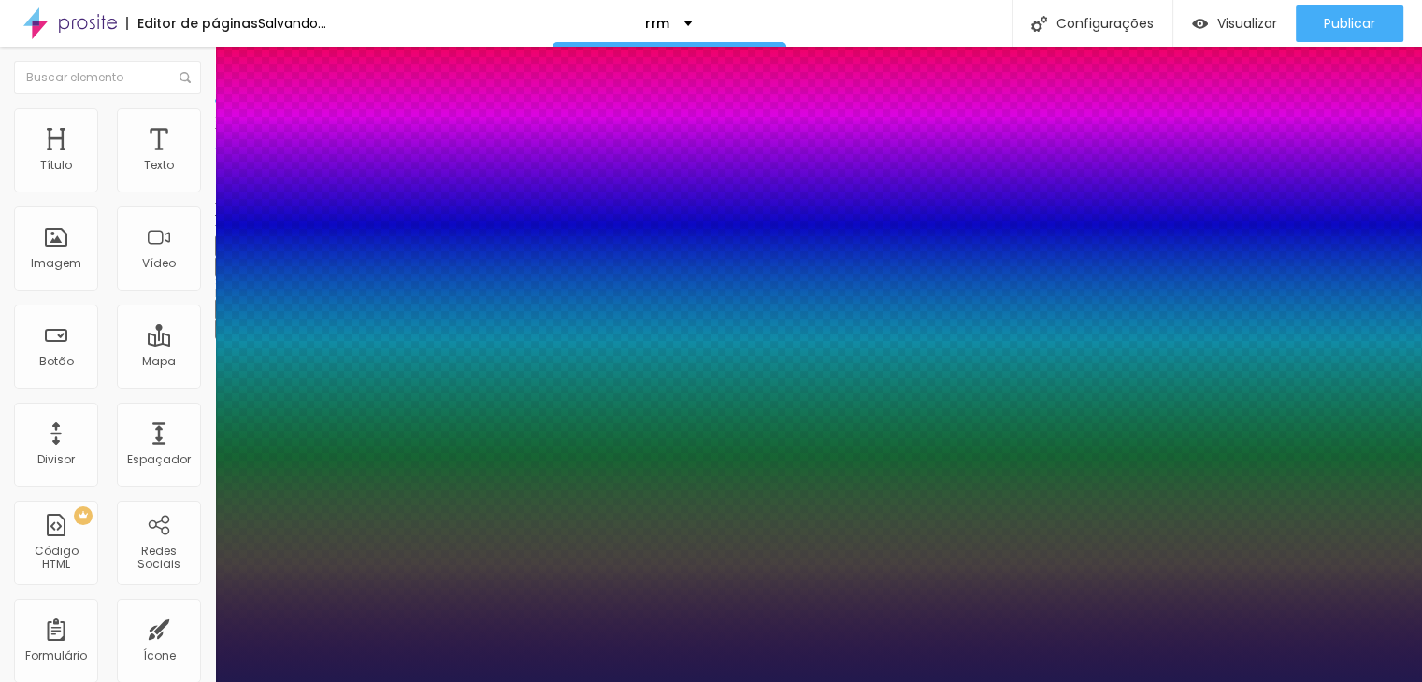
drag, startPoint x: 303, startPoint y: 530, endPoint x: 317, endPoint y: 531, distance: 14.1
click at [1140, 681] on div at bounding box center [711, 682] width 1422 height 0
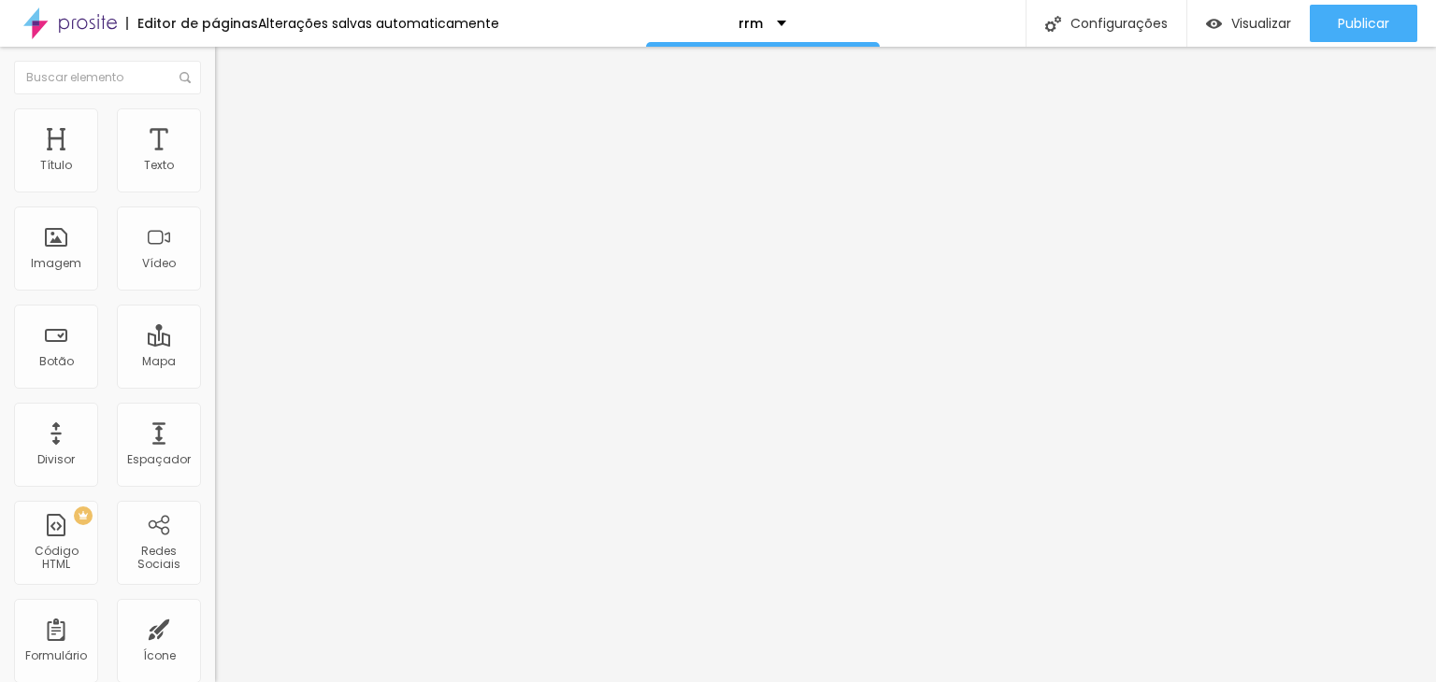
click at [215, 127] on li "Avançado" at bounding box center [322, 136] width 215 height 19
click at [232, 126] on span "Estilo" at bounding box center [246, 121] width 29 height 16
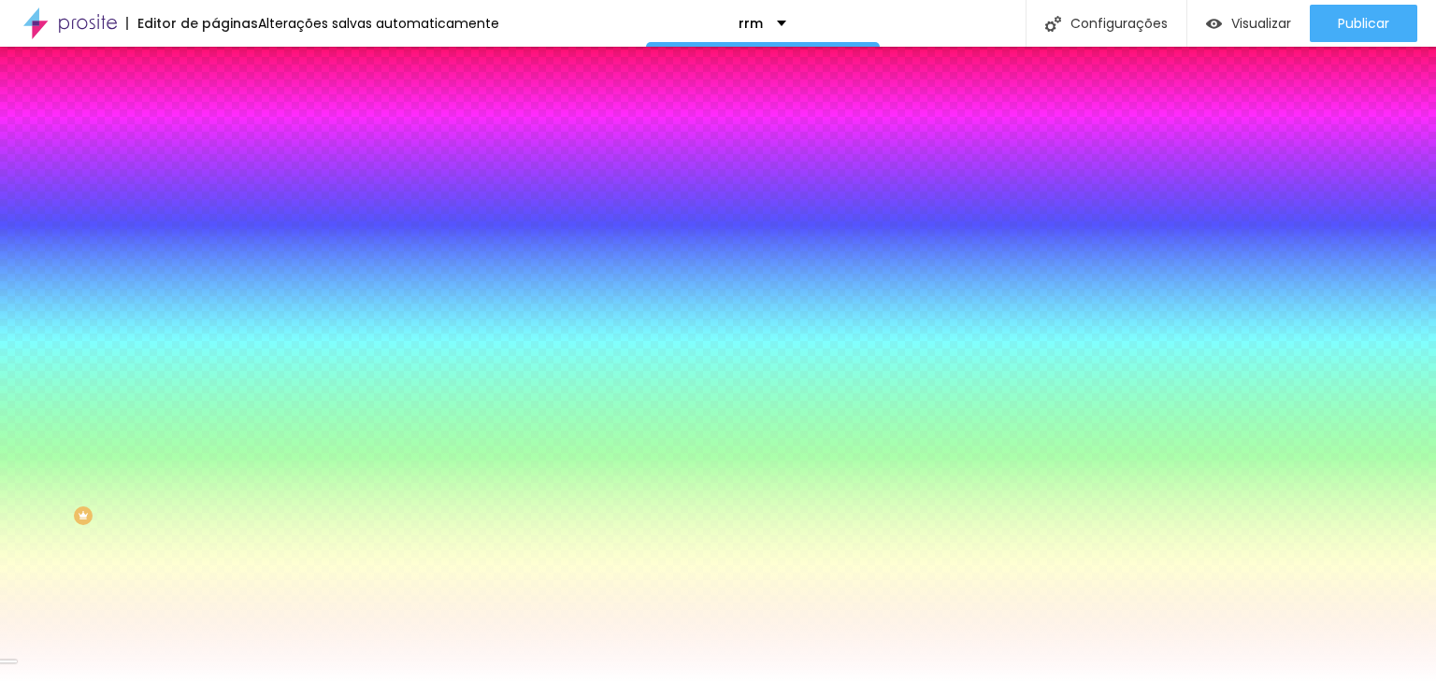
click at [215, 254] on div at bounding box center [322, 254] width 215 height 0
drag, startPoint x: 193, startPoint y: 497, endPoint x: 207, endPoint y: 545, distance: 49.7
click at [215, 545] on div "Editar Seção Conteúdo Estilo Avançado Imagem de fundo Adicionar imagem Efeito d…" at bounding box center [322, 365] width 215 height 636
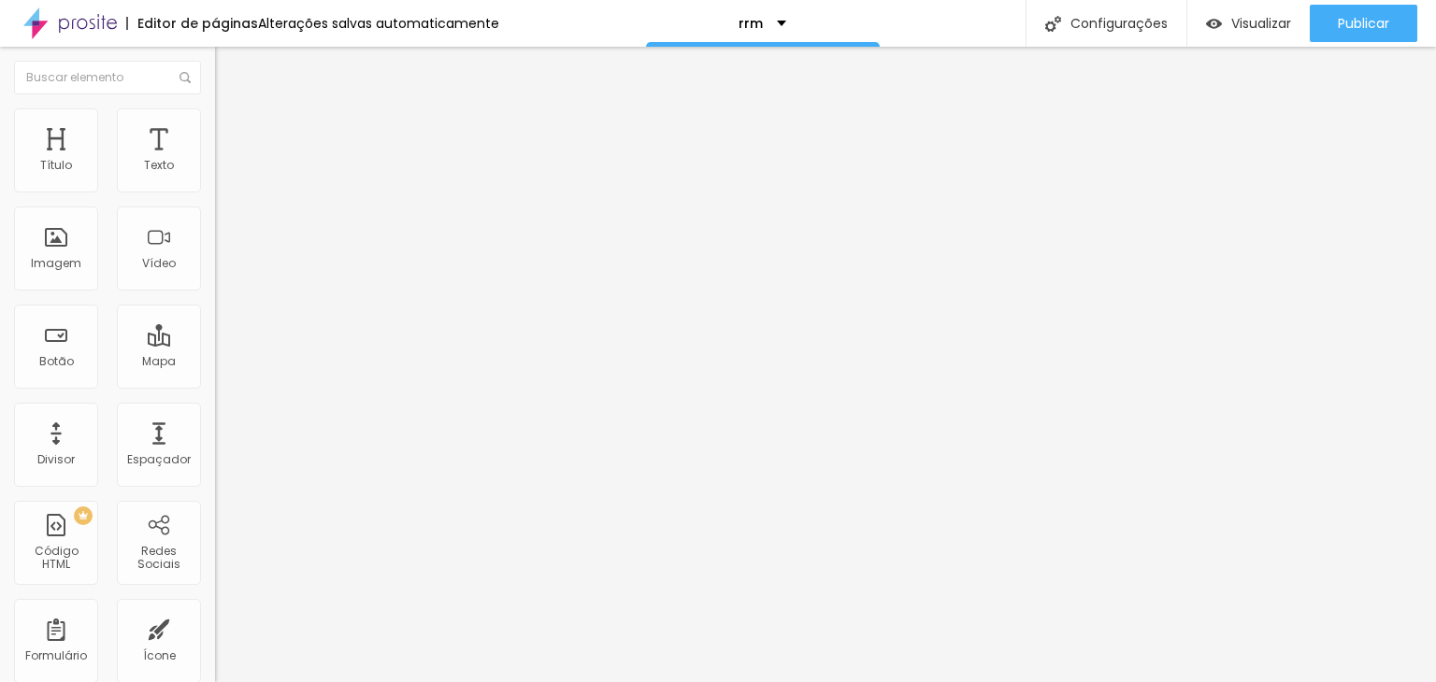
click at [215, 124] on li "Estilo" at bounding box center [322, 117] width 215 height 19
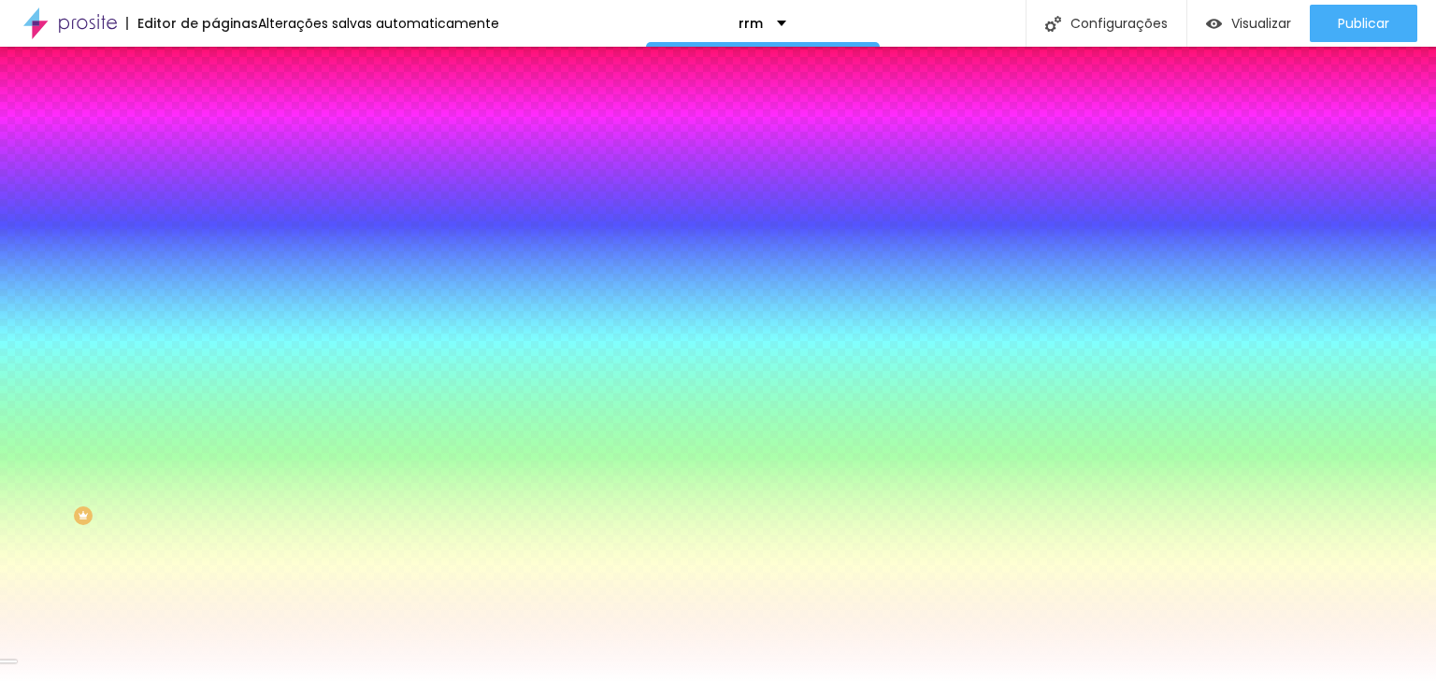
click at [215, 127] on li "Avançado" at bounding box center [322, 136] width 215 height 19
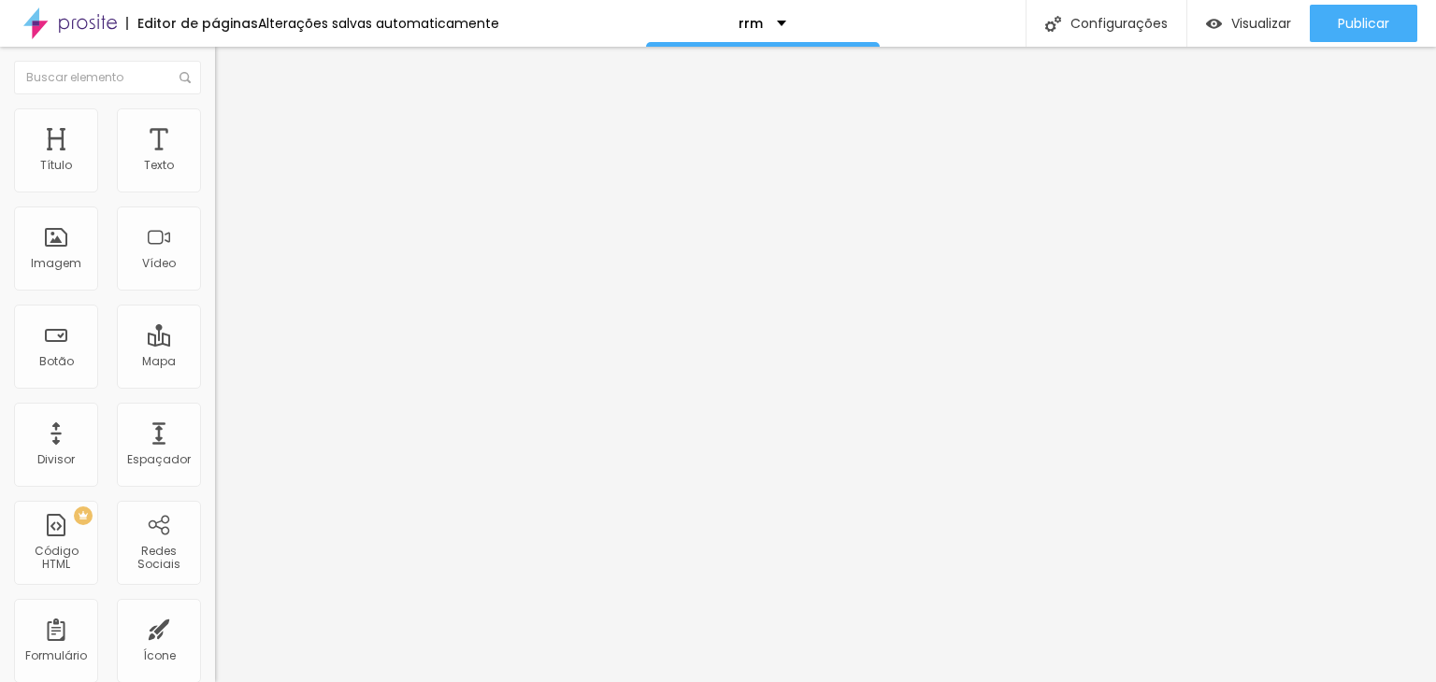
click at [215, 120] on li "Estilo" at bounding box center [322, 117] width 215 height 19
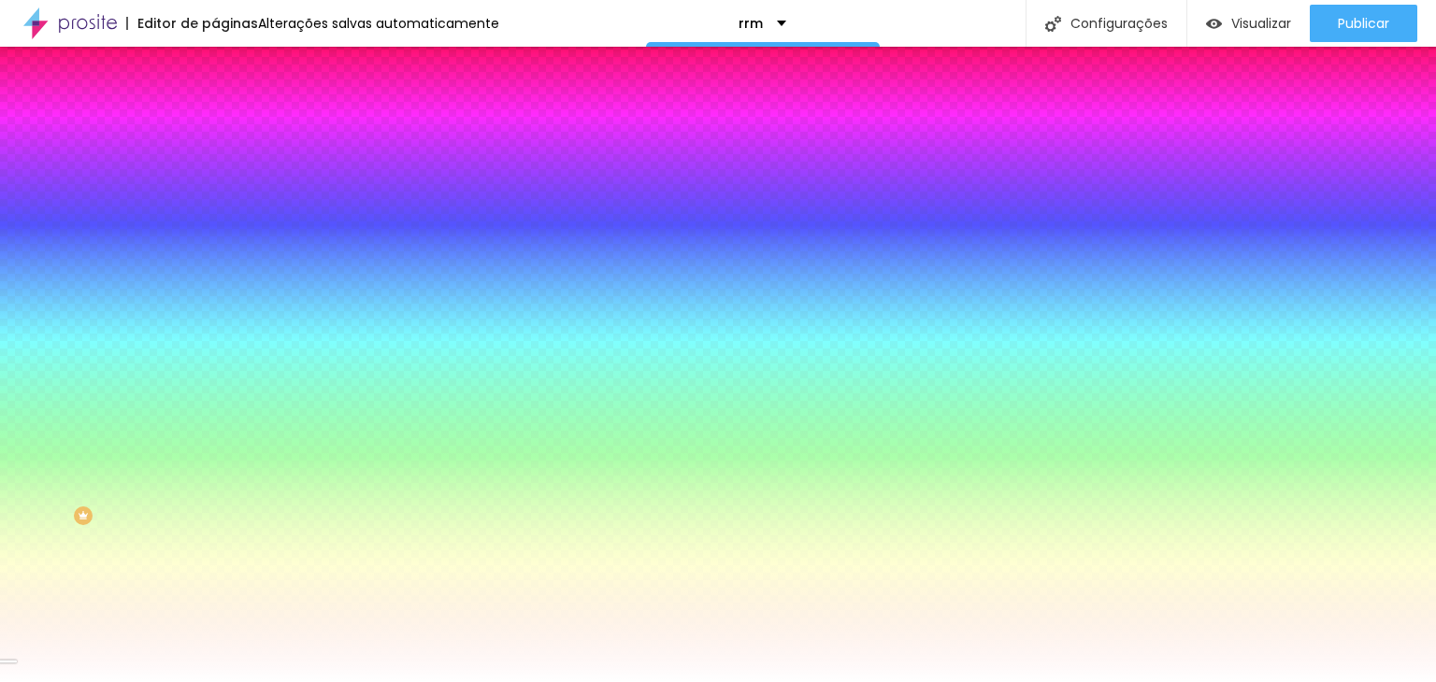
click at [215, 254] on div at bounding box center [322, 254] width 215 height 0
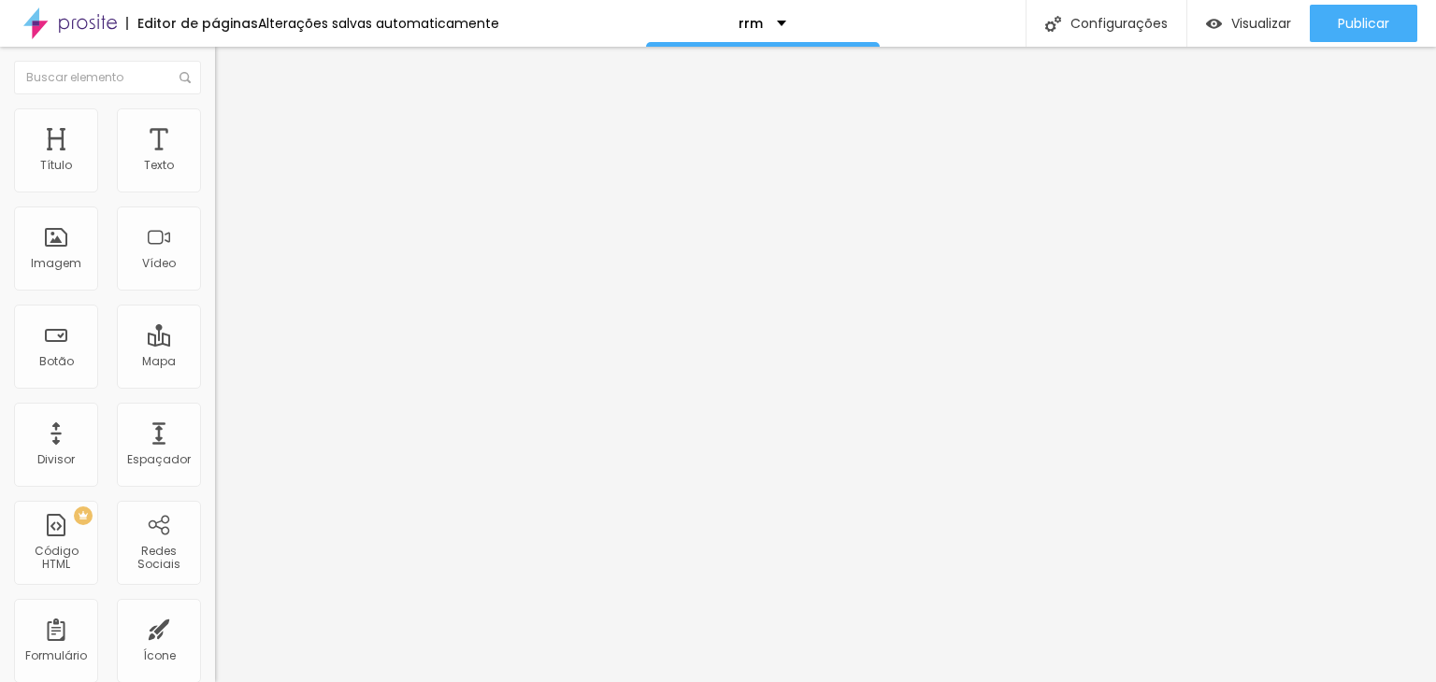
click at [215, 127] on li "Avançado" at bounding box center [322, 136] width 215 height 19
click at [215, 121] on img at bounding box center [223, 116] width 17 height 17
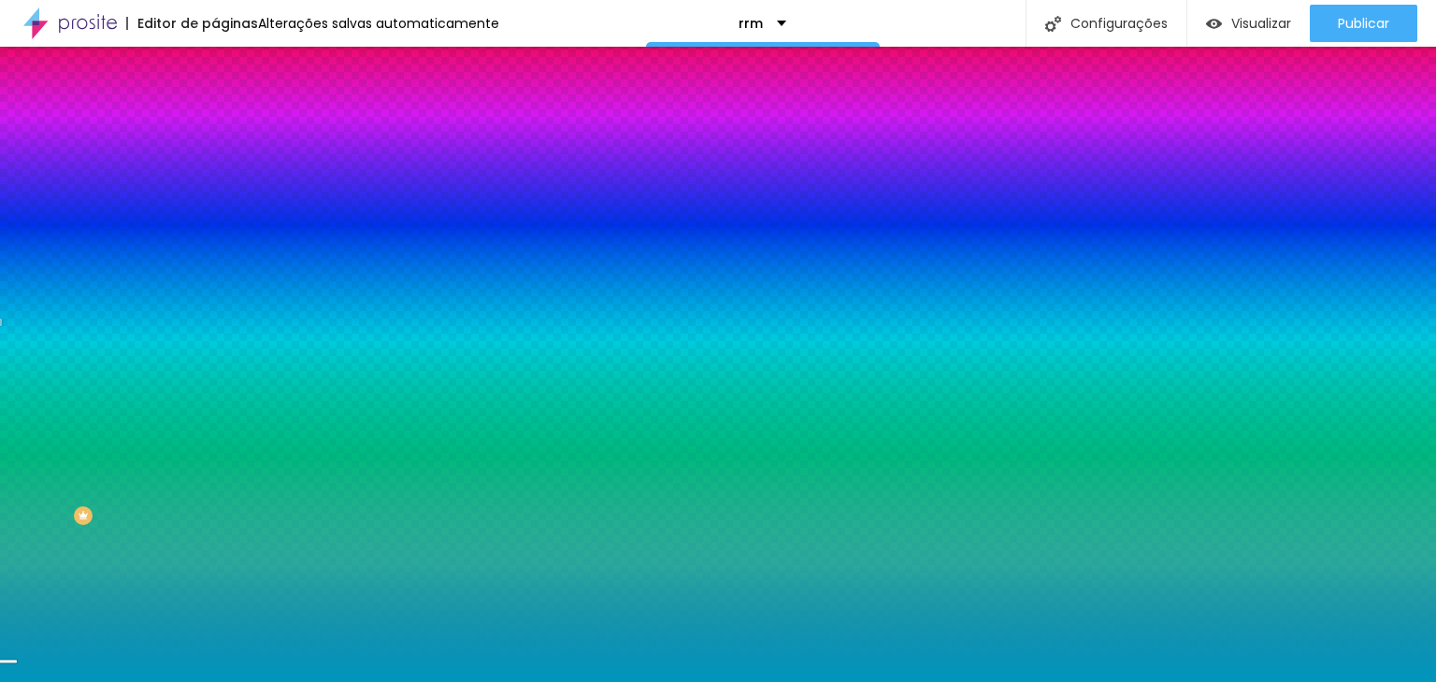
click at [215, 273] on input "#0096BD" at bounding box center [327, 263] width 224 height 19
click at [215, 273] on input "#009BD" at bounding box center [327, 263] width 224 height 19
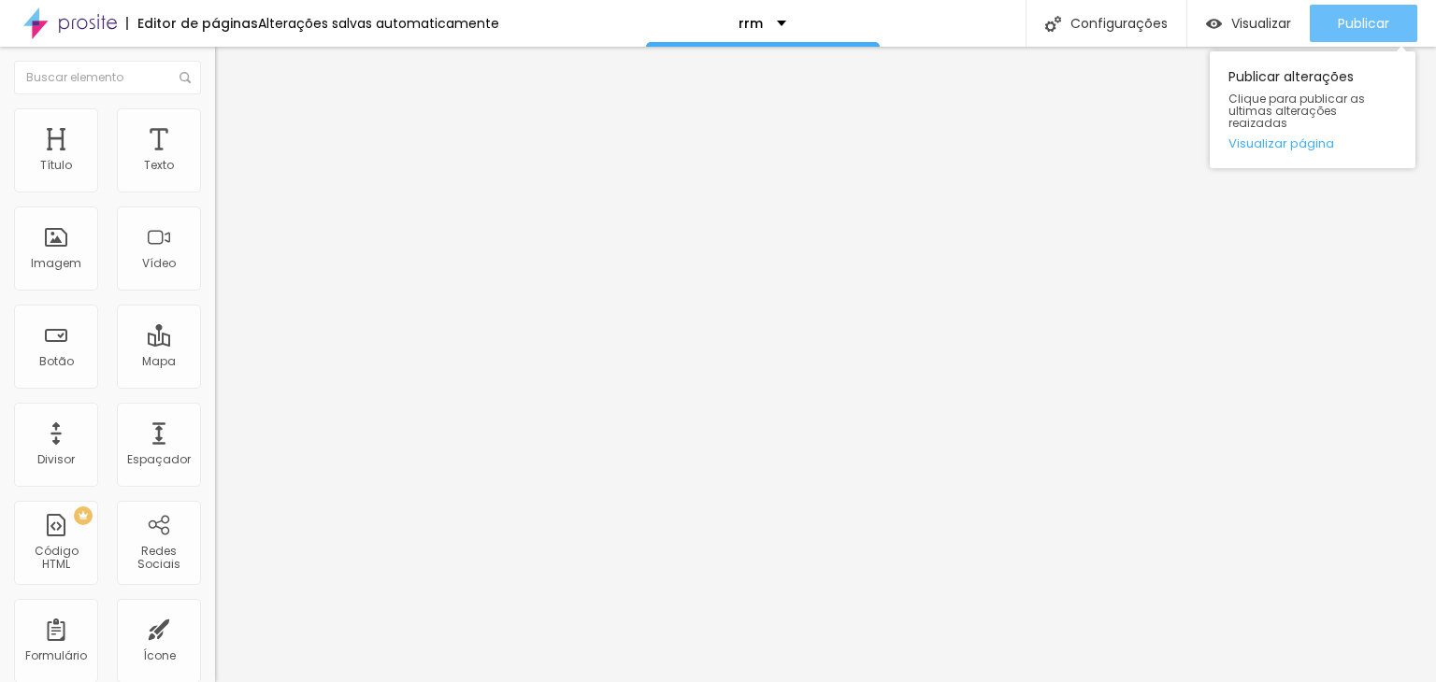
click at [1341, 29] on span "Publicar" at bounding box center [1363, 23] width 51 height 15
